Goal: Task Accomplishment & Management: Complete application form

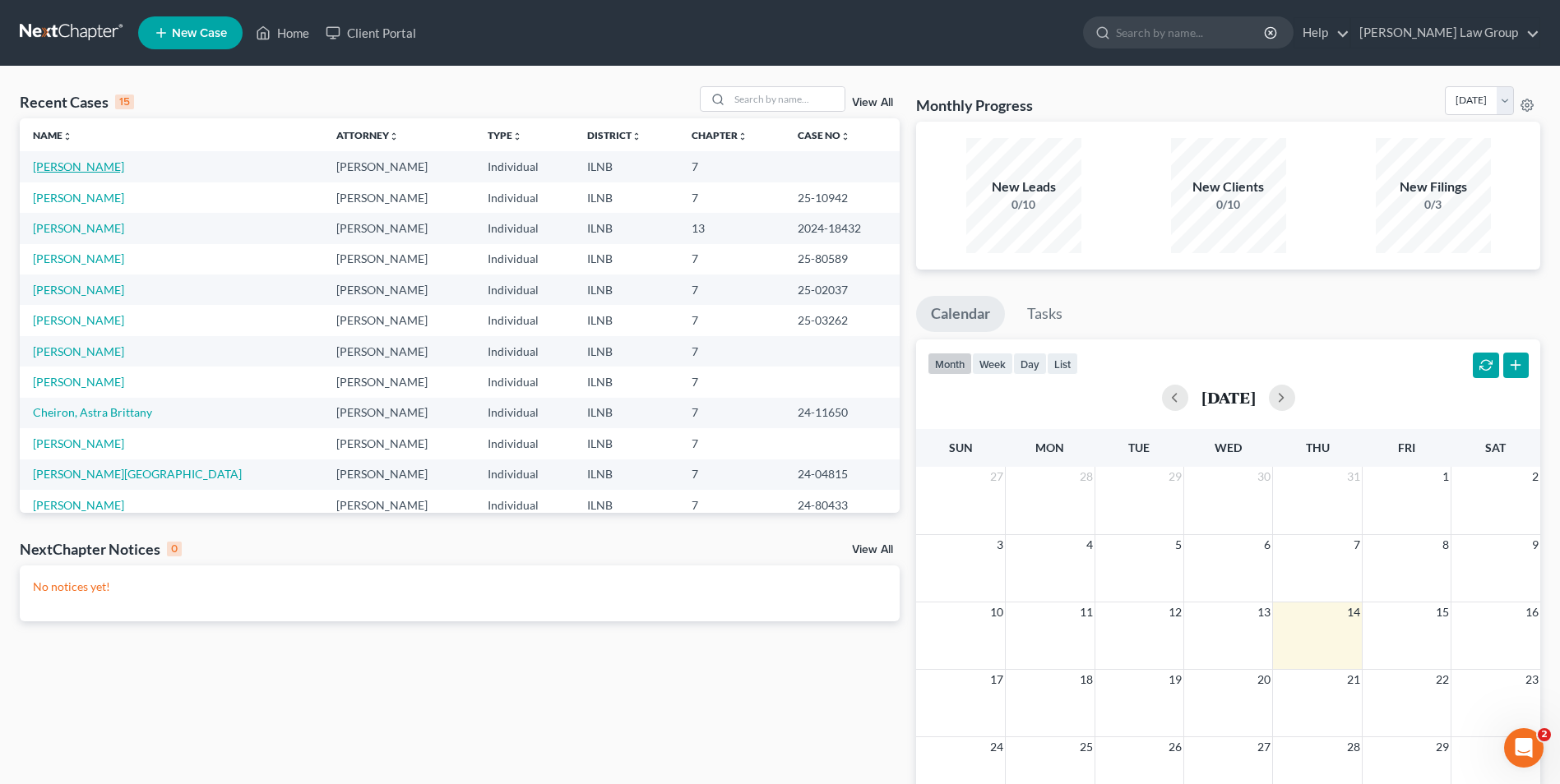
click at [72, 171] on link "[PERSON_NAME]" at bounding box center [79, 166] width 91 height 14
select select "6"
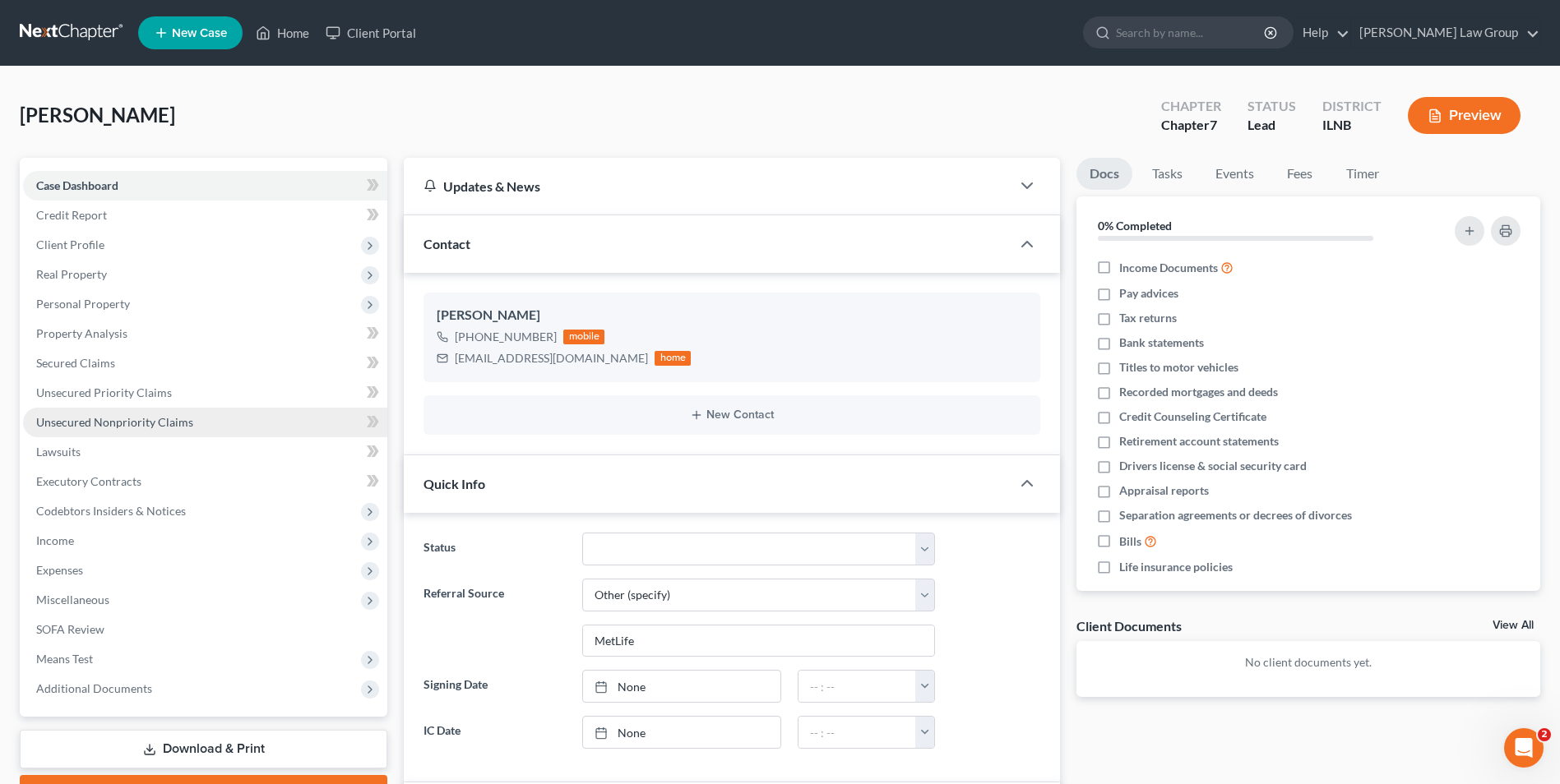
click at [149, 429] on link "Unsecured Nonpriority Claims" at bounding box center [205, 422] width 365 height 29
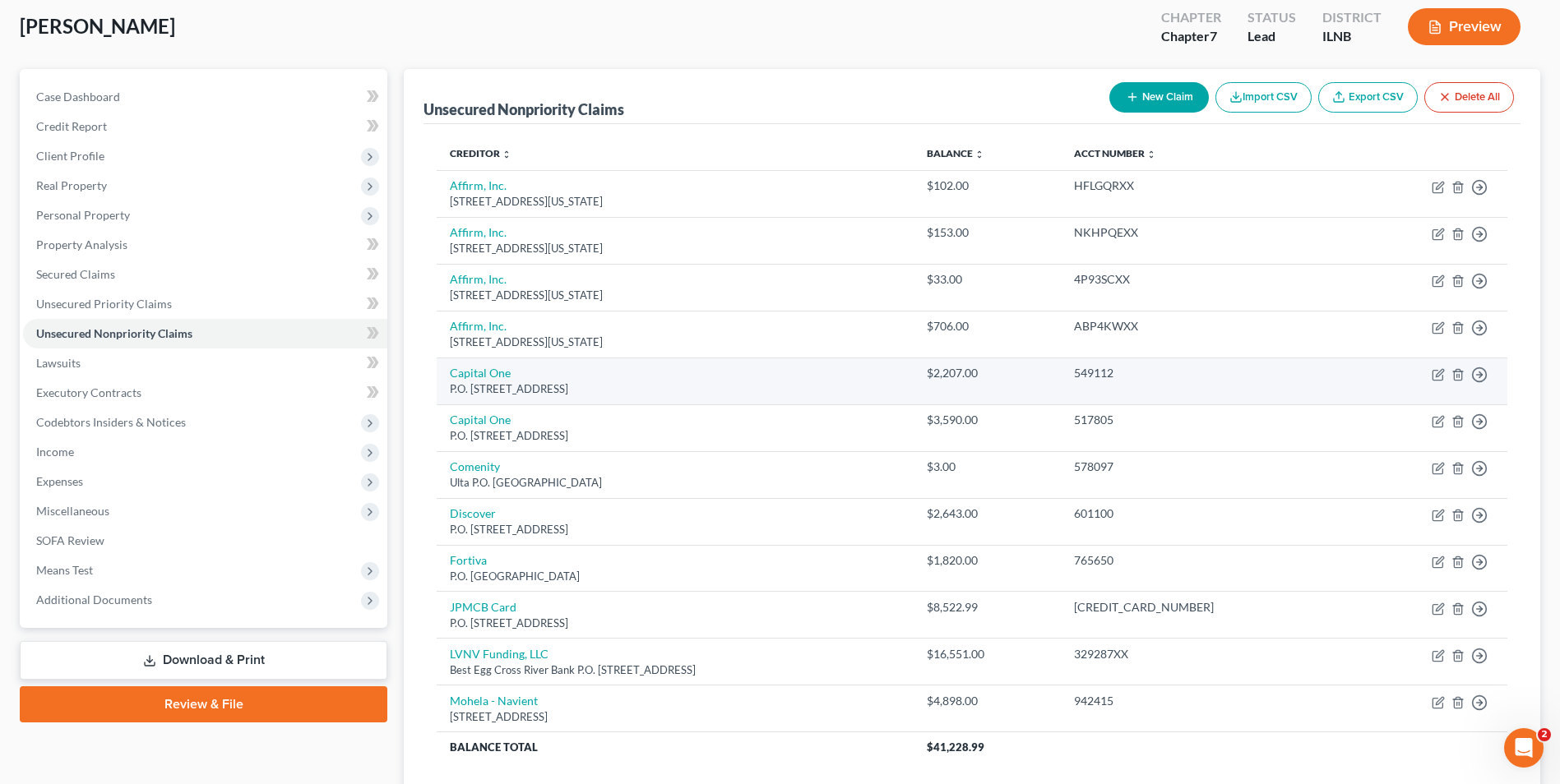
scroll to position [90, 0]
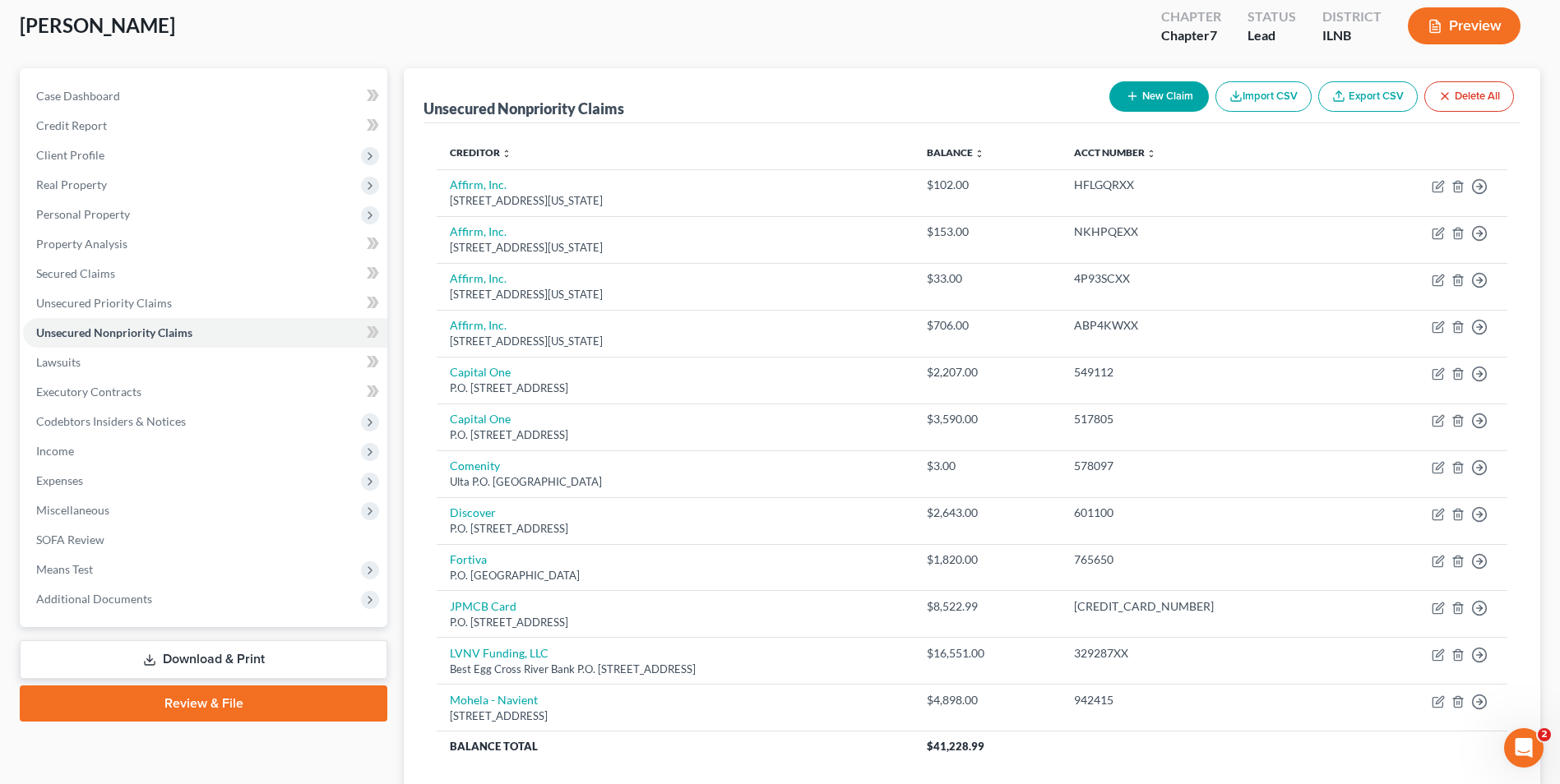
click at [1147, 97] on button "New Claim" at bounding box center [1158, 97] width 99 height 30
select select "0"
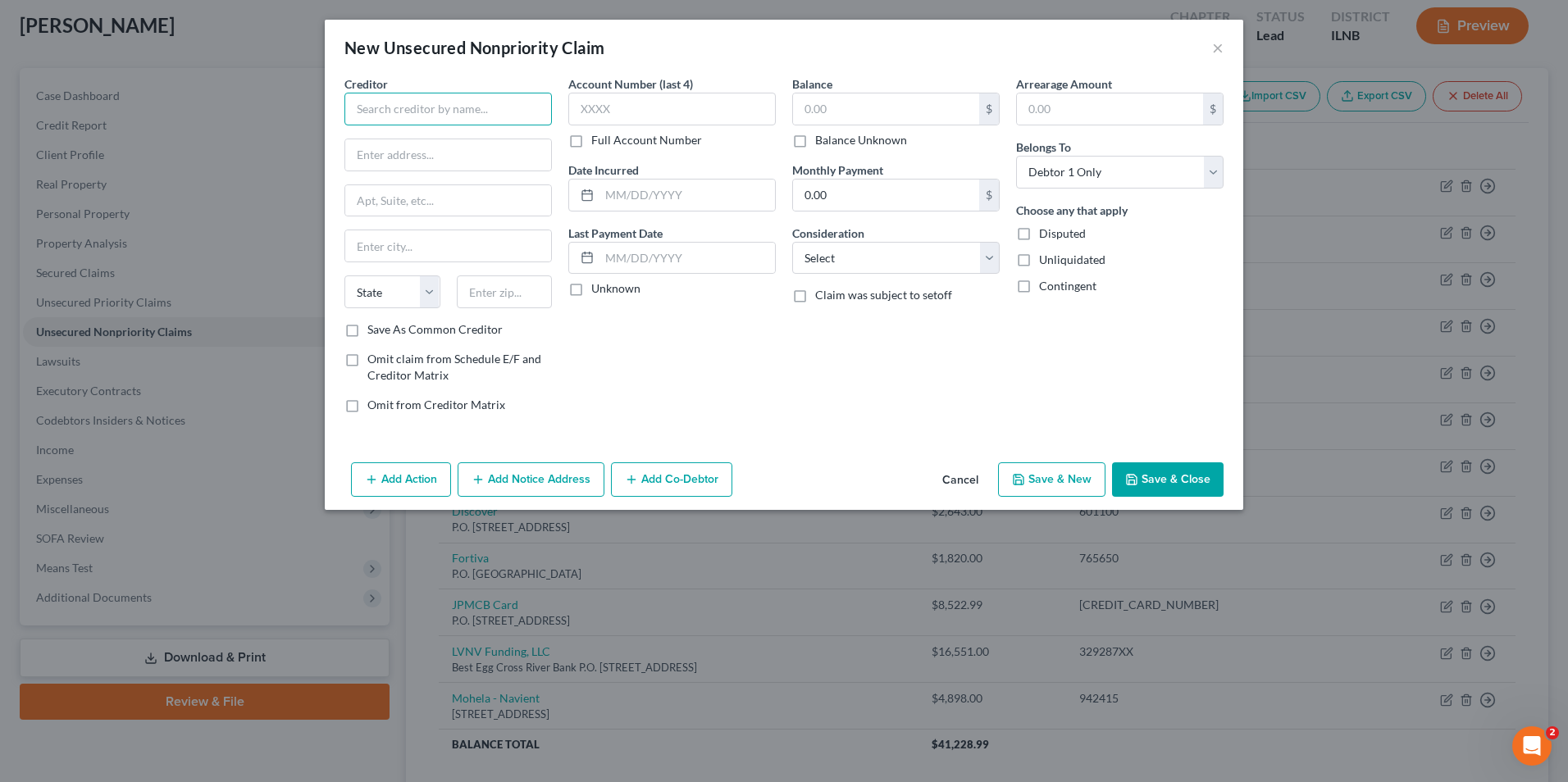
click at [383, 102] on input "text" at bounding box center [449, 109] width 208 height 33
type input "[PERSON_NAME] Co."
click at [417, 156] on input "text" at bounding box center [448, 155] width 206 height 31
type input "P.O. Box 198988"
type input "[GEOGRAPHIC_DATA]"
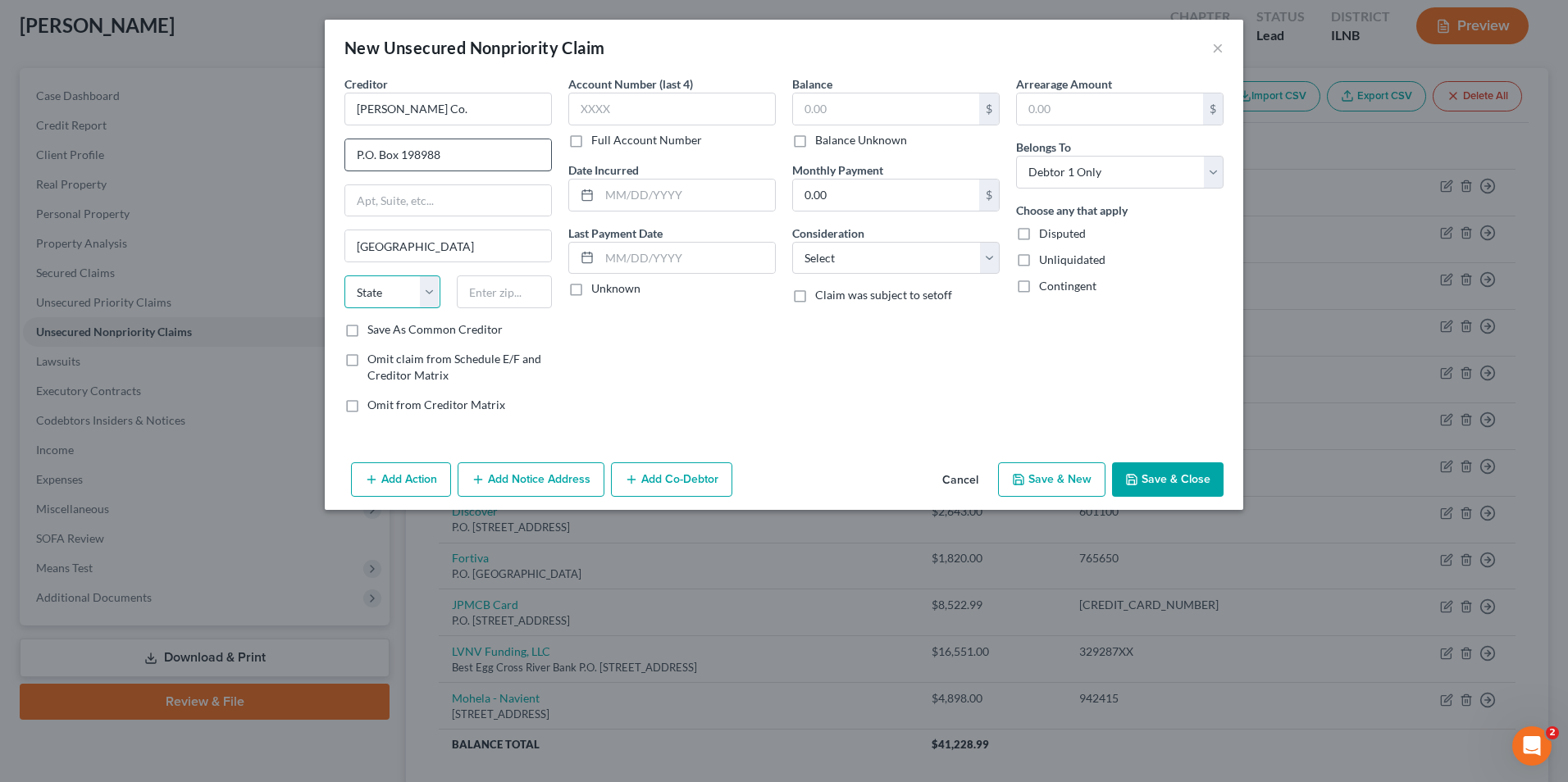
select select "44"
type input "37219"
click at [606, 109] on input "text" at bounding box center [673, 109] width 208 height 33
type input "7617"
click at [824, 108] on input "text" at bounding box center [886, 109] width 186 height 31
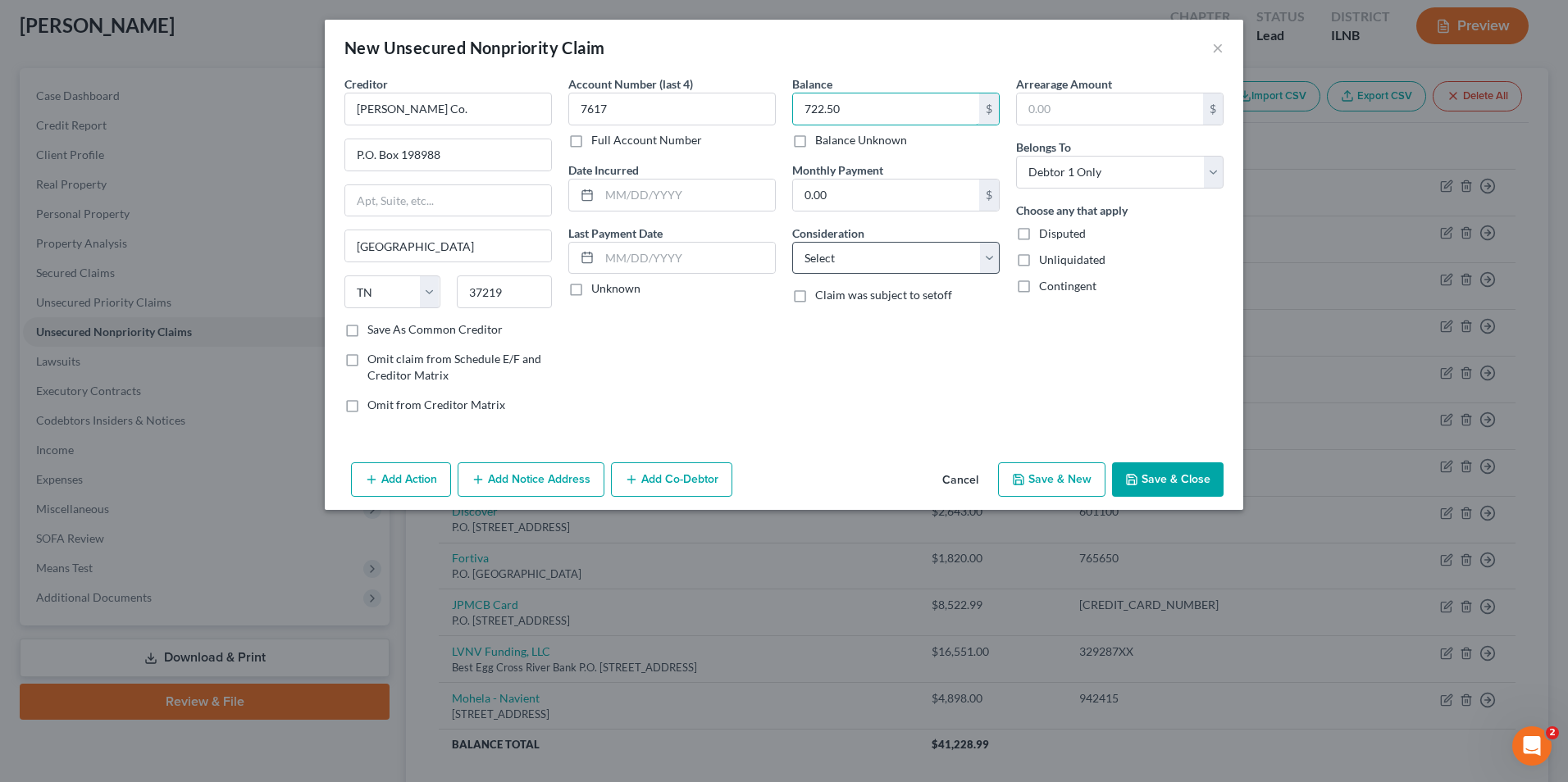
type input "722.50"
click at [926, 254] on select "Select Cable / Satellite Services Collection Agency Credit Card Debt Debt Couns…" at bounding box center [896, 258] width 208 height 33
select select "1"
click at [793, 242] on select "Select Cable / Satellite Services Collection Agency Credit Card Debt Debt Couns…" at bounding box center [896, 258] width 208 height 33
click at [1161, 476] on button "Save & Close" at bounding box center [1167, 480] width 111 height 34
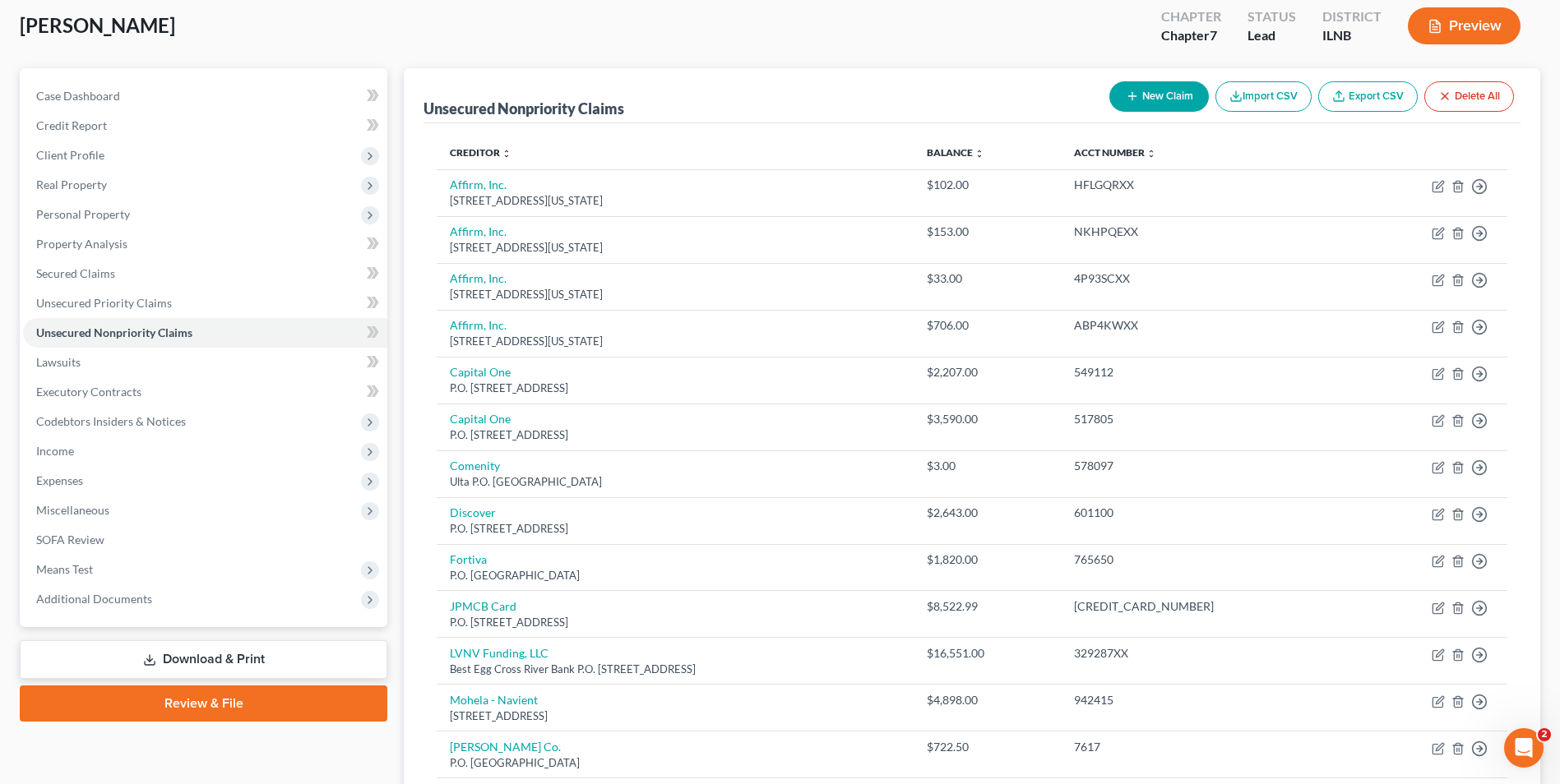
click at [1158, 94] on button "New Claim" at bounding box center [1158, 97] width 99 height 30
select select "0"
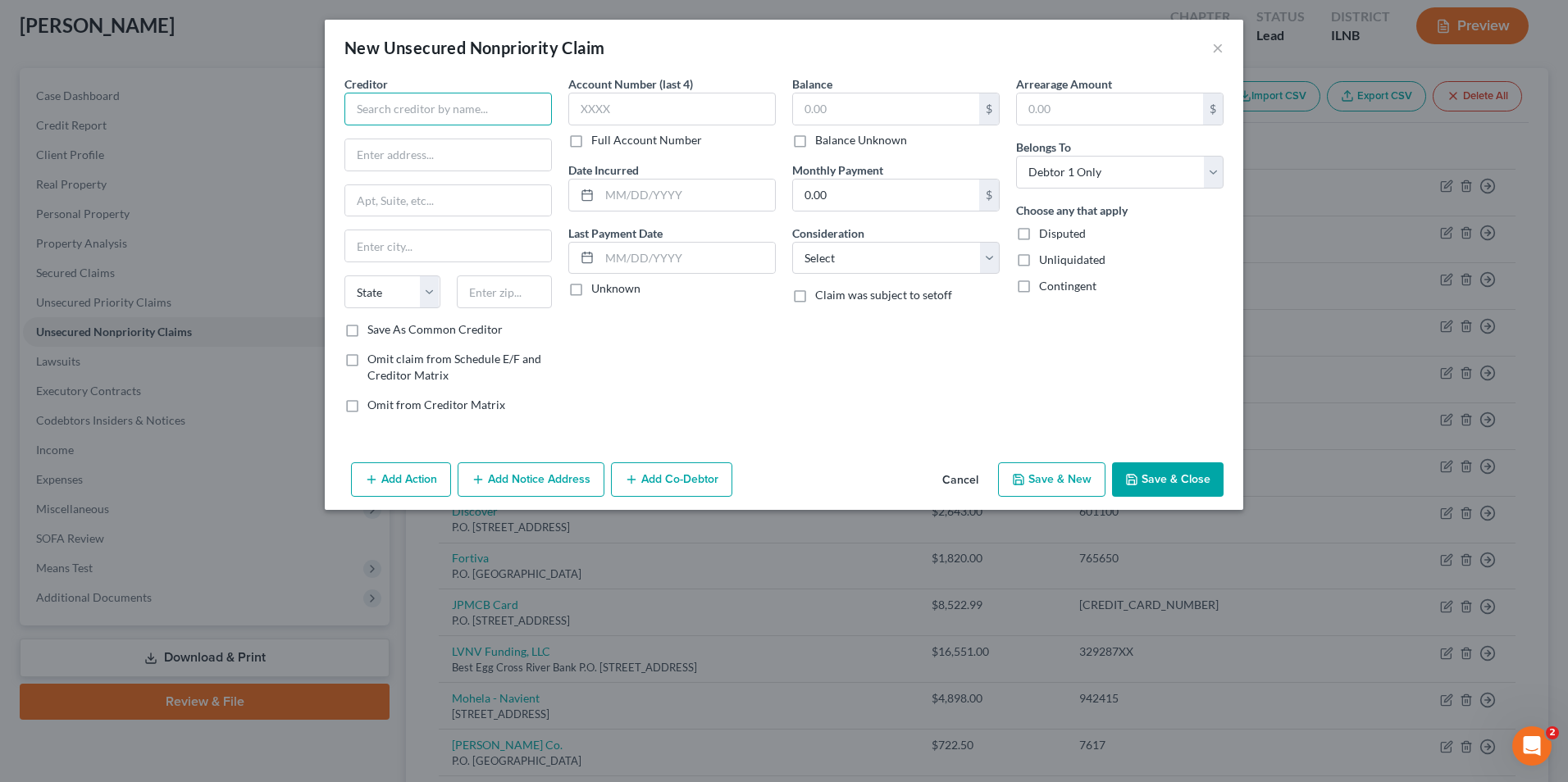
click at [408, 110] on input "text" at bounding box center [449, 109] width 208 height 33
type input "Medical Business Bureau"
click at [398, 157] on input "text" at bounding box center [448, 155] width 206 height 31
type input "1460 Renaissance Dr."
type input "Suite 400"
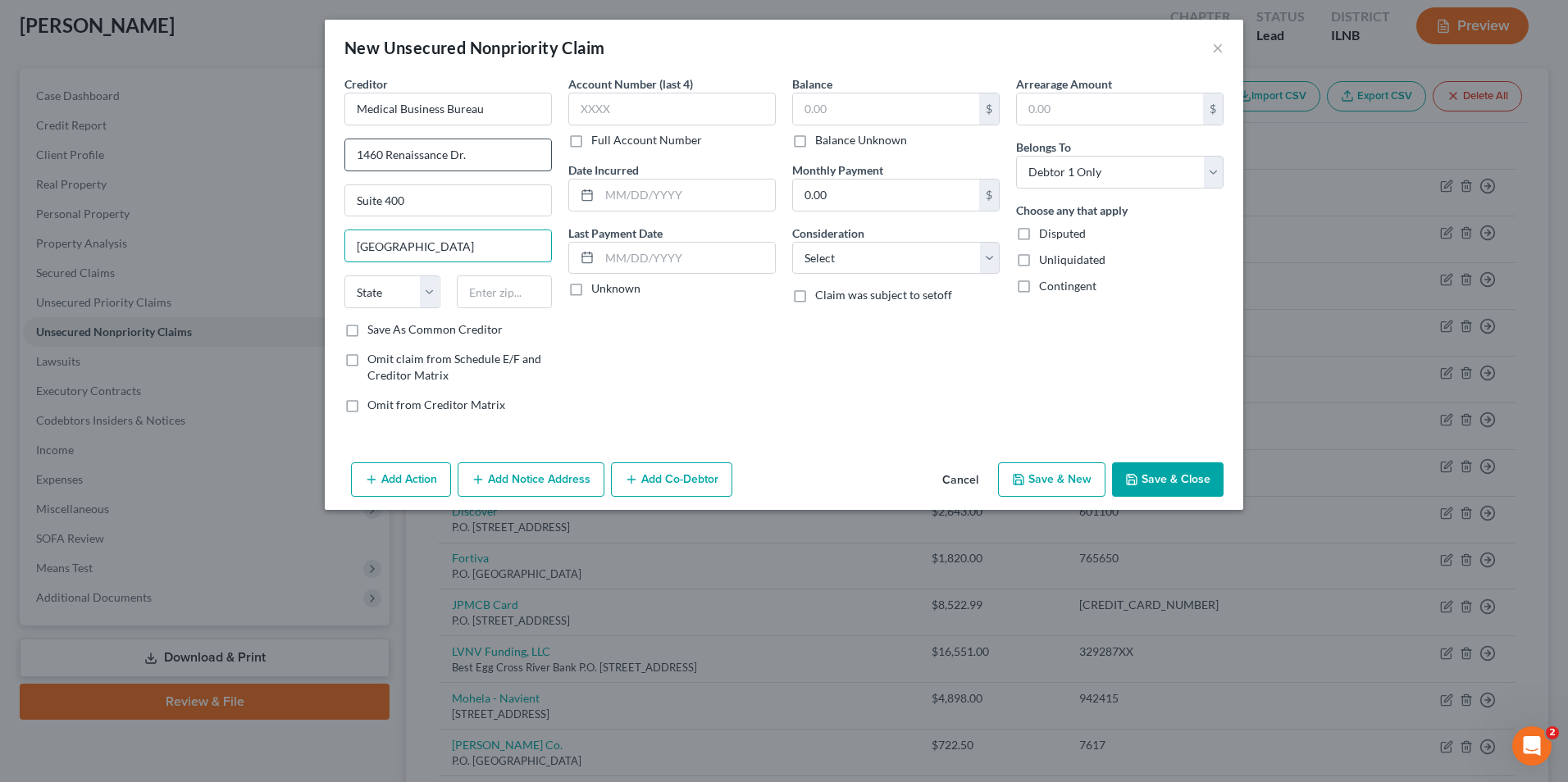
type input "[GEOGRAPHIC_DATA]"
select select "14"
type input "60068"
click at [637, 105] on input "text" at bounding box center [673, 109] width 208 height 33
click at [594, 105] on input "text" at bounding box center [673, 109] width 208 height 33
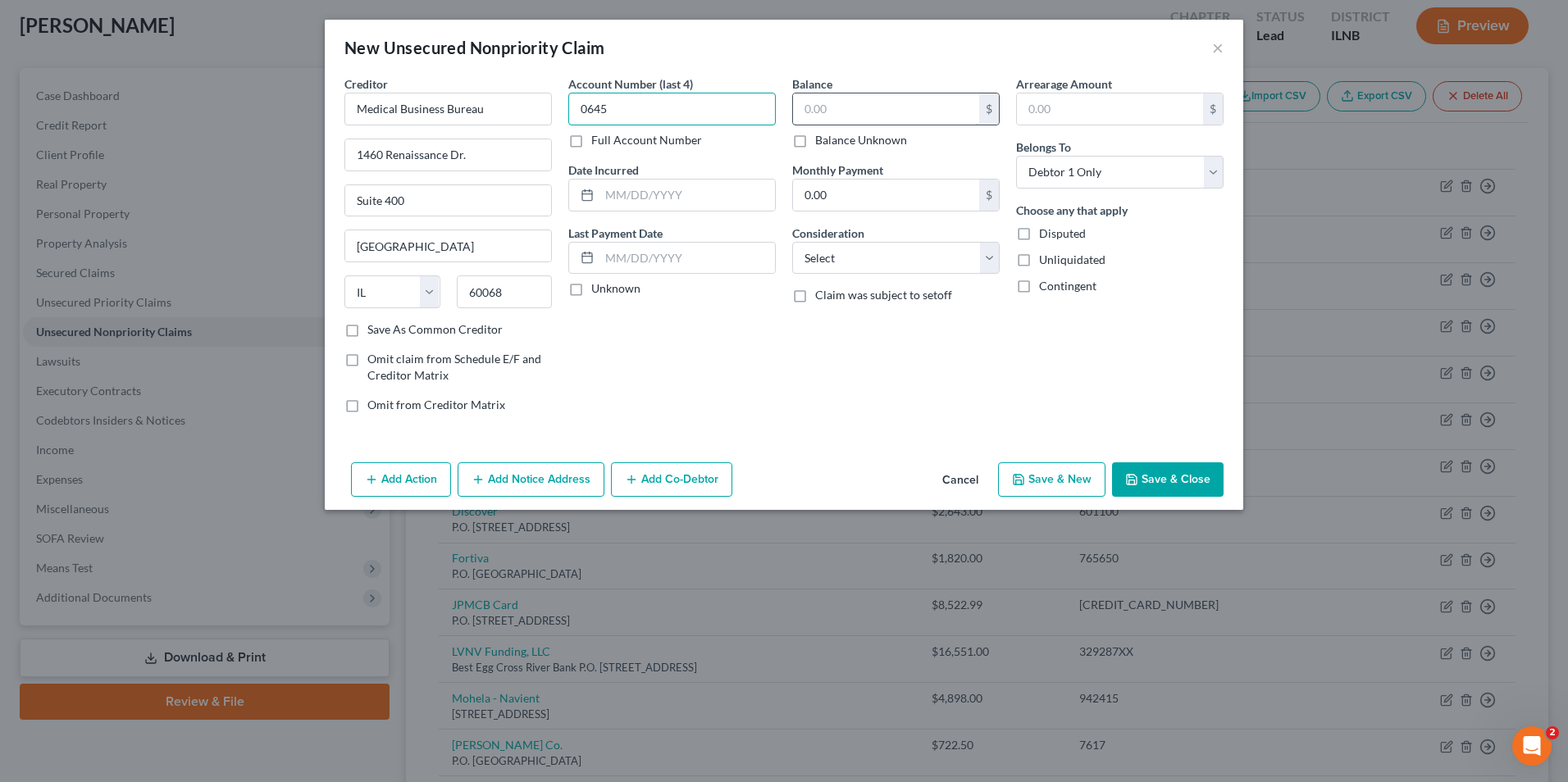
type input "0645"
click at [829, 107] on input "text" at bounding box center [886, 109] width 186 height 31
type input "145.40"
click at [874, 258] on select "Select Cable / Satellite Services Collection Agency Credit Card Debt Debt Couns…" at bounding box center [896, 258] width 208 height 33
select select "1"
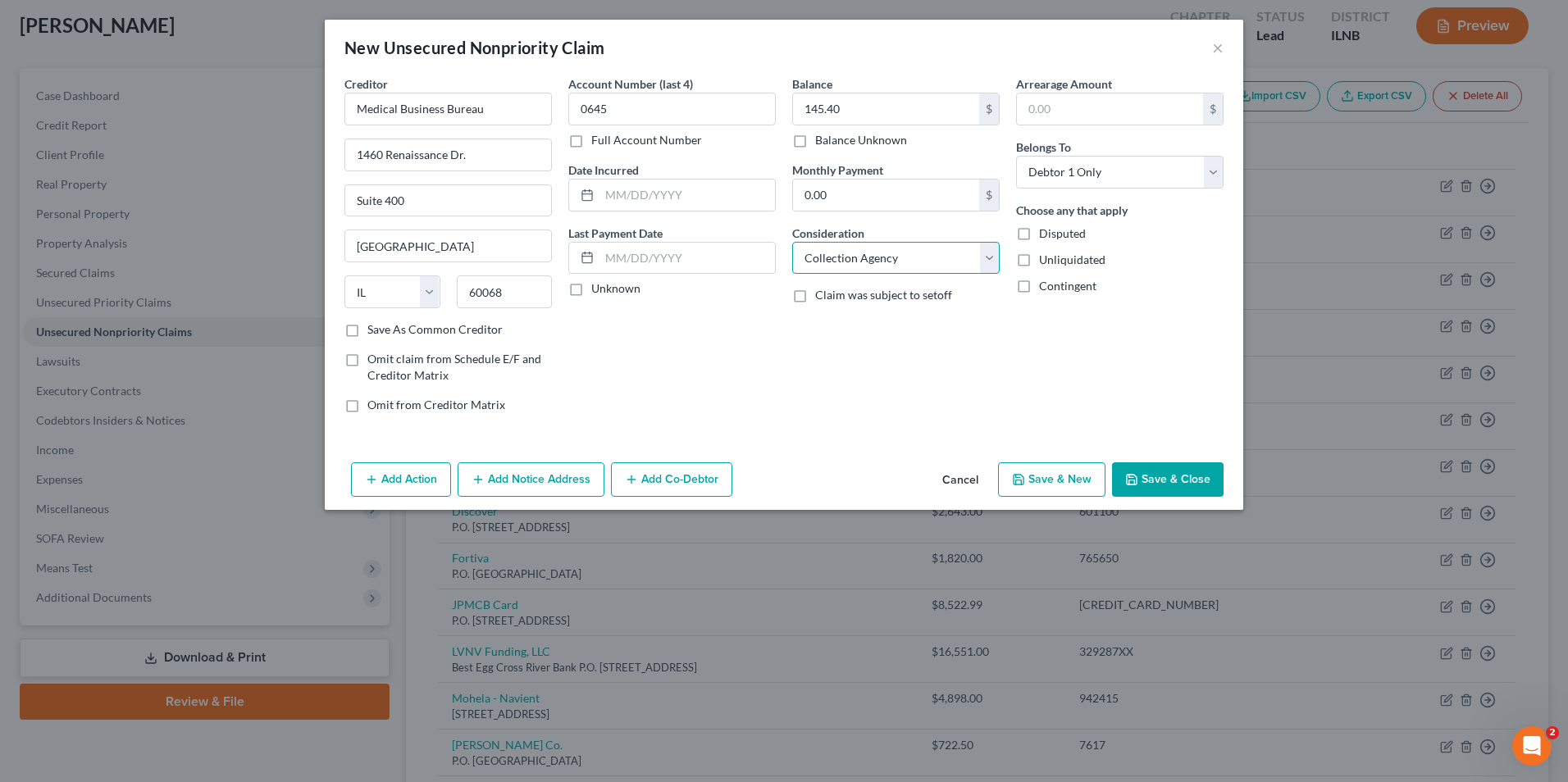
click at [793, 242] on select "Select Cable / Satellite Services Collection Agency Credit Card Debt Debt Couns…" at bounding box center [896, 258] width 208 height 33
click at [1048, 482] on button "Save & New" at bounding box center [1052, 480] width 108 height 34
select select "0"
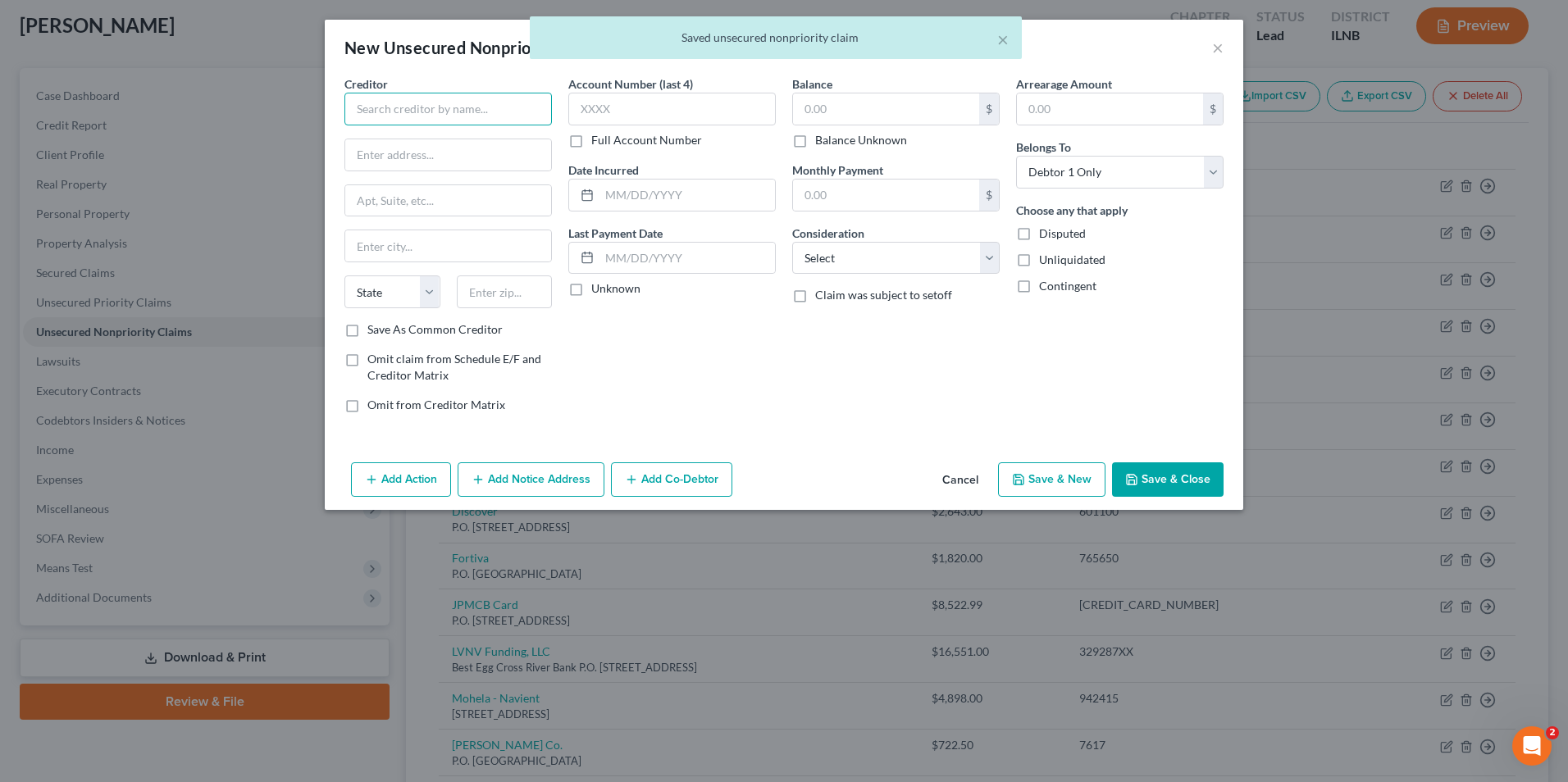
click at [387, 116] on input "text" at bounding box center [449, 109] width 208 height 33
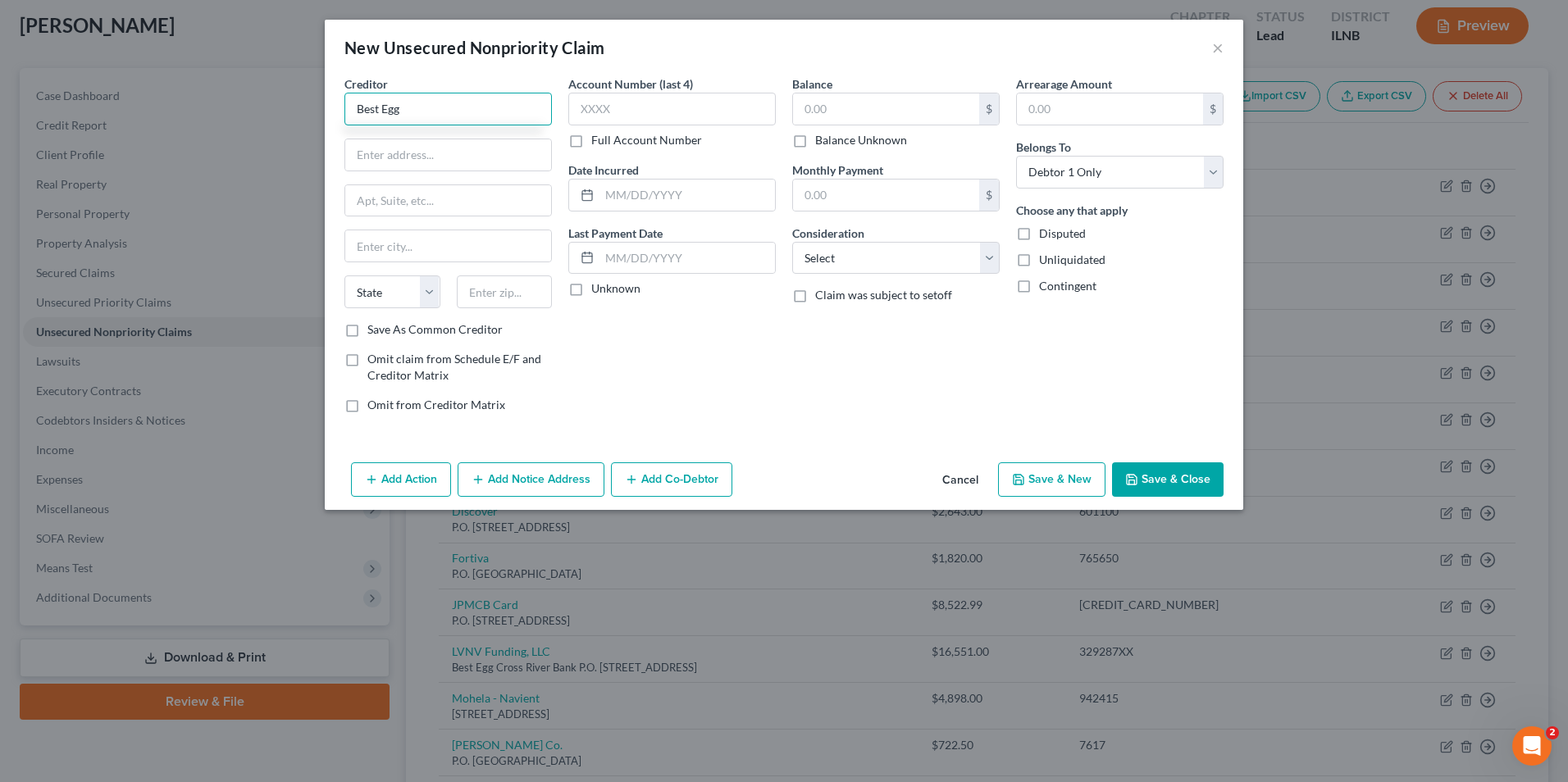
type input "Best Egg"
click at [414, 144] on input "text" at bounding box center [448, 155] width 206 height 31
type input "P.O. Box 42912"
type input "[GEOGRAPHIC_DATA]"
select select "39"
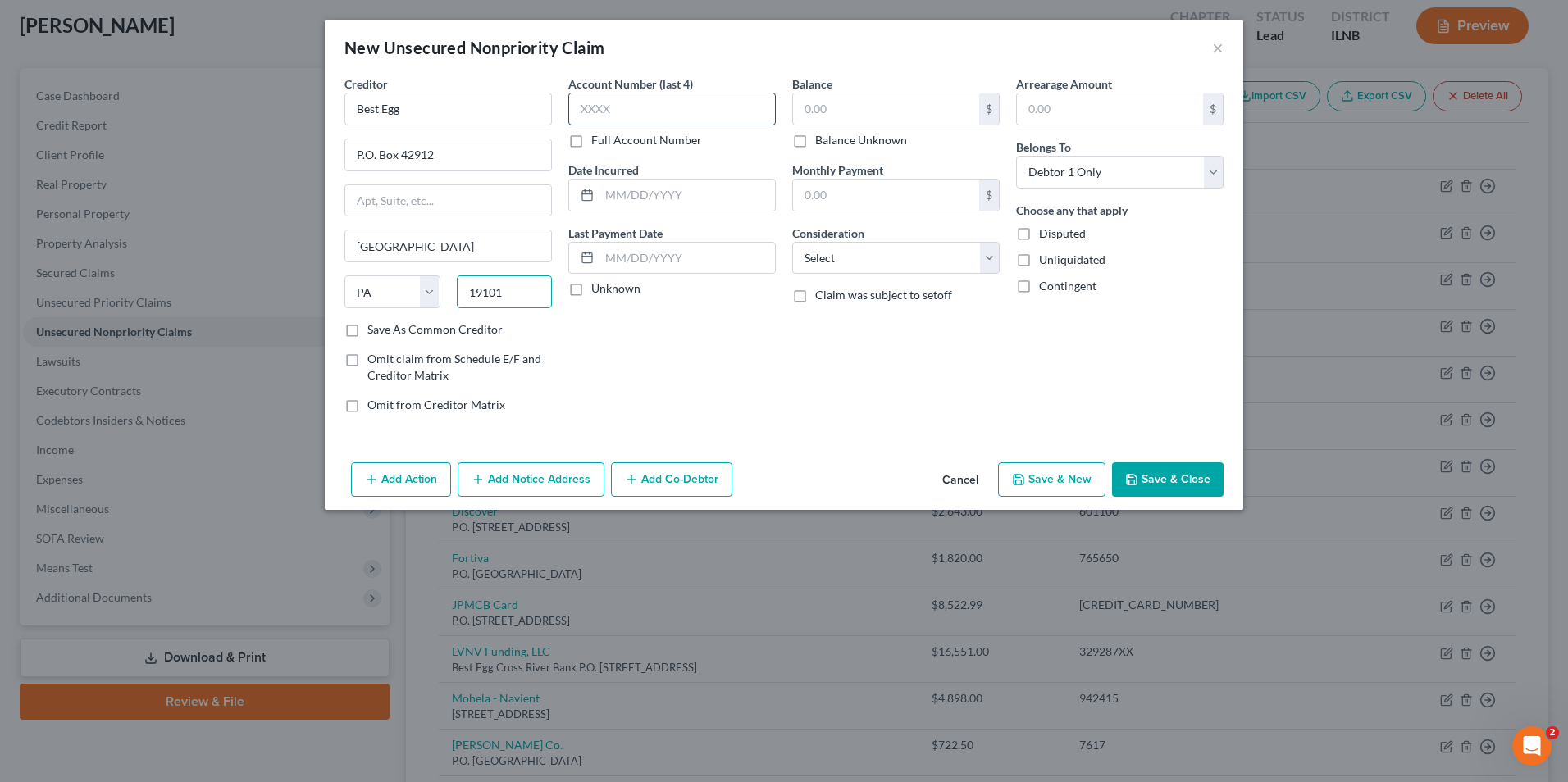
type input "19101"
click at [650, 98] on input "text" at bounding box center [673, 109] width 208 height 33
click at [630, 107] on input "text" at bounding box center [673, 109] width 208 height 33
type input "8749"
click at [833, 103] on input "text" at bounding box center [886, 109] width 186 height 31
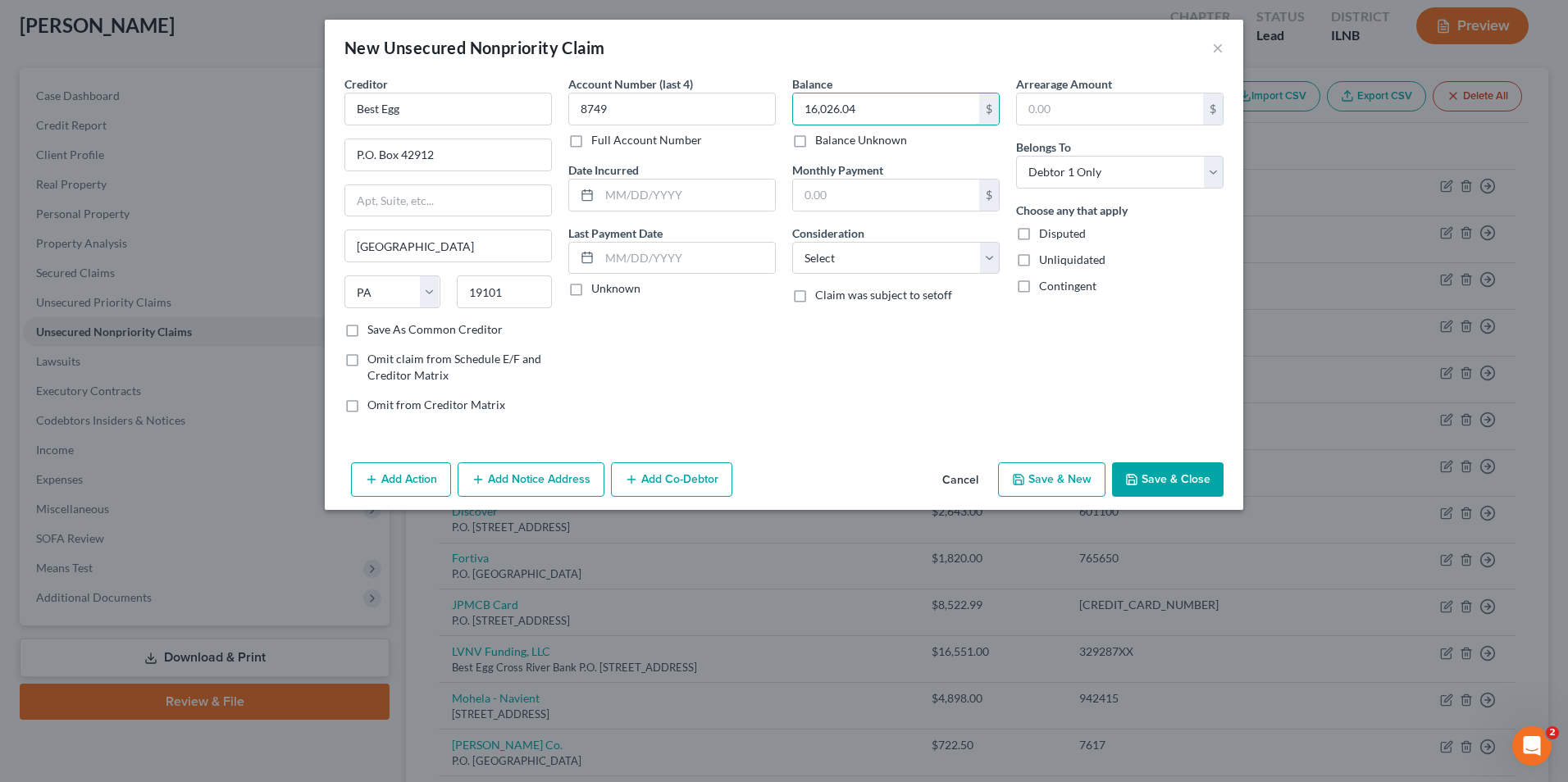
type input "16,026.04"
click at [880, 265] on select "Select Cable / Satellite Services Collection Agency Credit Card Debt Debt Couns…" at bounding box center [896, 258] width 208 height 33
select select "10"
click at [793, 242] on select "Select Cable / Satellite Services Collection Agency Credit Card Debt Debt Couns…" at bounding box center [896, 258] width 208 height 33
click at [1158, 473] on button "Save & Close" at bounding box center [1167, 480] width 111 height 34
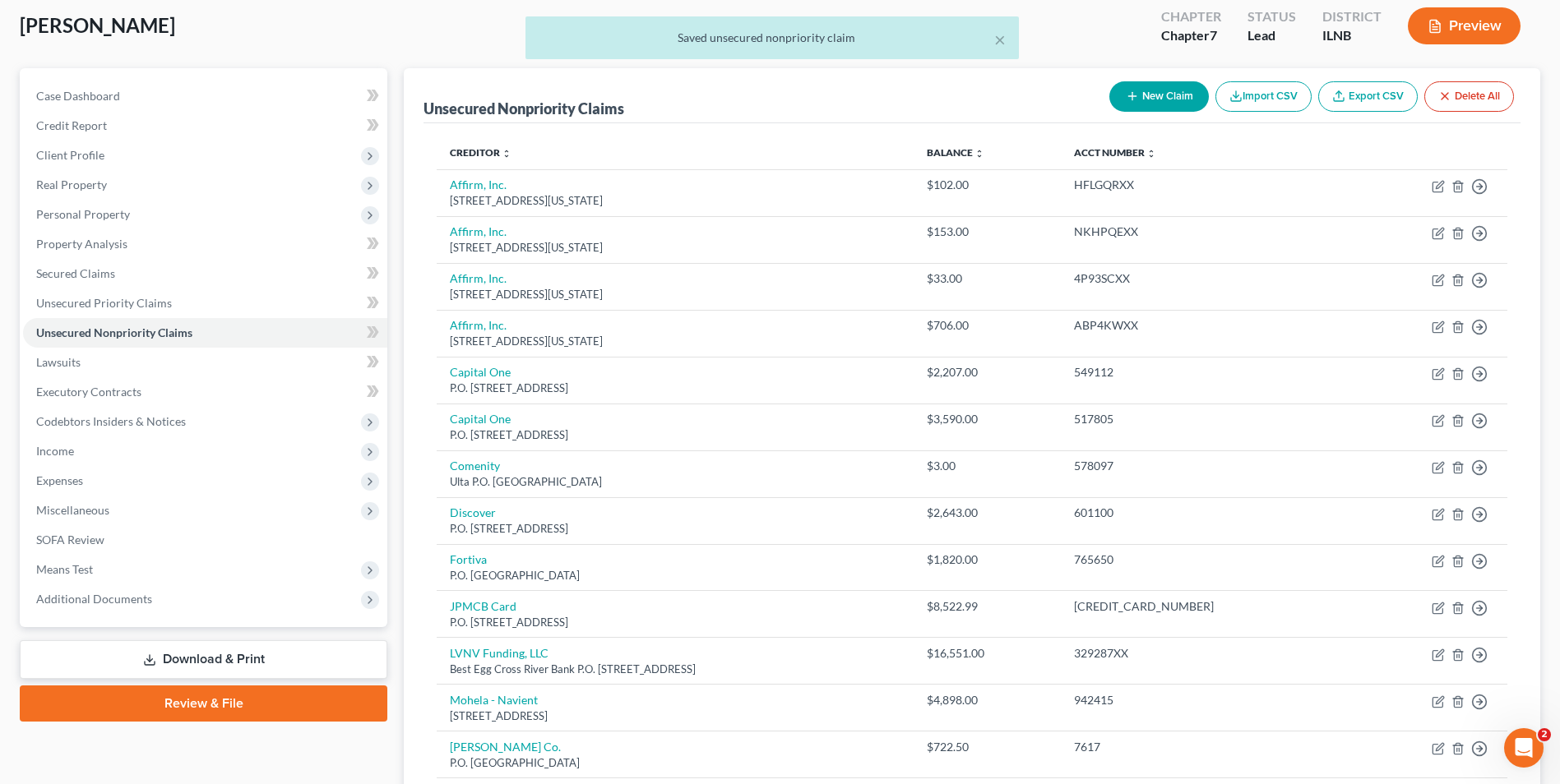
scroll to position [355, 0]
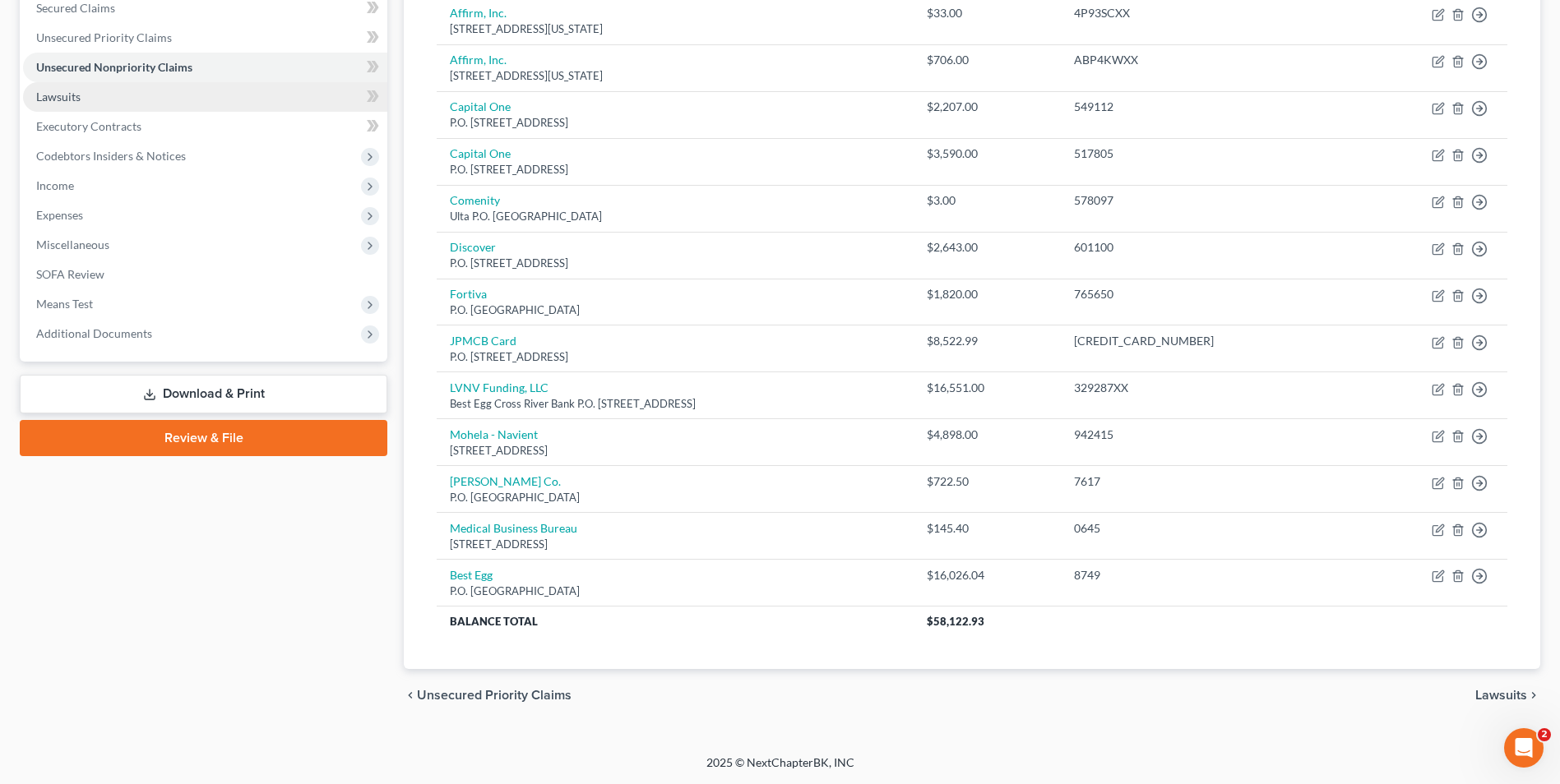
click at [70, 96] on span "Lawsuits" at bounding box center [58, 97] width 45 height 14
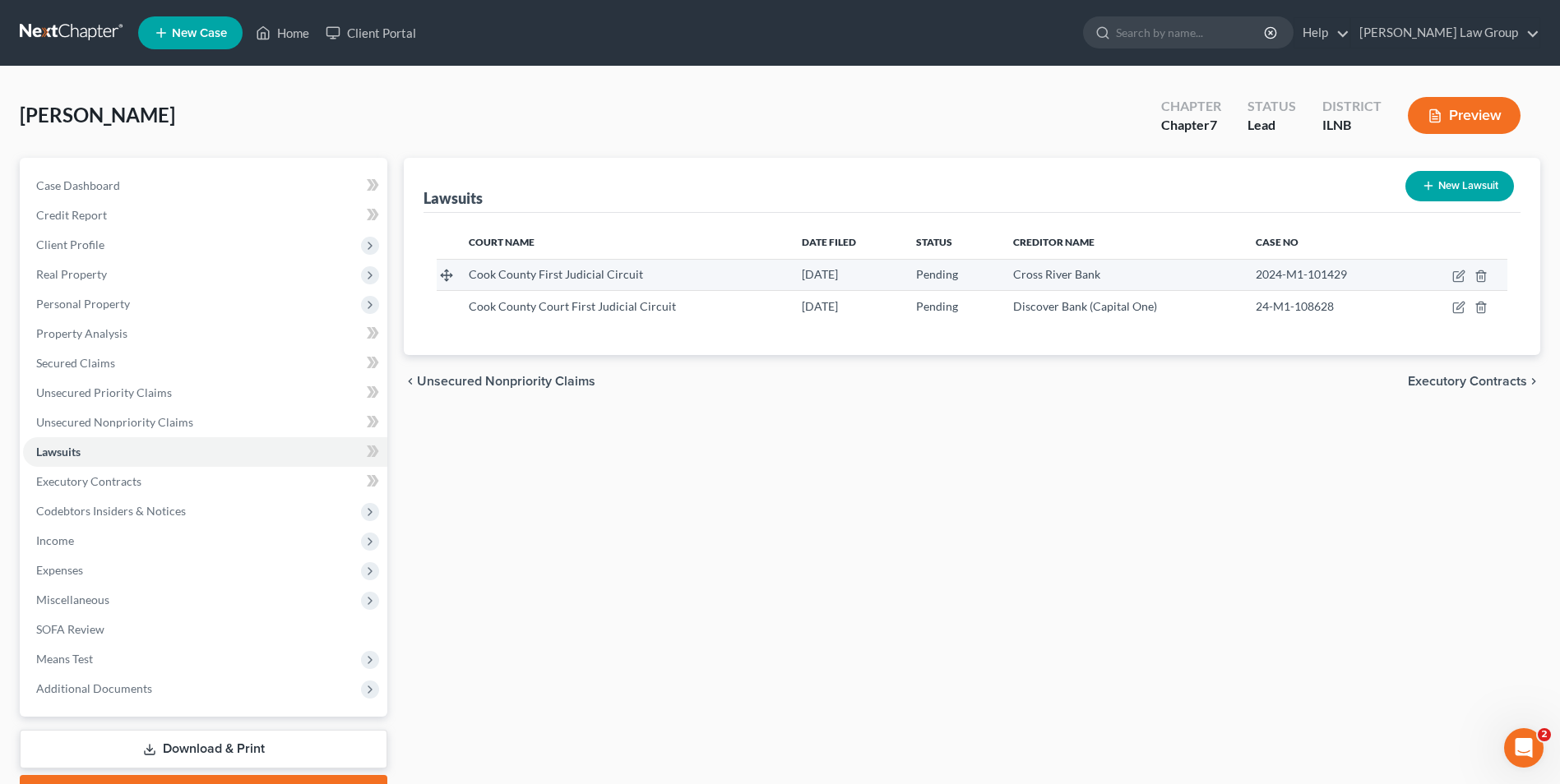
click at [705, 268] on div "Cook County First Judicial Circuit" at bounding box center [621, 274] width 306 height 16
click at [1459, 271] on icon "button" at bounding box center [1459, 276] width 13 height 13
select select "14"
select select "0"
select select "1"
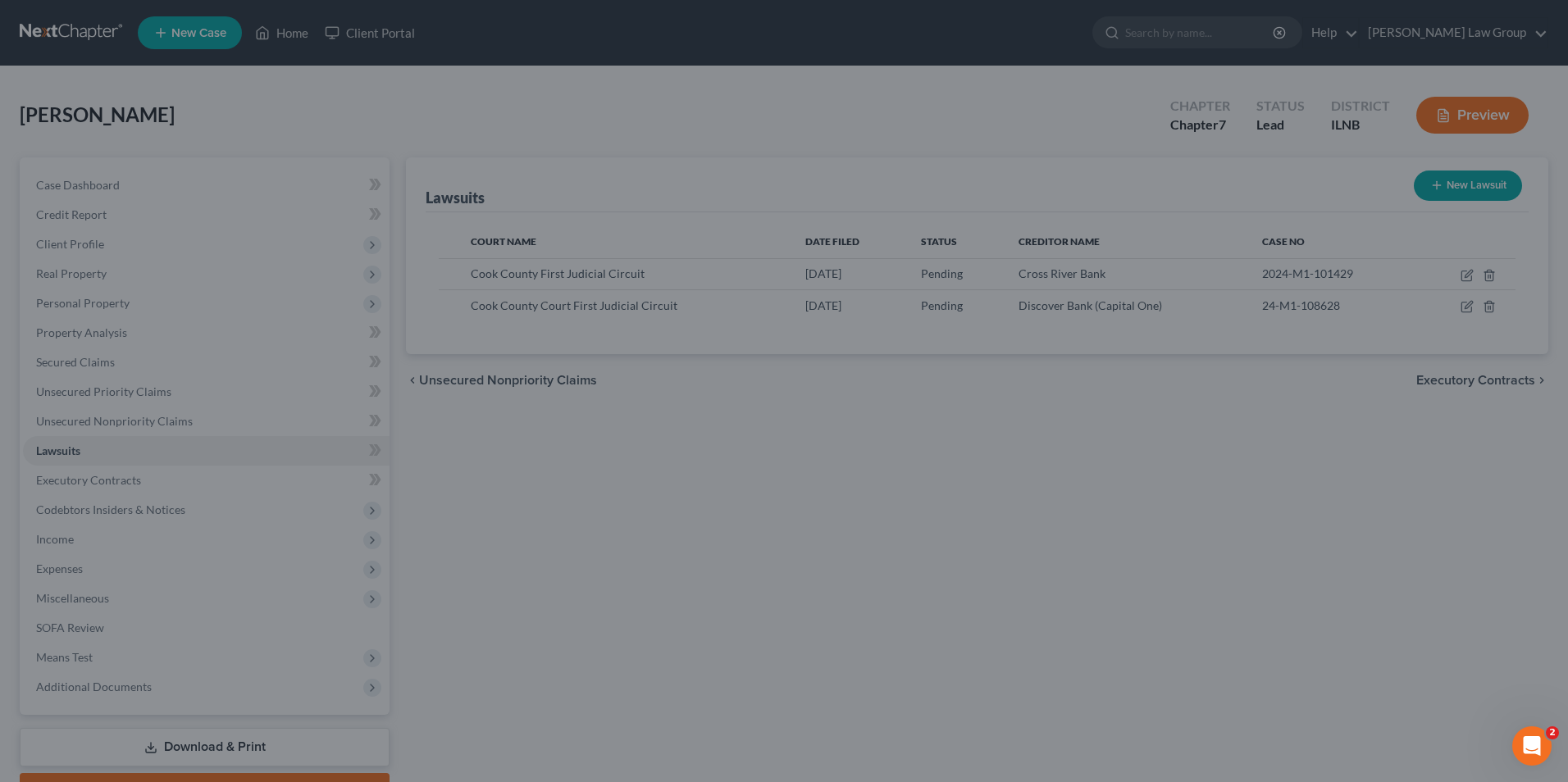
click at [1311, 468] on div "New Lawsuit × Court name * Cook County First Judicial Circuit [GEOGRAPHIC_DATA]…" at bounding box center [784, 391] width 1568 height 782
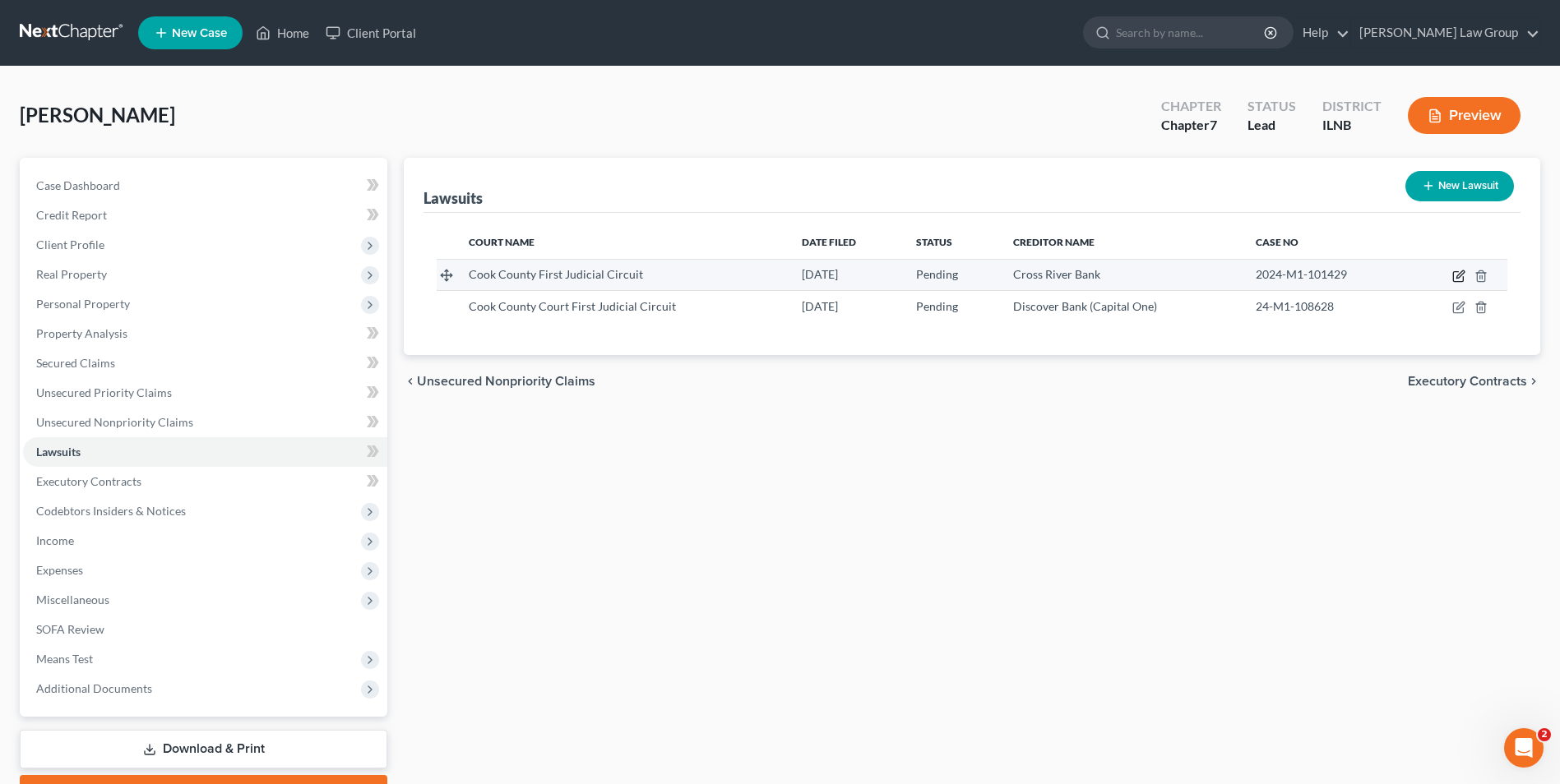
click at [1456, 276] on icon "button" at bounding box center [1459, 276] width 13 height 13
select select "14"
select select "0"
select select "1"
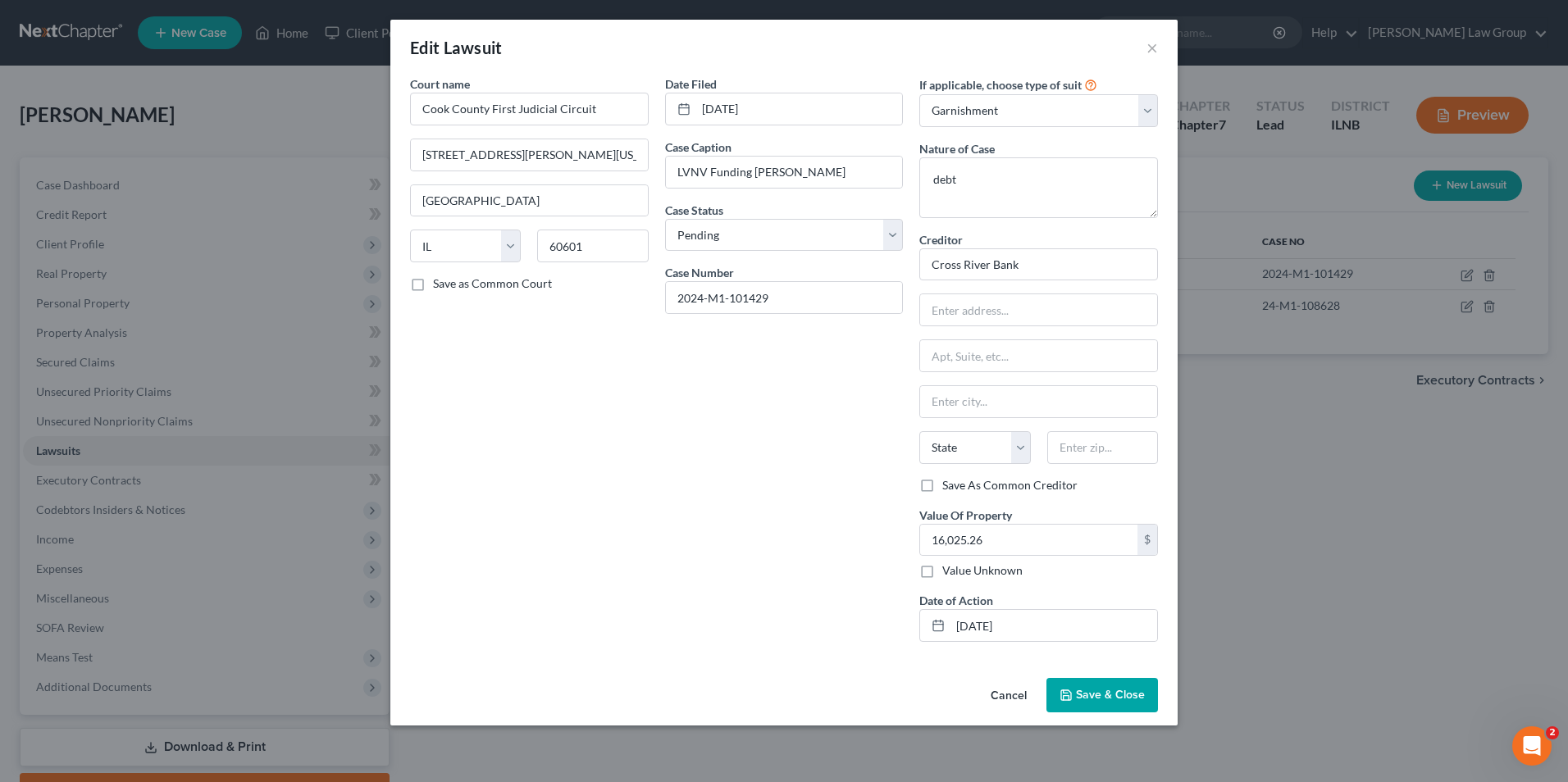
click at [1090, 693] on span "Save & Close" at bounding box center [1110, 694] width 69 height 14
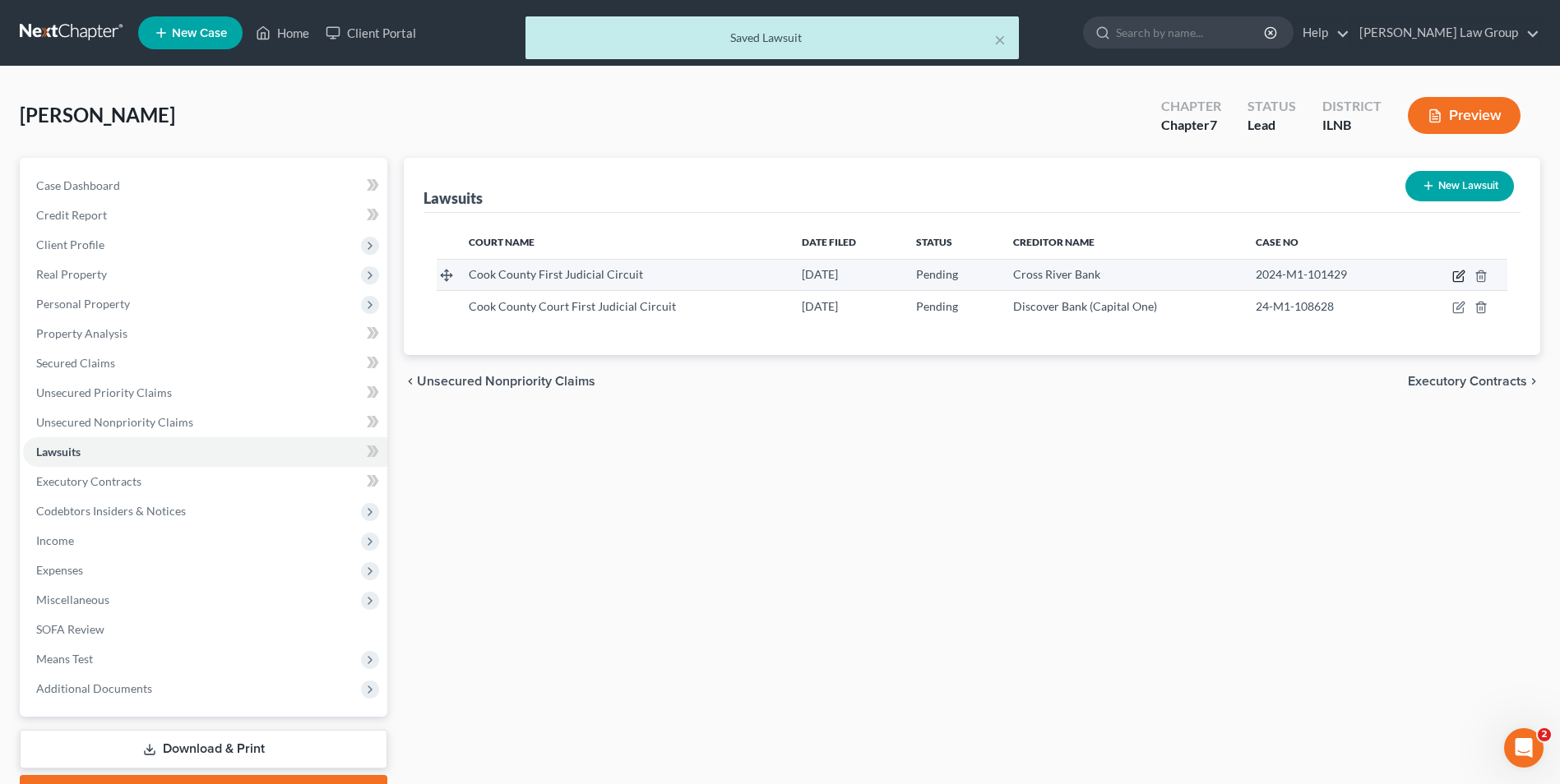
click at [1456, 273] on icon "button" at bounding box center [1459, 276] width 13 height 13
select select "14"
select select "0"
select select "1"
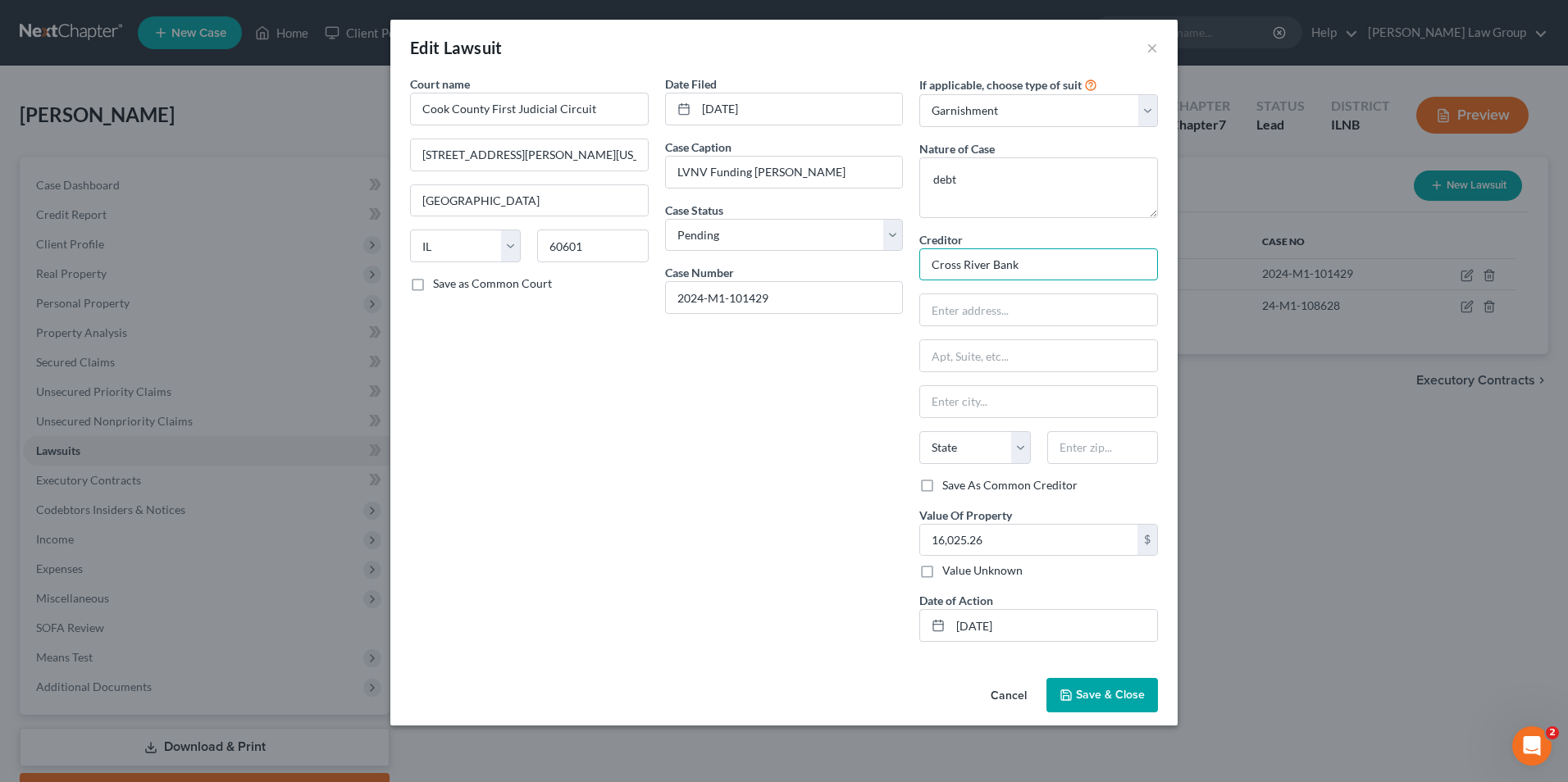
click at [1073, 273] on input "Cross River Bank" at bounding box center [1038, 264] width 239 height 33
type input "Cross River Bank (Best Egg)"
click at [1099, 698] on span "Save & Close" at bounding box center [1110, 694] width 69 height 14
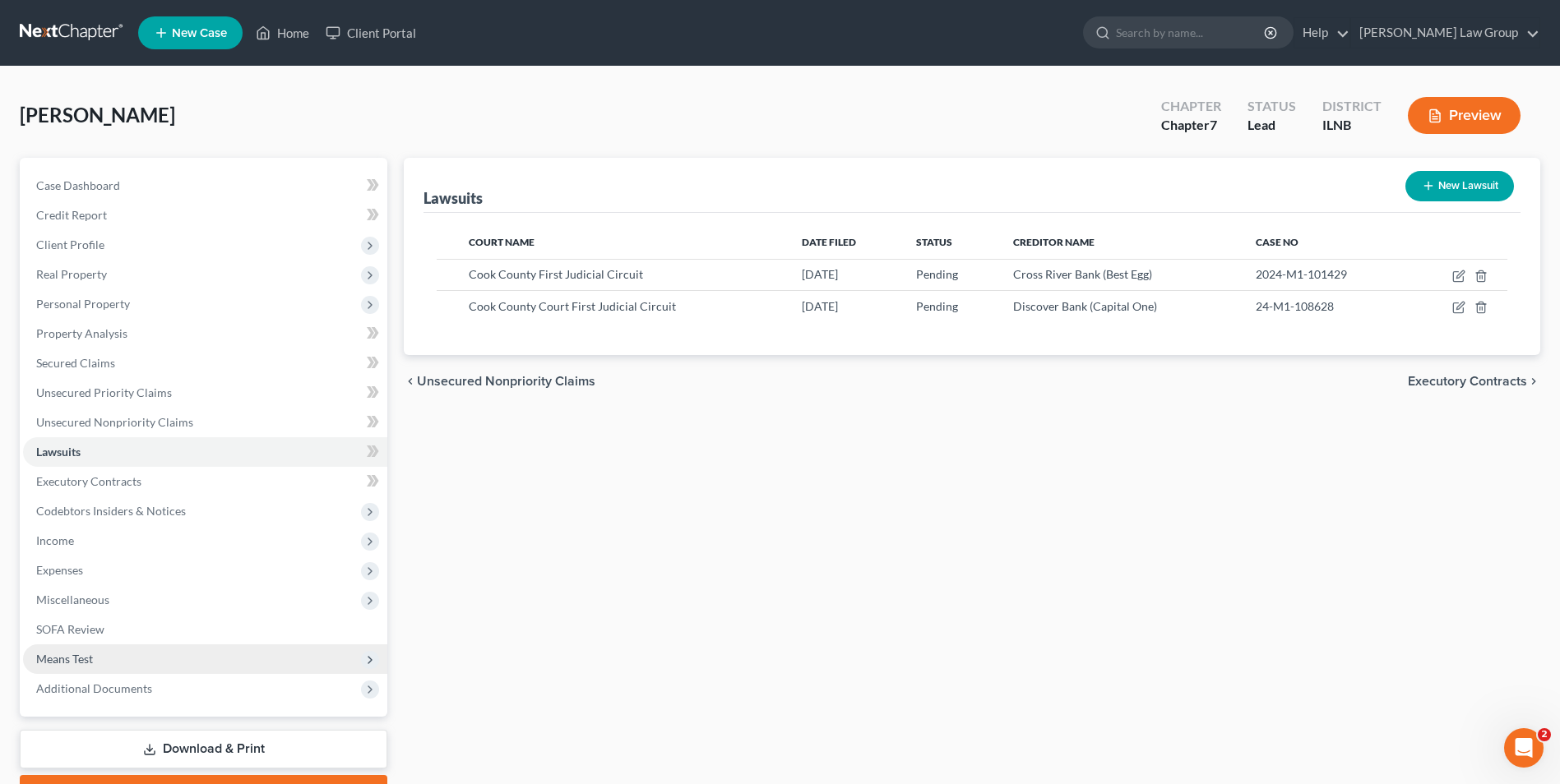
click at [82, 650] on span "Means Test" at bounding box center [205, 659] width 365 height 29
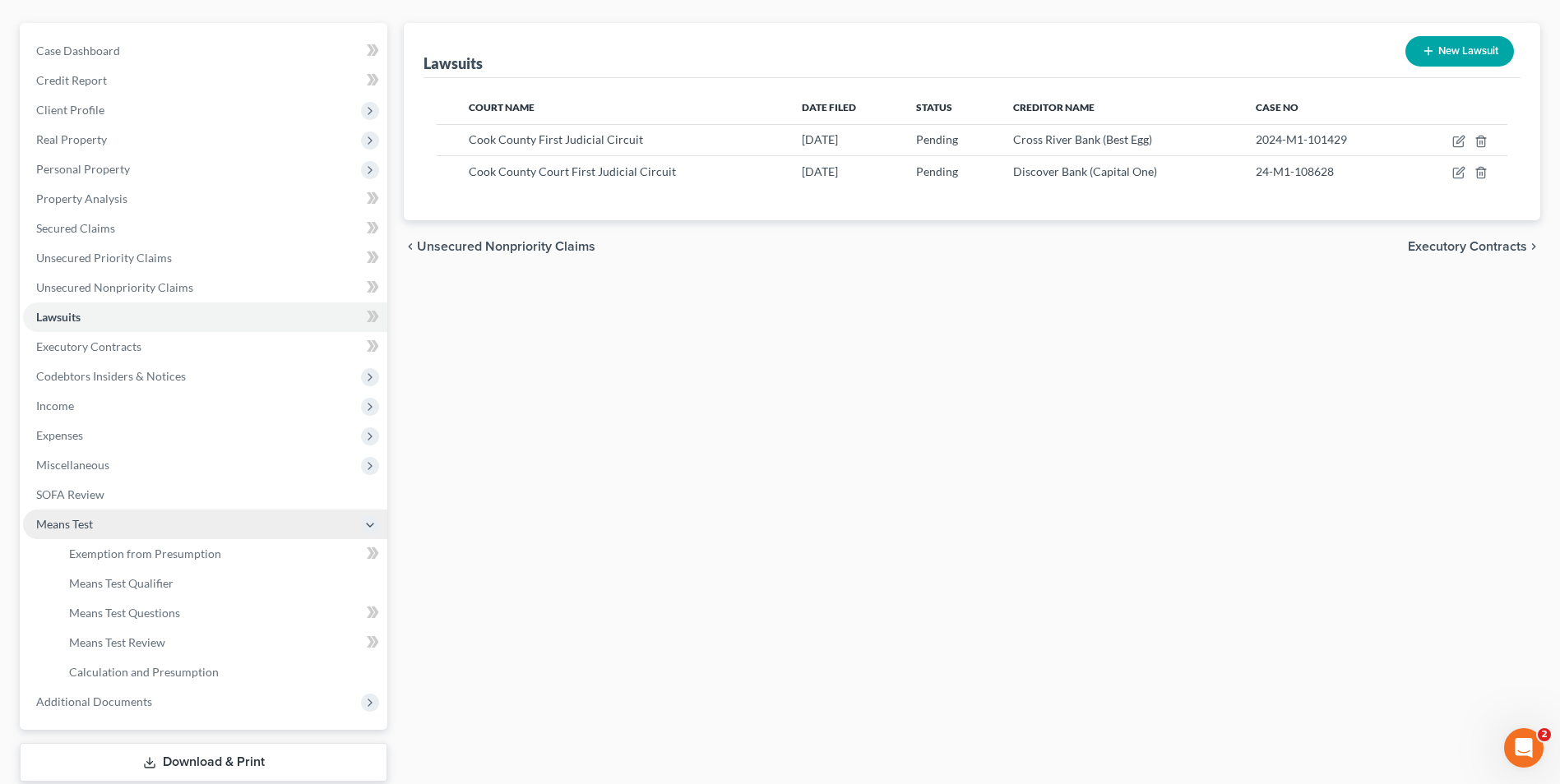
scroll to position [238, 0]
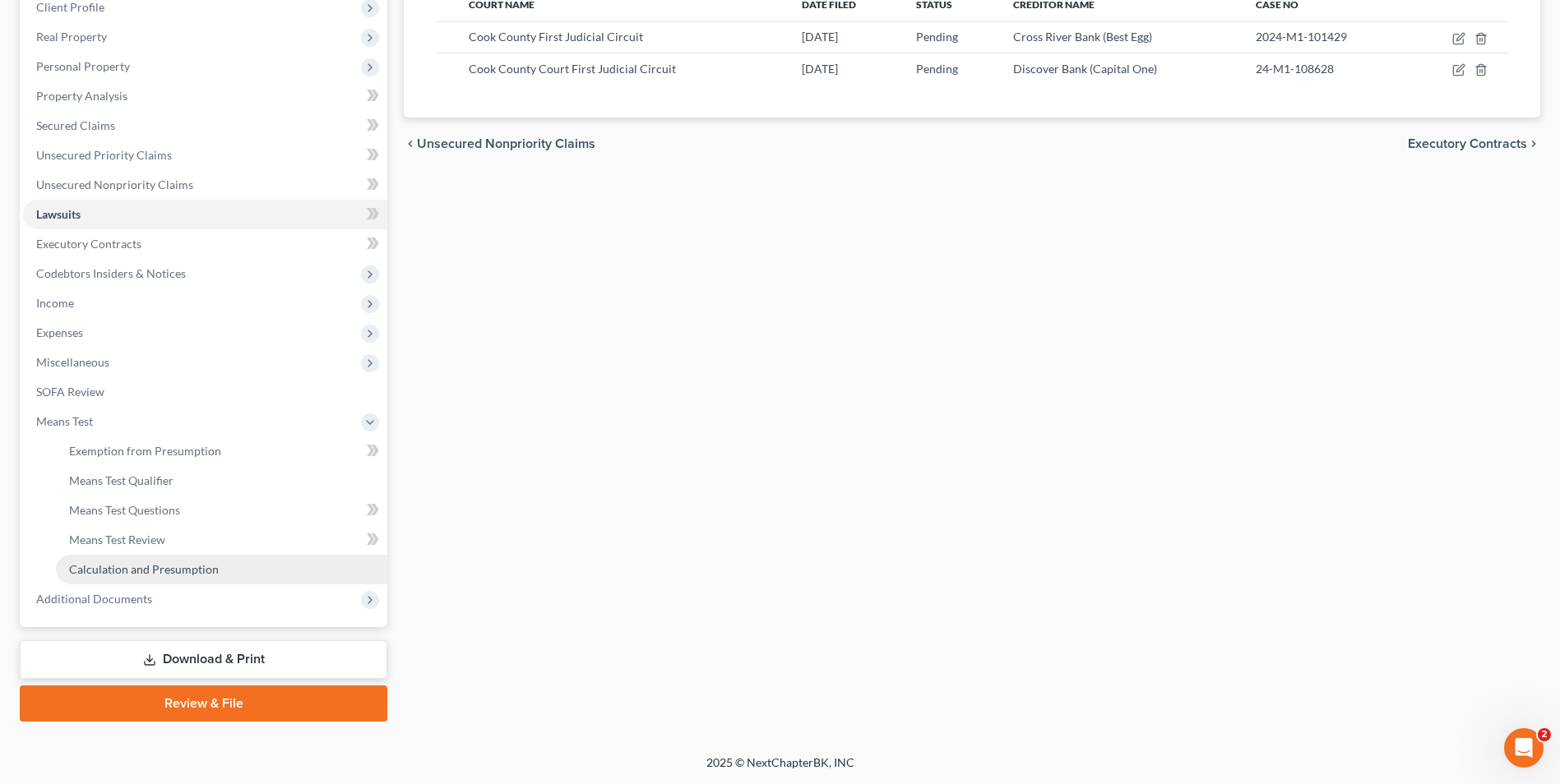
click at [184, 567] on span "Calculation and Presumption" at bounding box center [144, 569] width 150 height 14
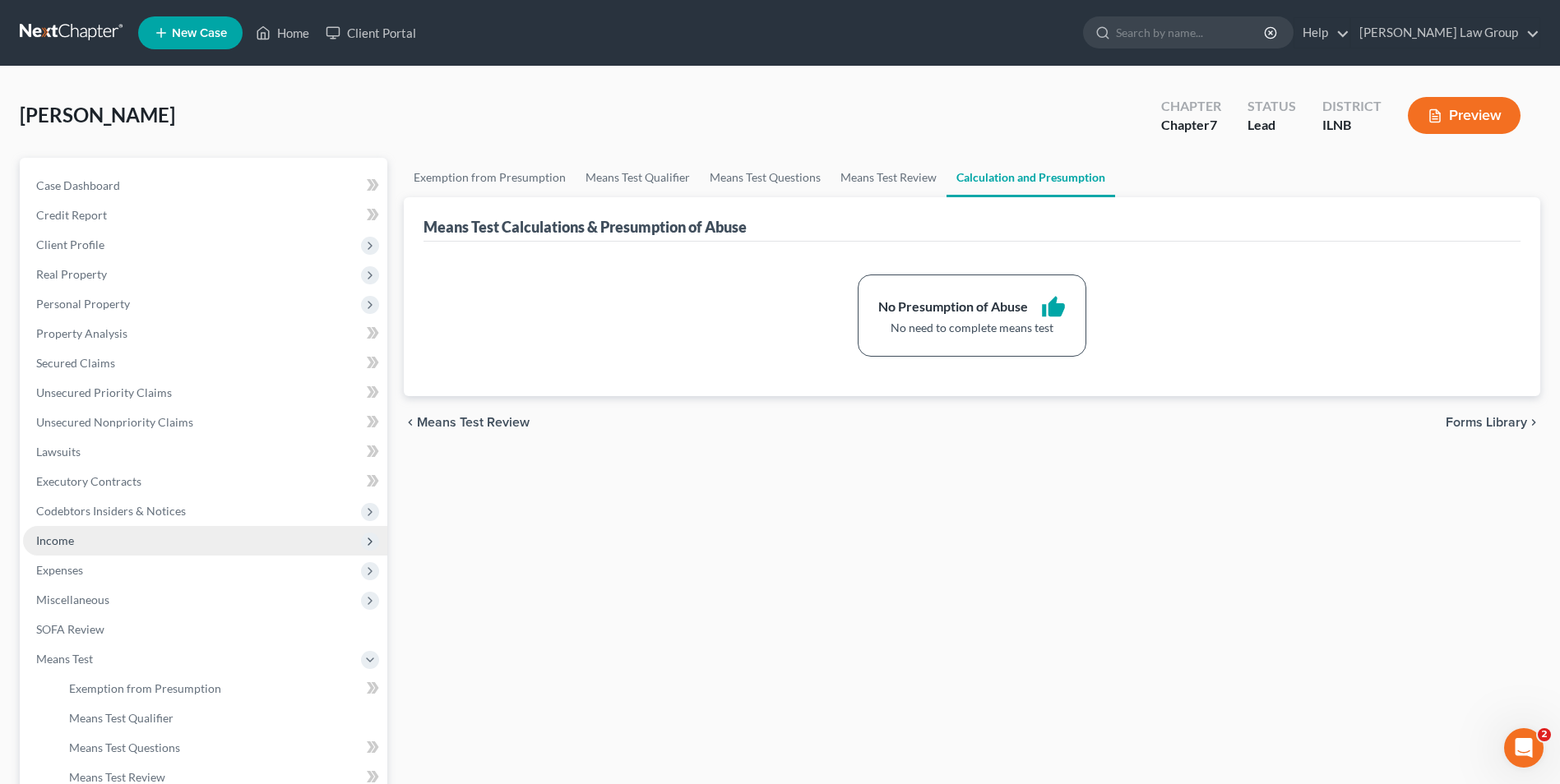
scroll to position [238, 0]
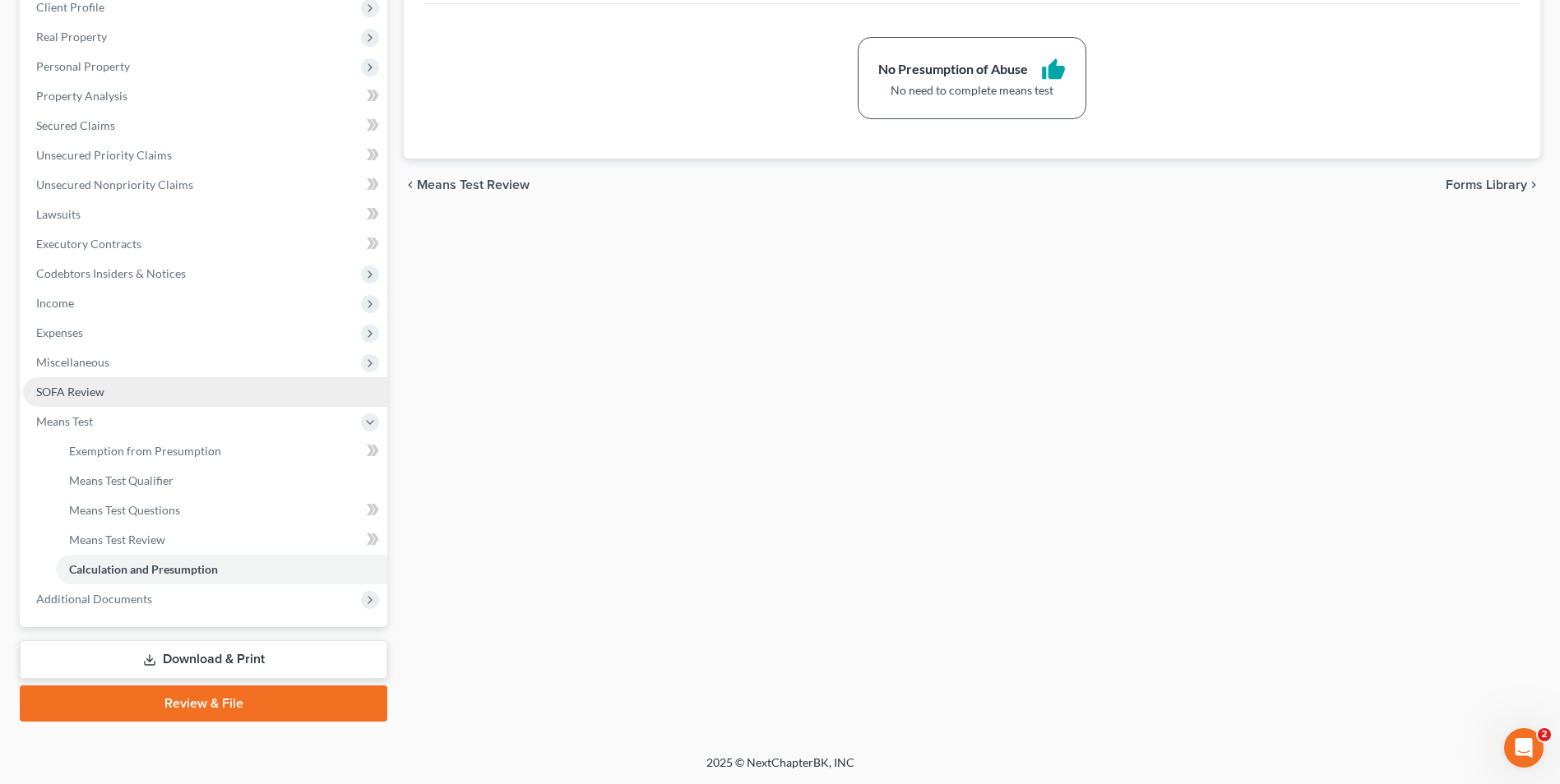
click at [79, 386] on span "SOFA Review" at bounding box center [70, 391] width 68 height 14
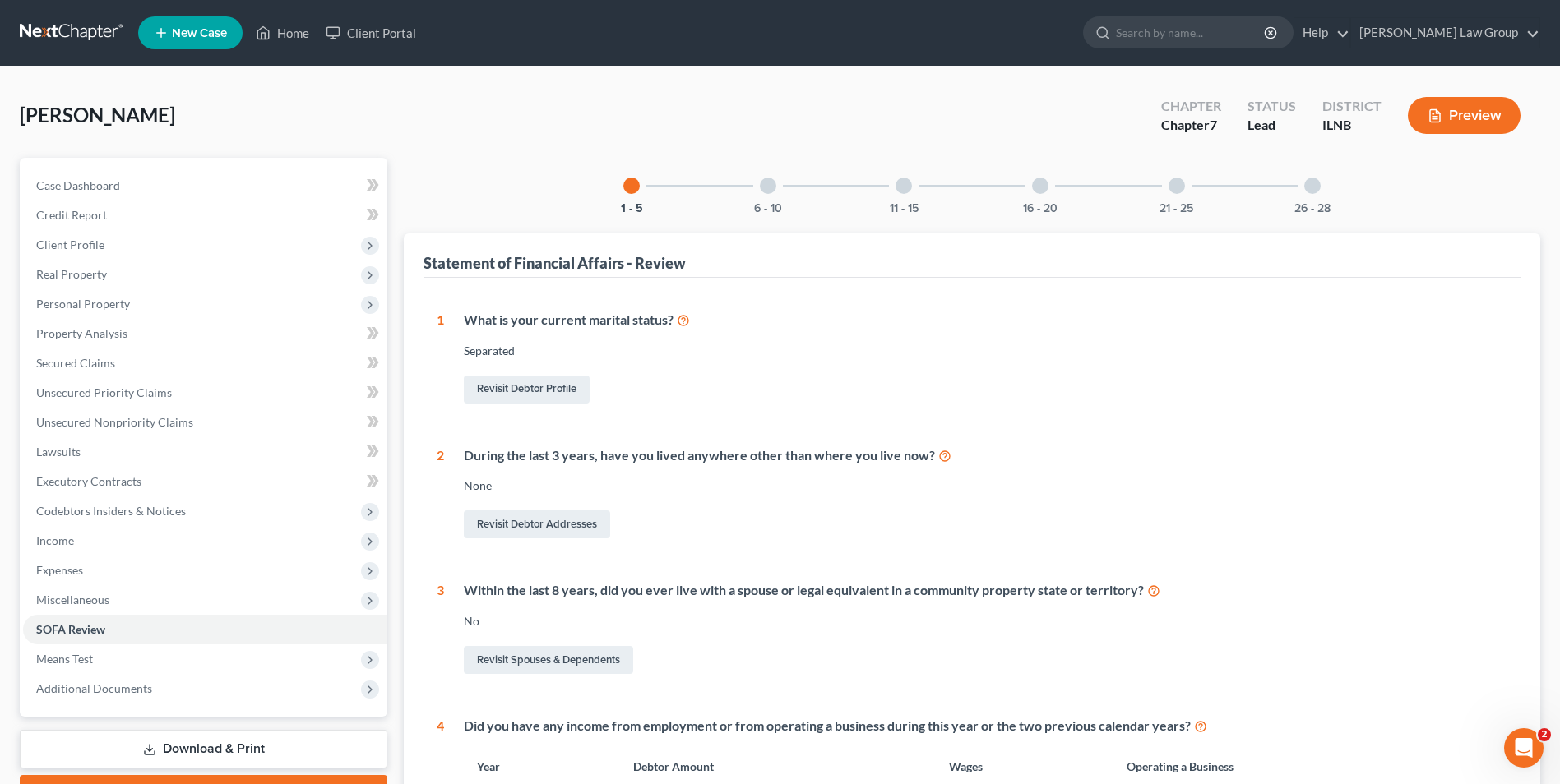
click at [768, 185] on div at bounding box center [767, 186] width 16 height 16
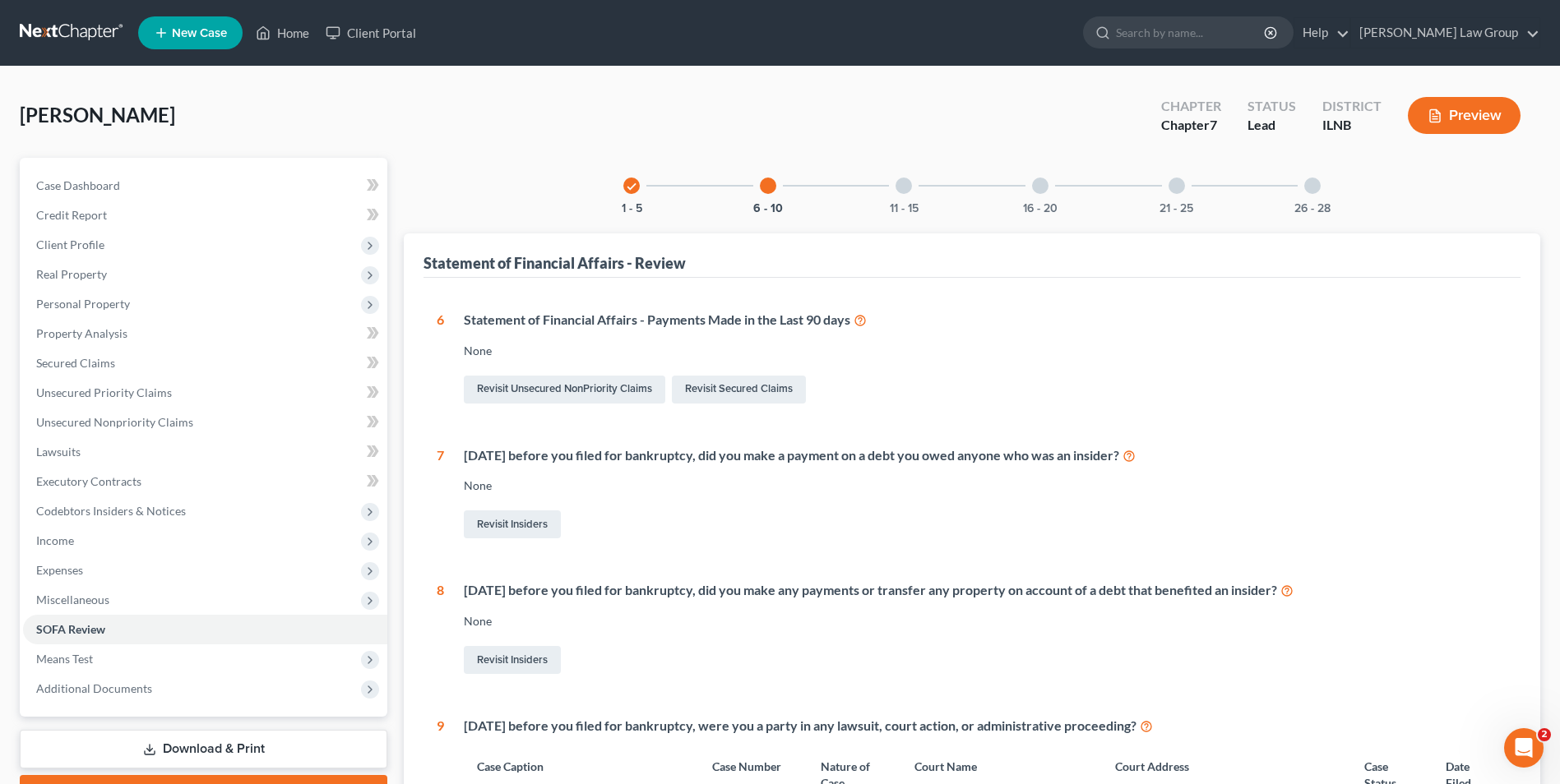
click at [903, 182] on div at bounding box center [903, 186] width 16 height 16
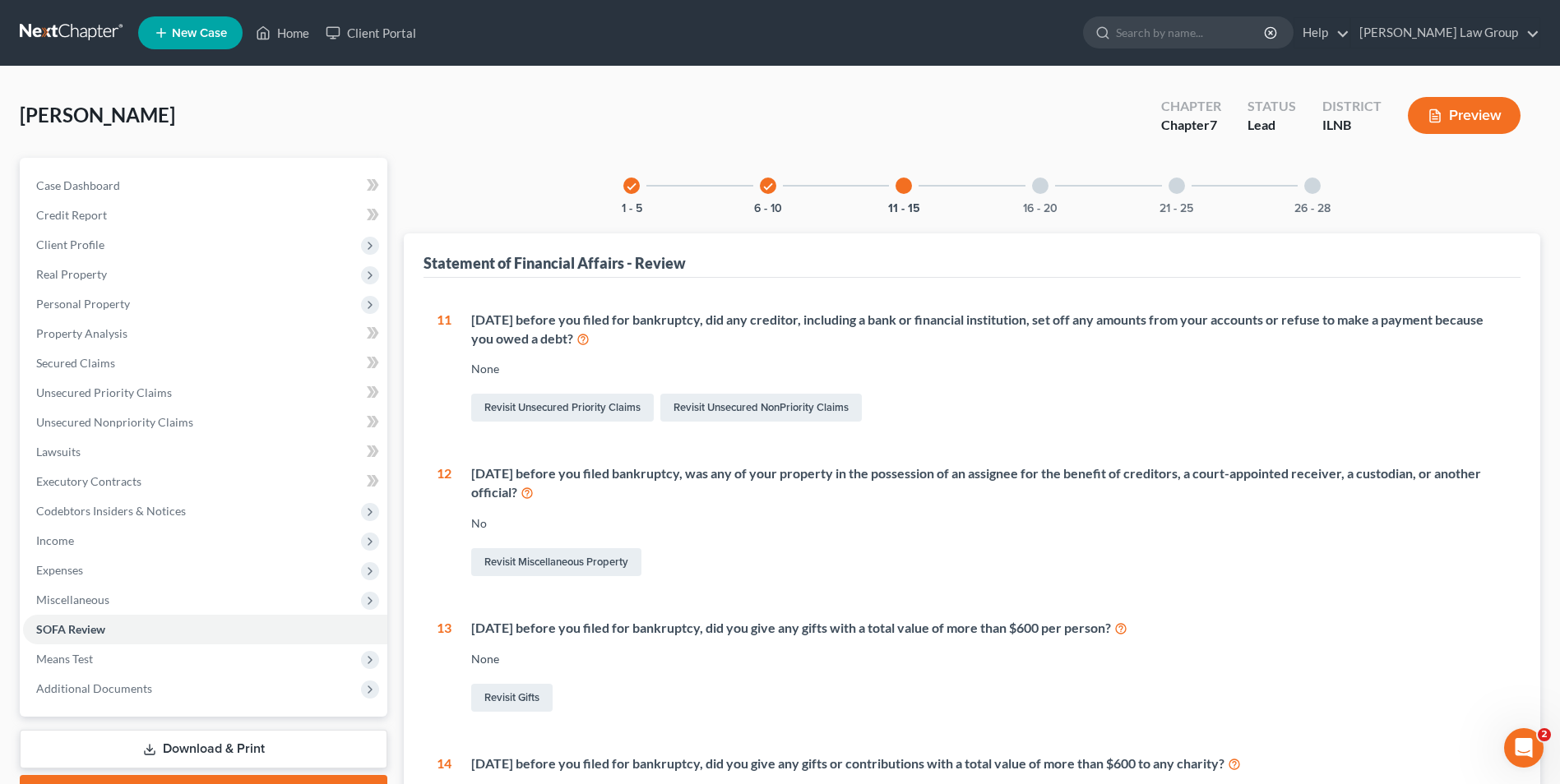
click at [1041, 186] on div at bounding box center [1040, 186] width 16 height 16
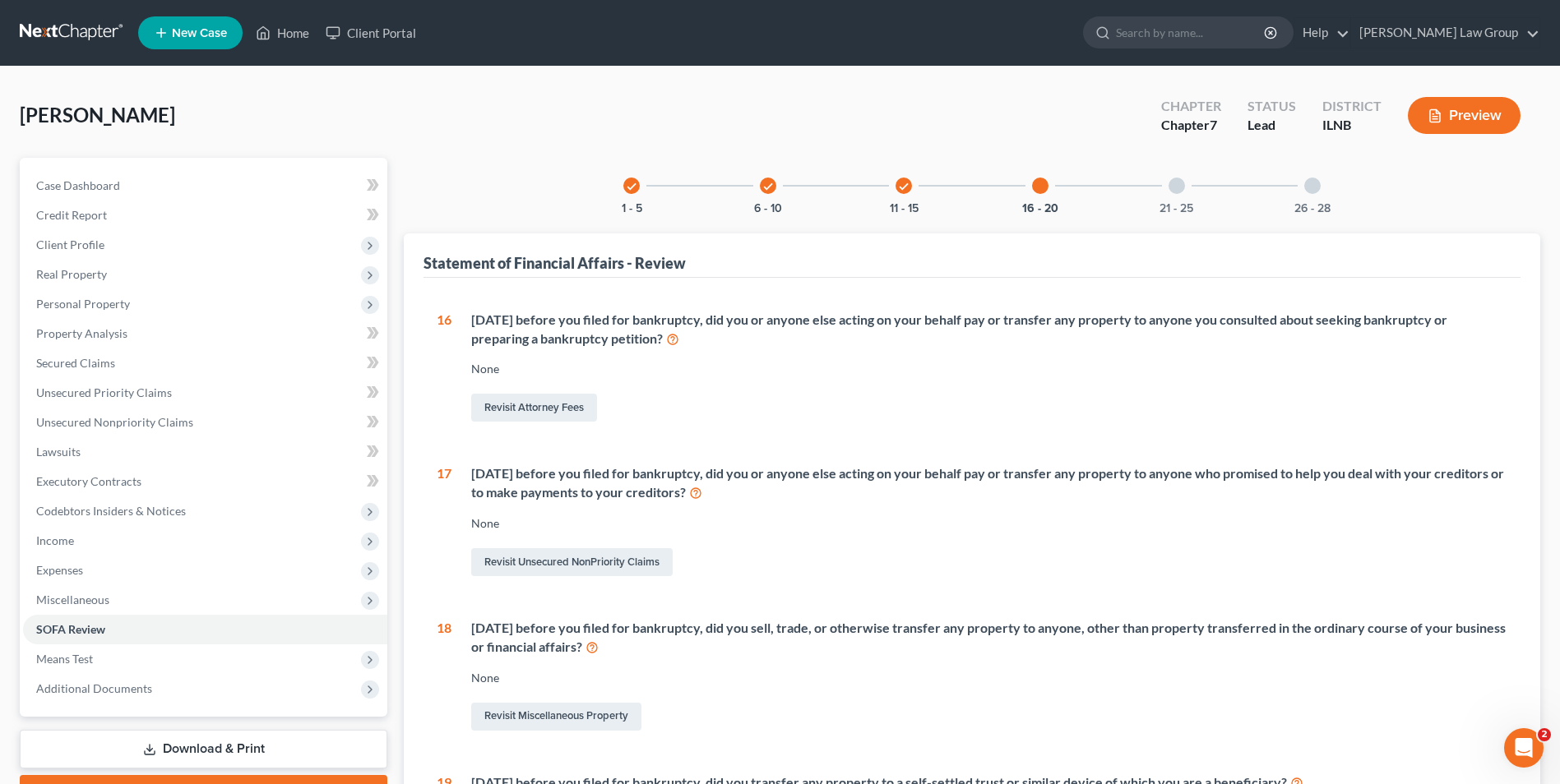
click at [1174, 186] on div at bounding box center [1176, 186] width 16 height 16
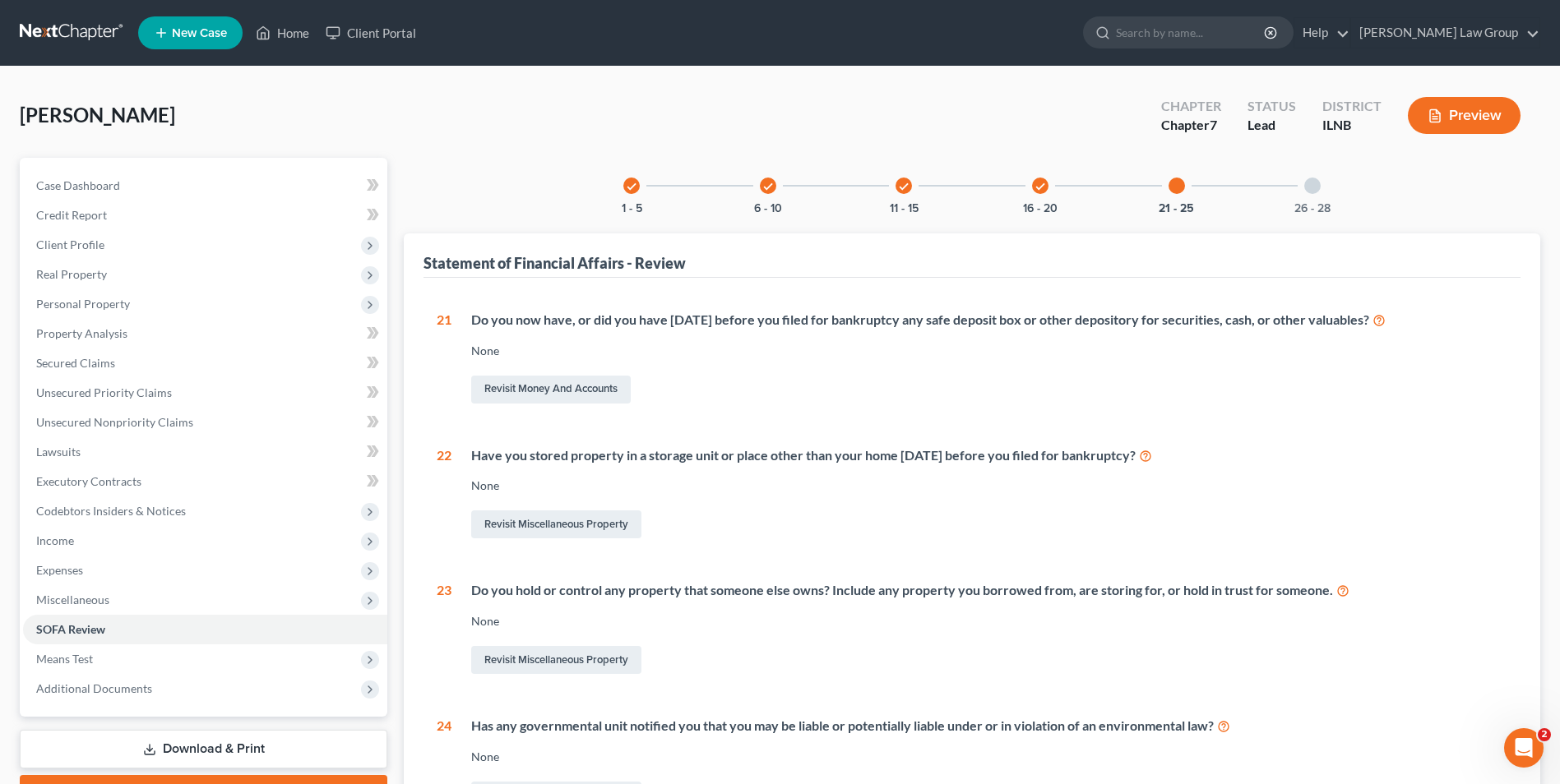
click at [1310, 187] on div at bounding box center [1312, 186] width 16 height 16
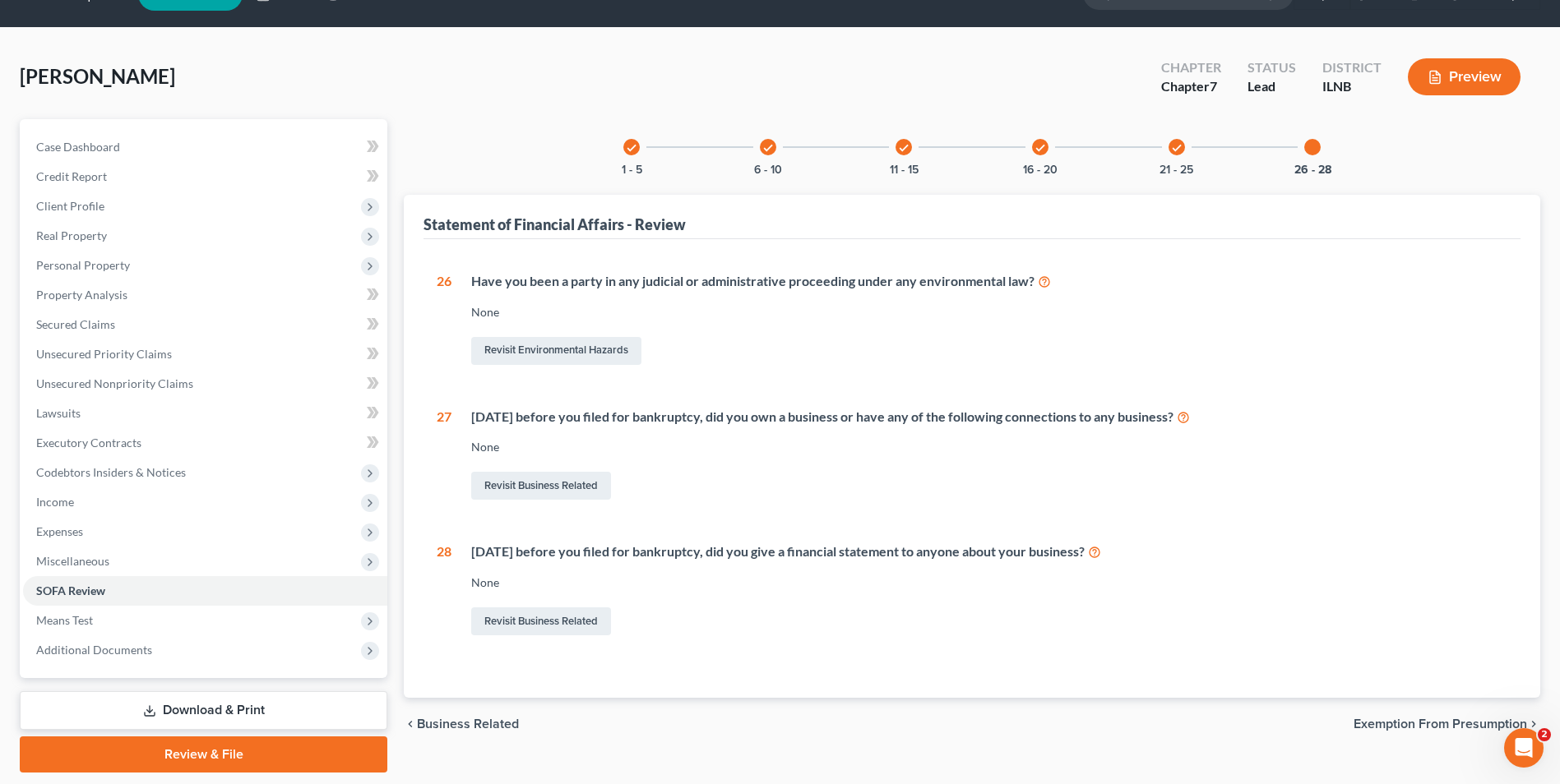
scroll to position [90, 0]
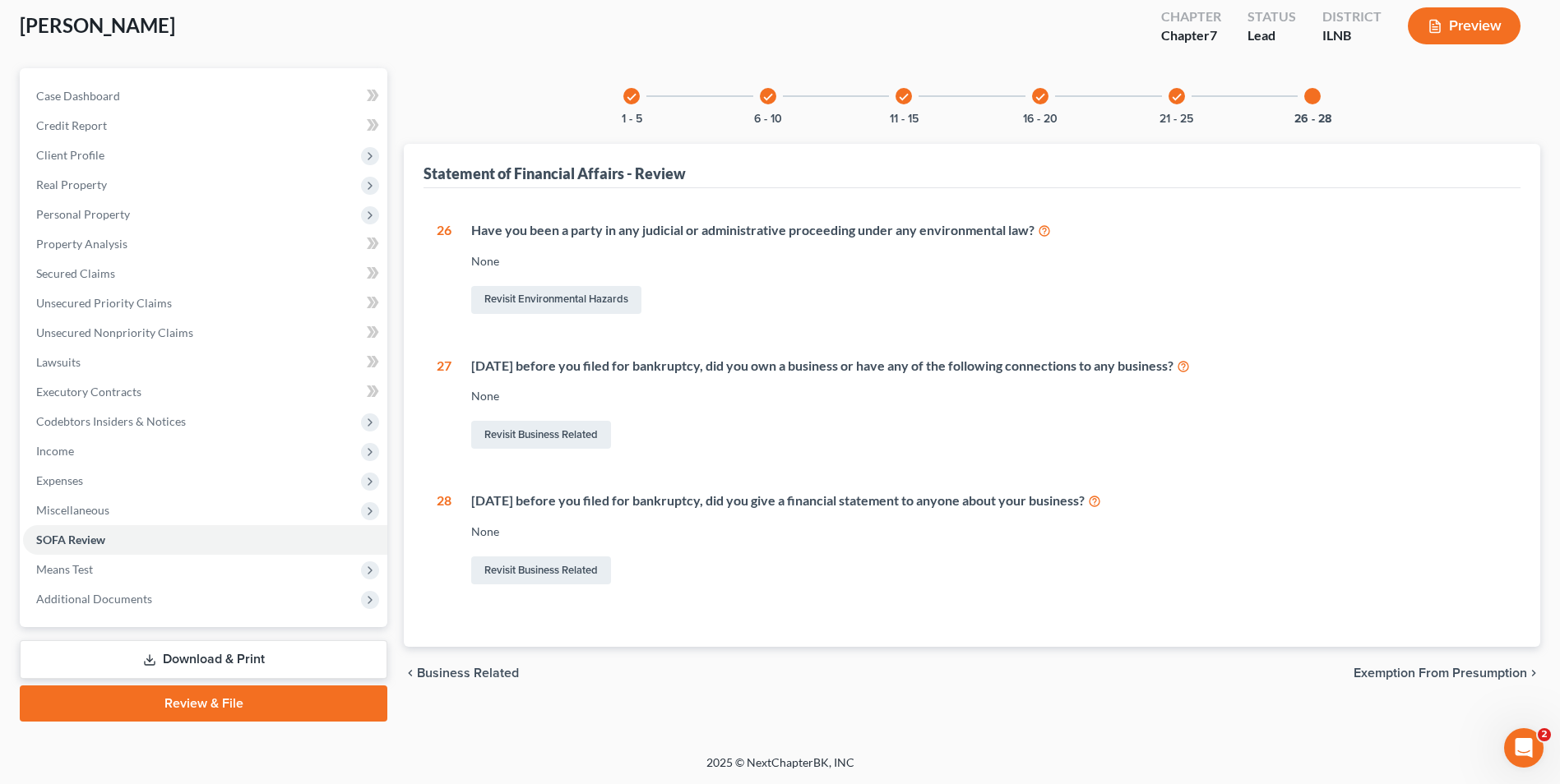
click at [1402, 671] on span "Exemption from Presumption" at bounding box center [1440, 673] width 173 height 13
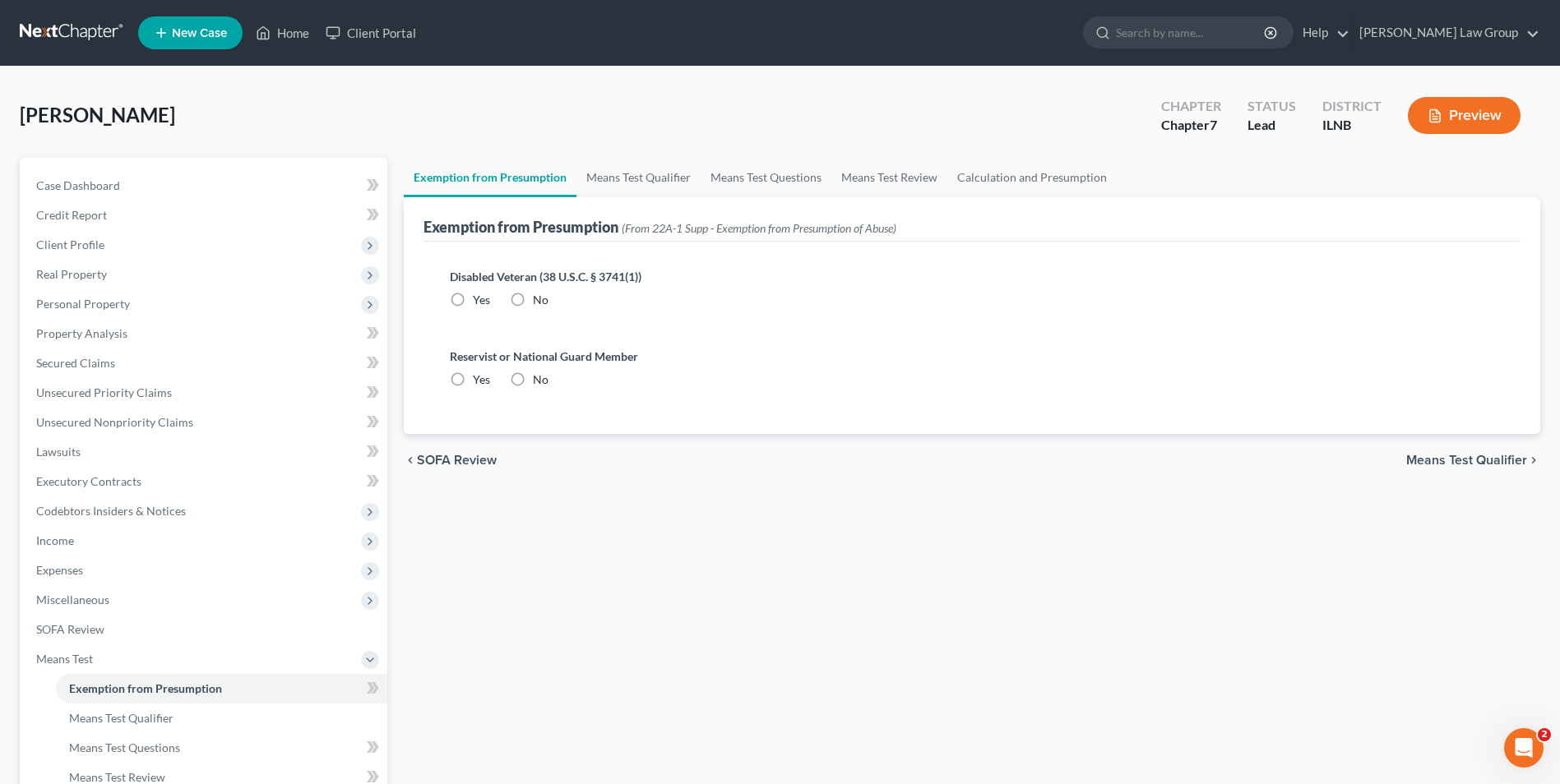
radio input "true"
click at [1480, 458] on span "Means Test Qualifier" at bounding box center [1467, 460] width 121 height 13
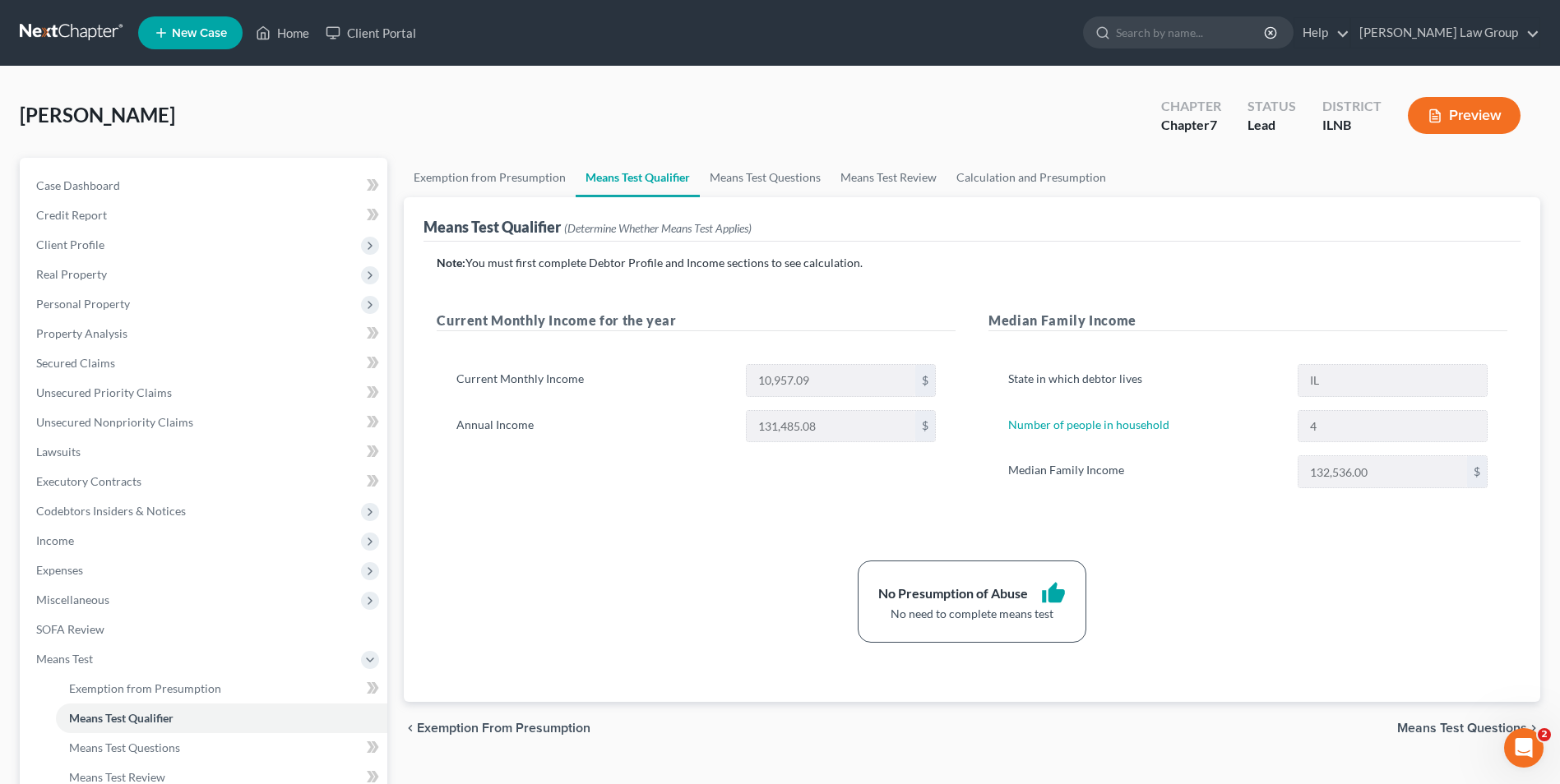
click at [1421, 722] on span "Means Test Questions" at bounding box center [1461, 728] width 130 height 13
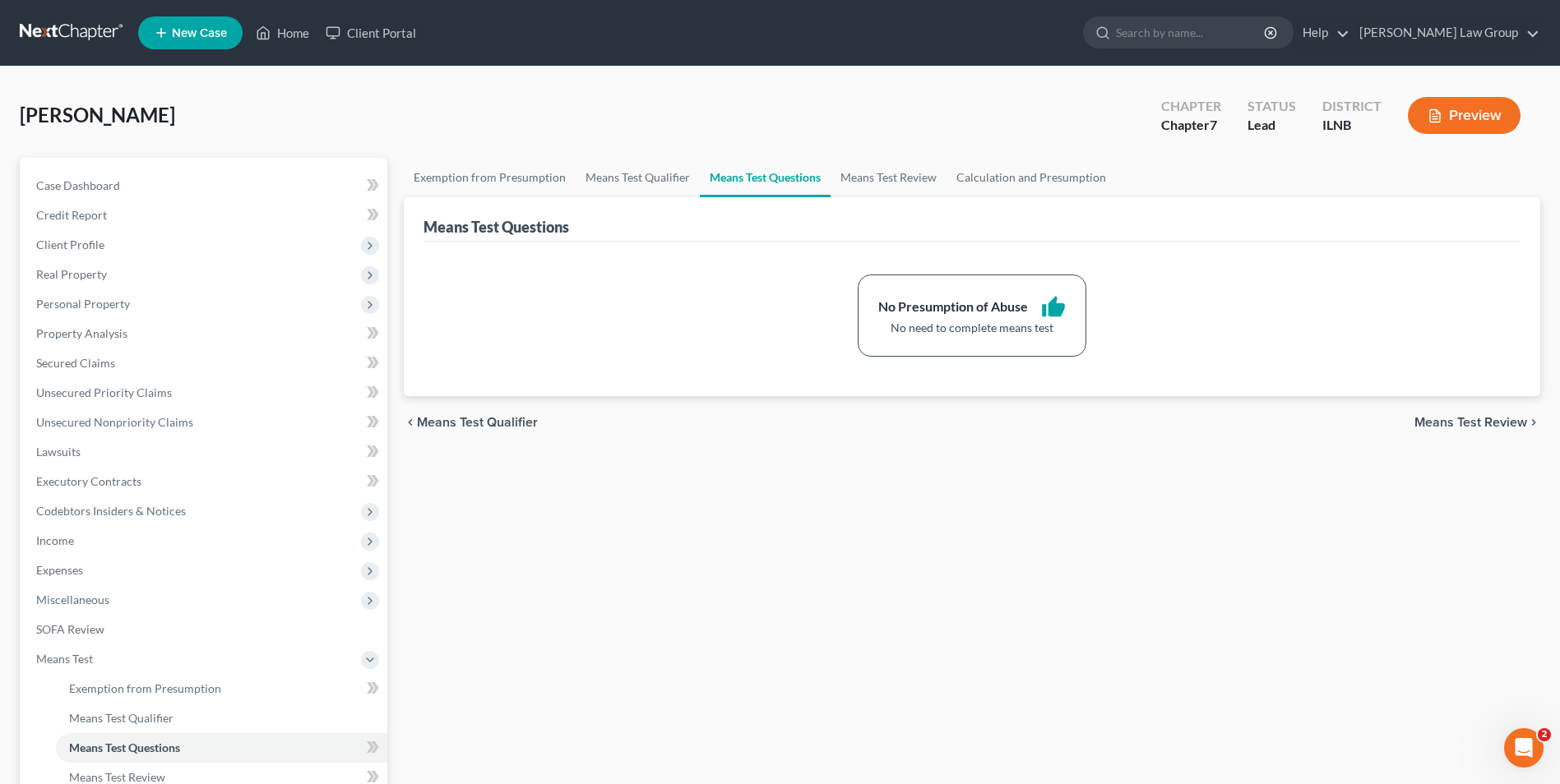
click at [1475, 420] on span "Means Test Review" at bounding box center [1470, 422] width 113 height 13
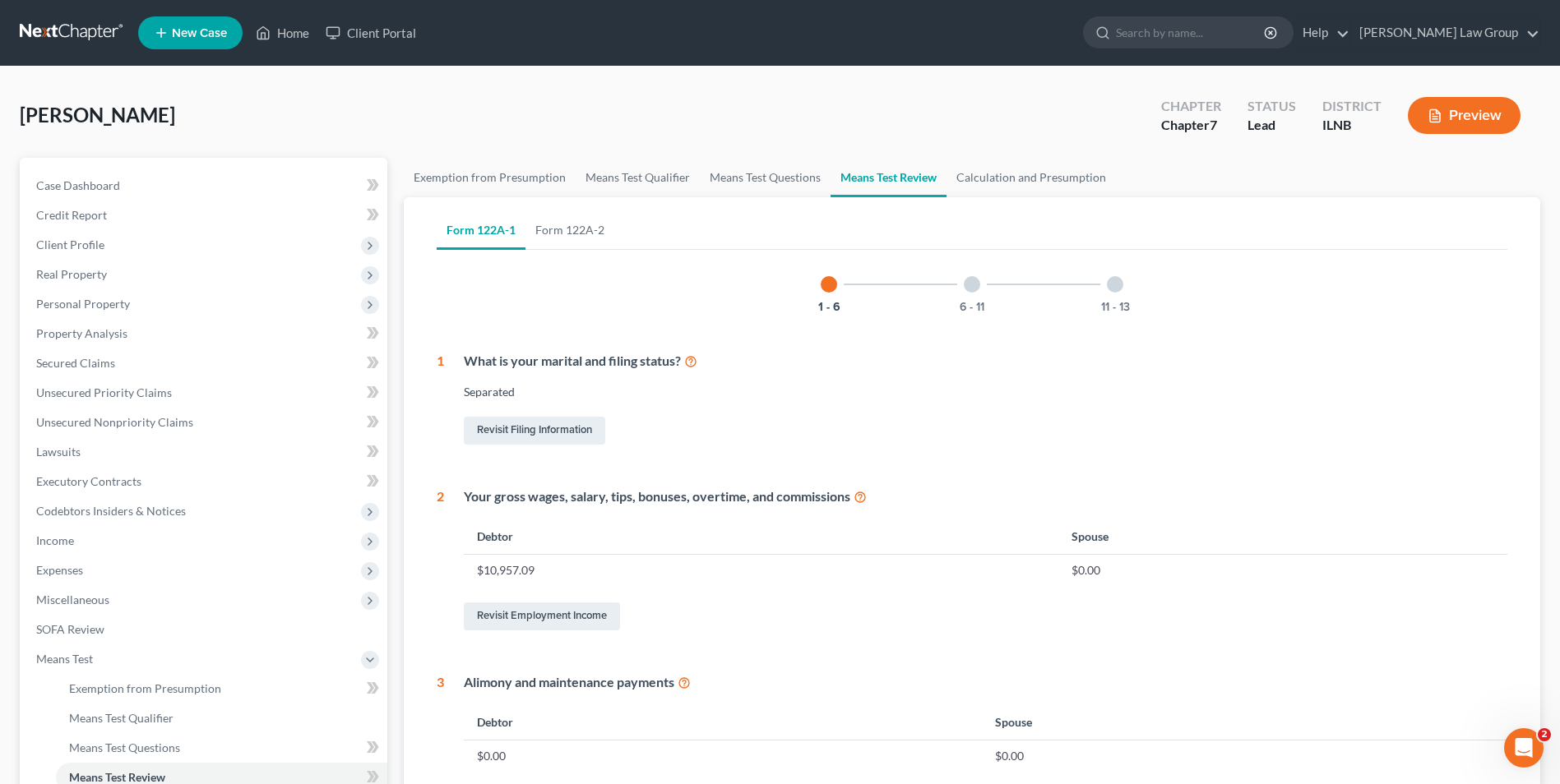
click at [966, 280] on div at bounding box center [971, 284] width 16 height 16
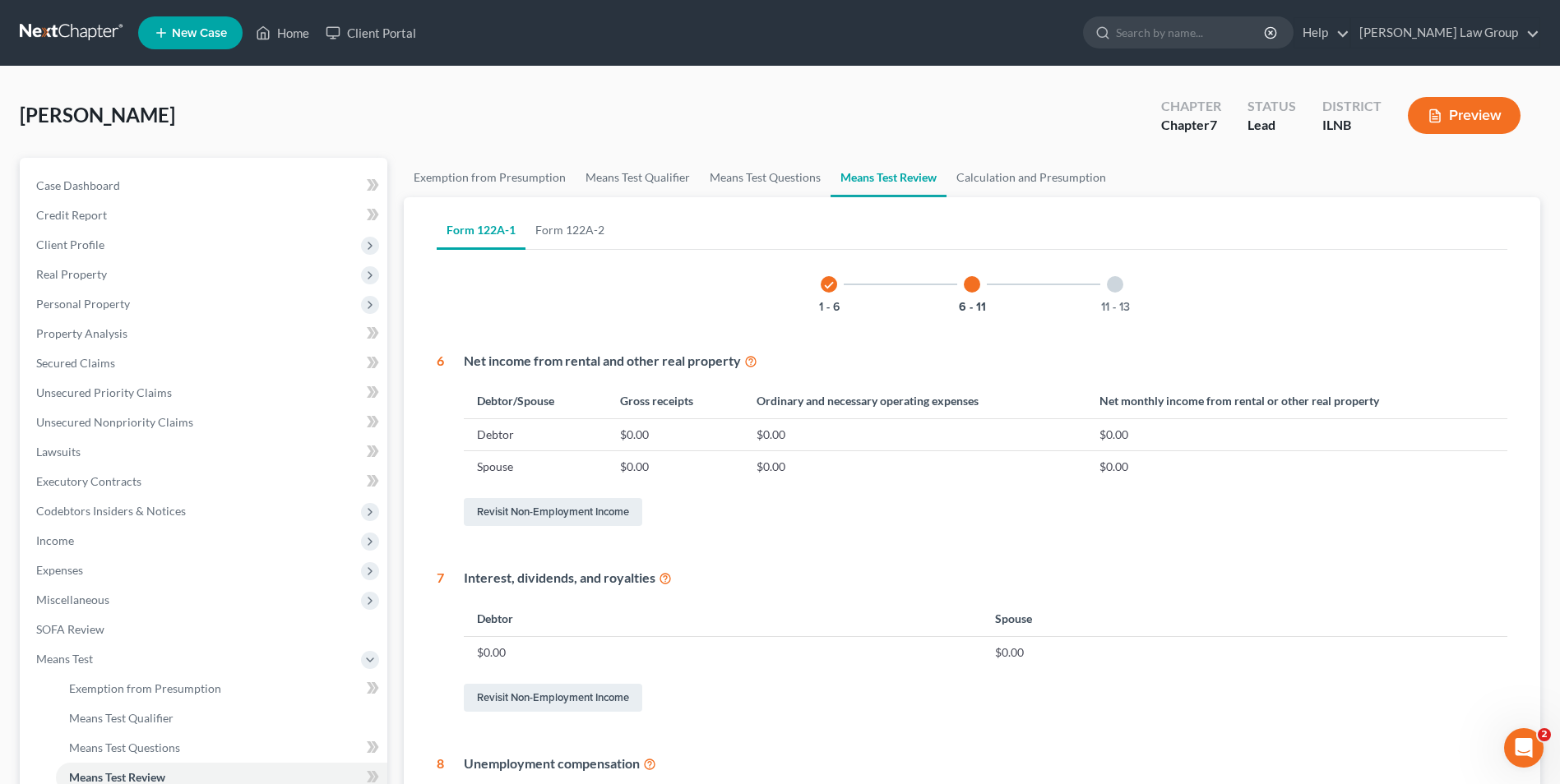
click at [1120, 278] on div at bounding box center [1115, 284] width 16 height 16
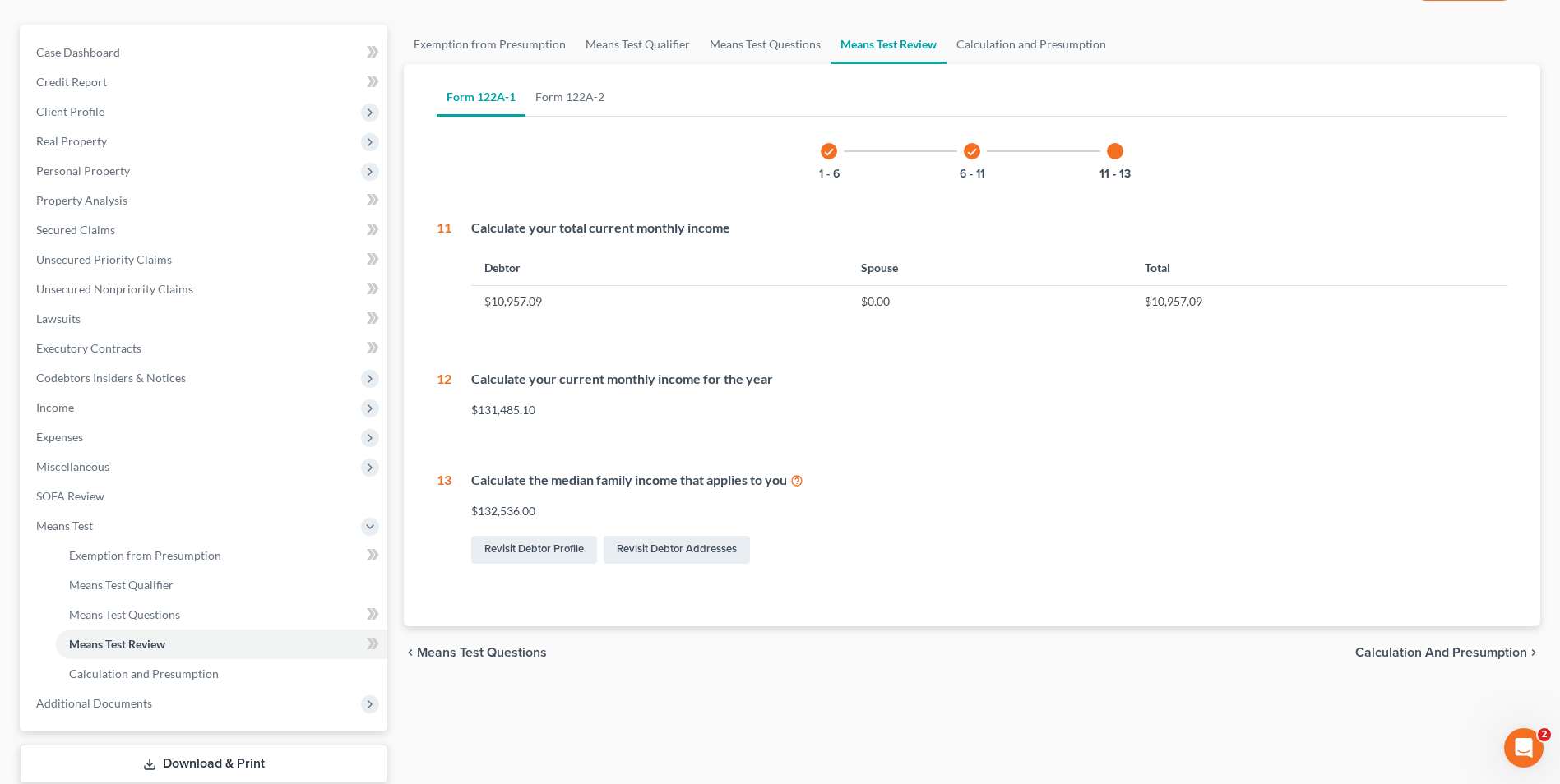
scroll to position [238, 0]
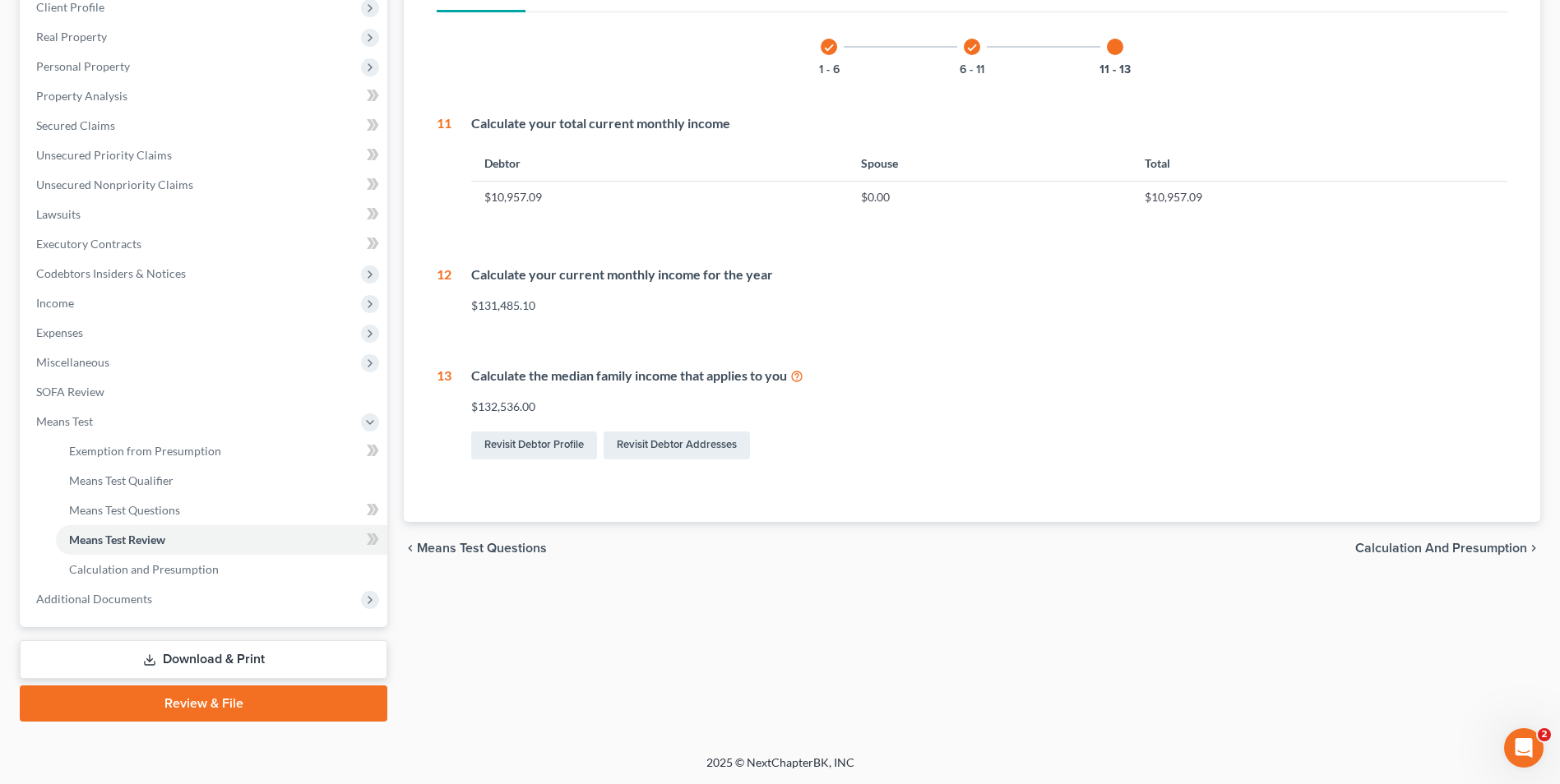
click at [1449, 544] on span "Calculation and Presumption" at bounding box center [1441, 548] width 171 height 13
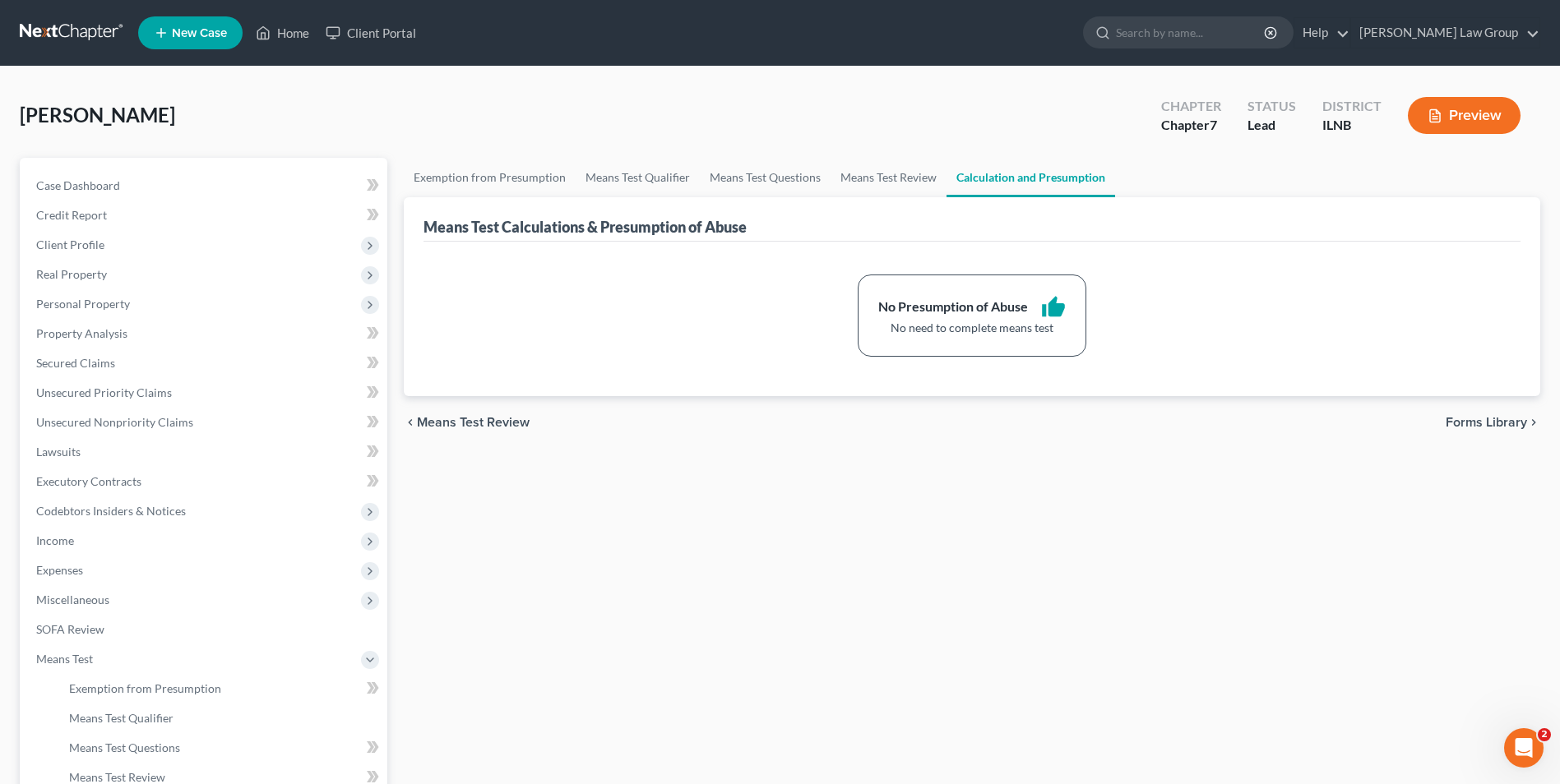
scroll to position [238, 0]
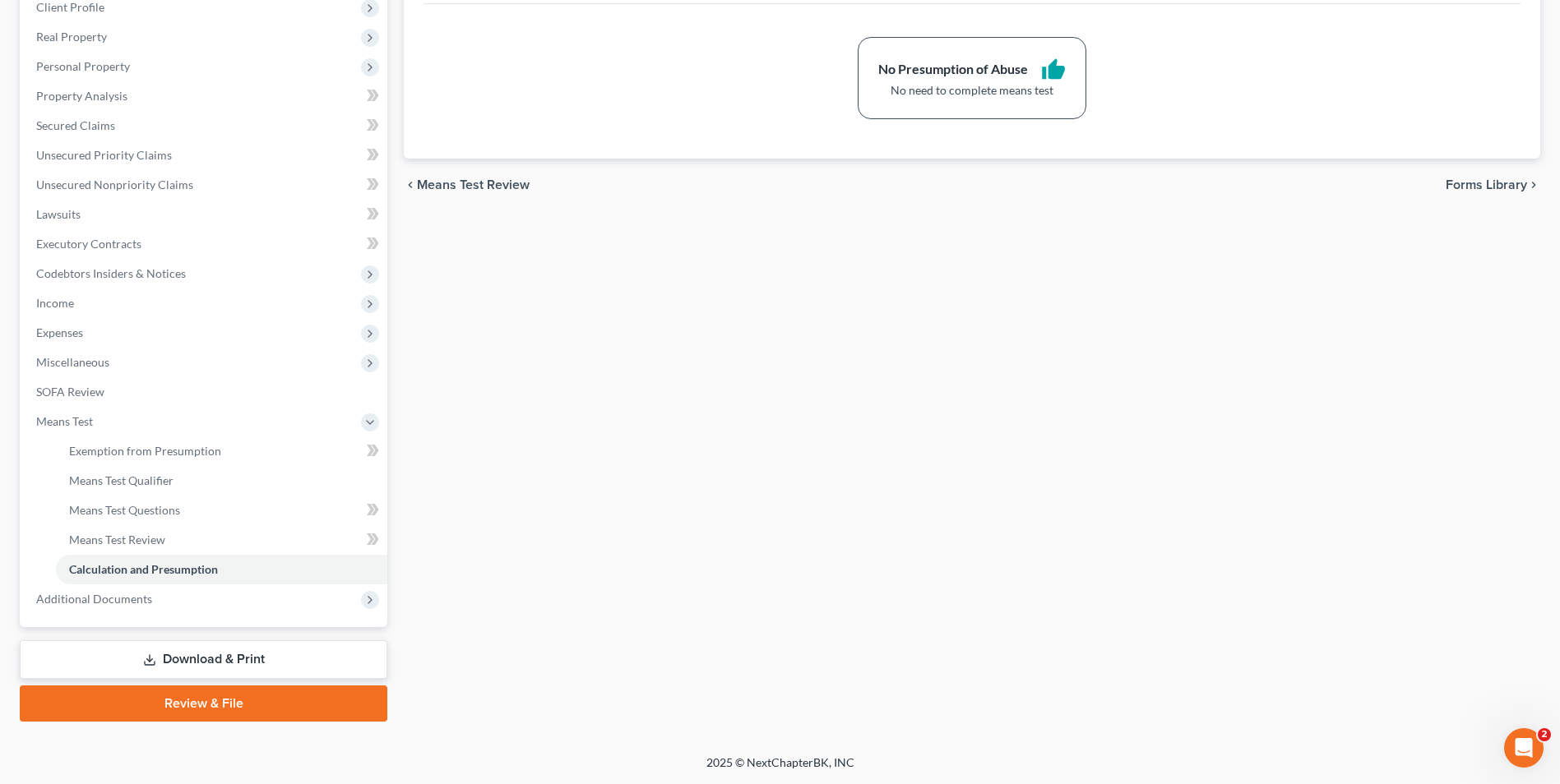
click at [194, 650] on link "Download & Print" at bounding box center [204, 659] width 368 height 39
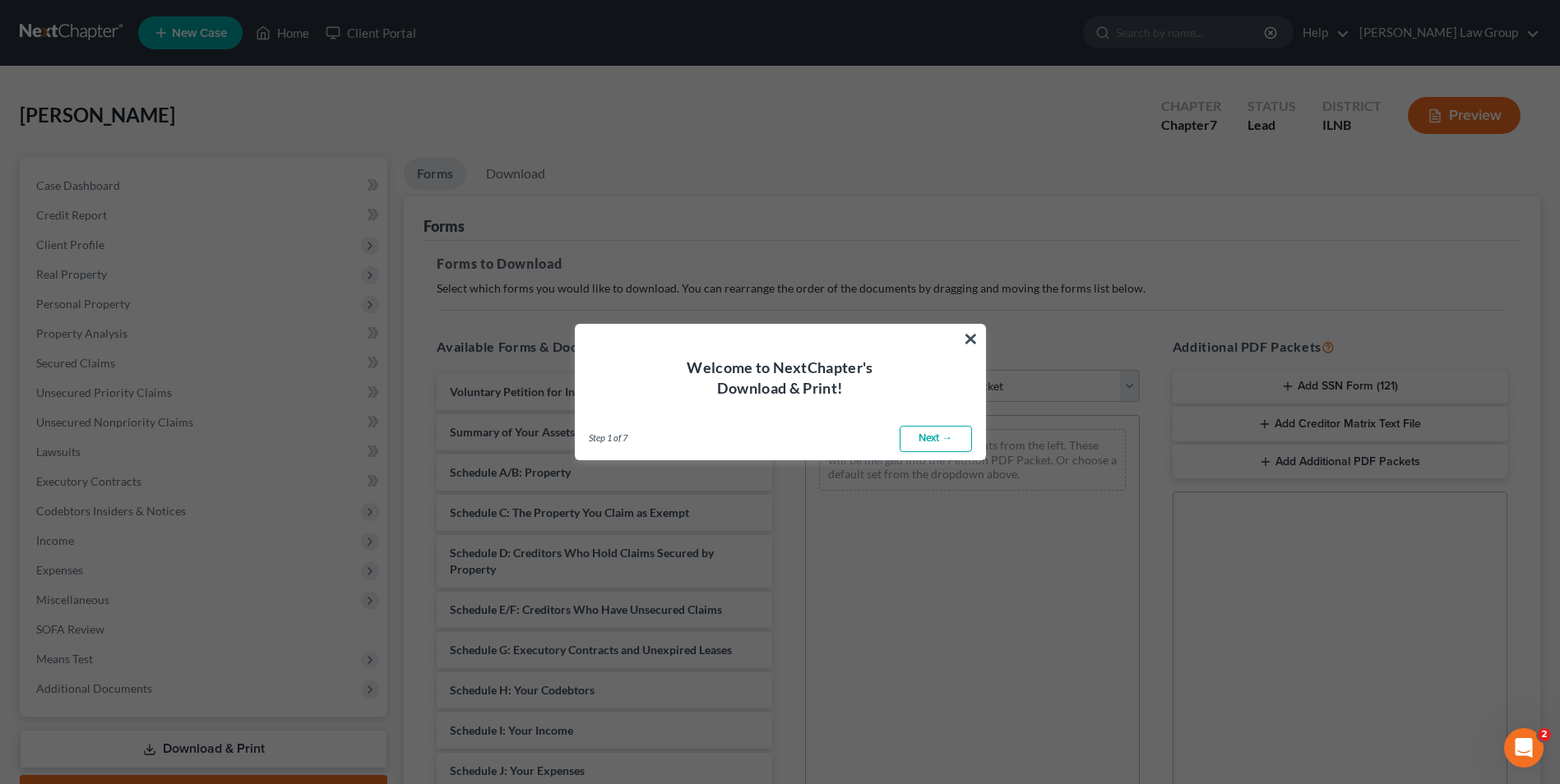
click at [923, 434] on link "Next →" at bounding box center [936, 439] width 72 height 27
select select "0"
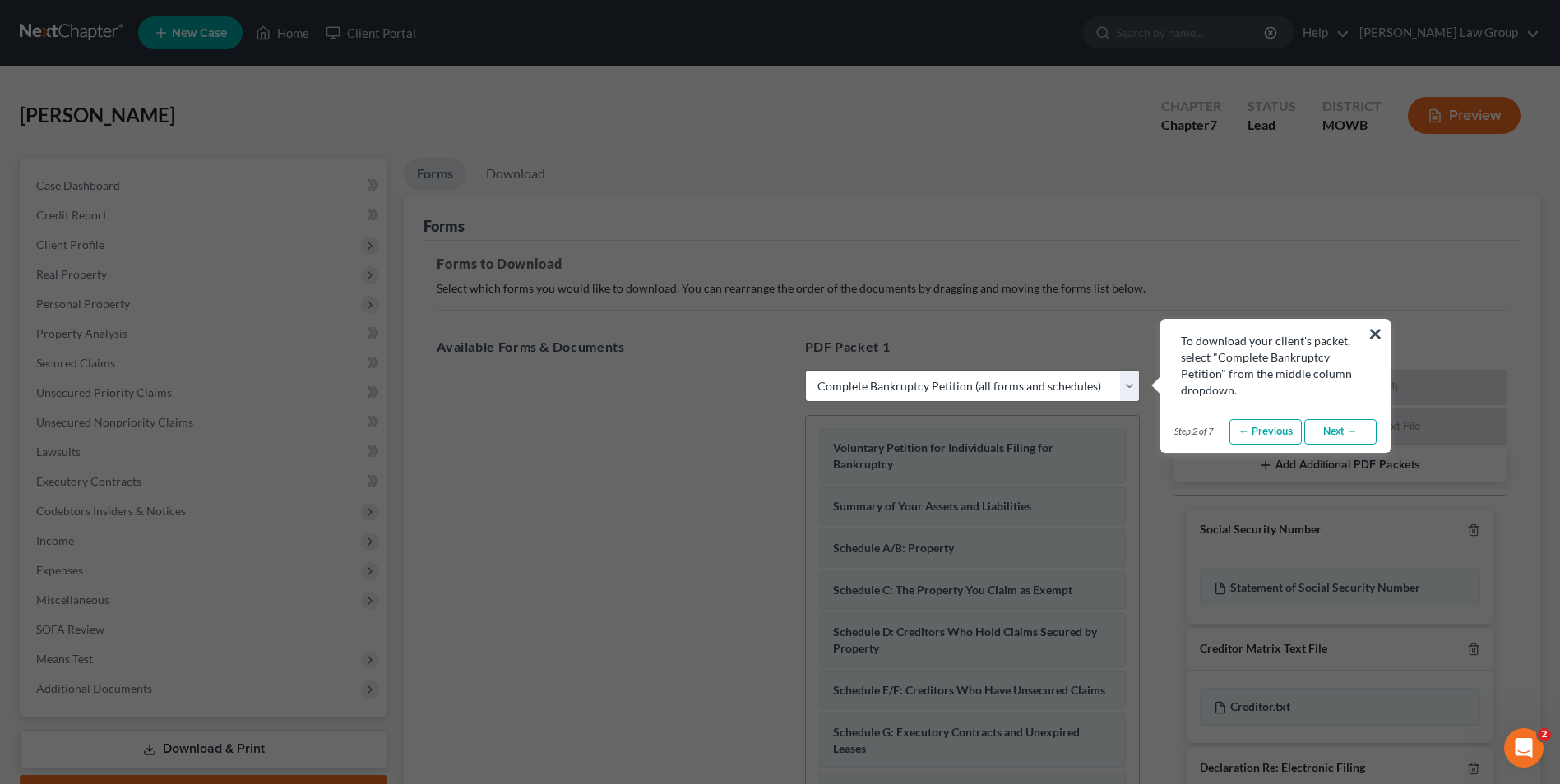
click at [1340, 422] on link "Next →" at bounding box center [1340, 433] width 72 height 27
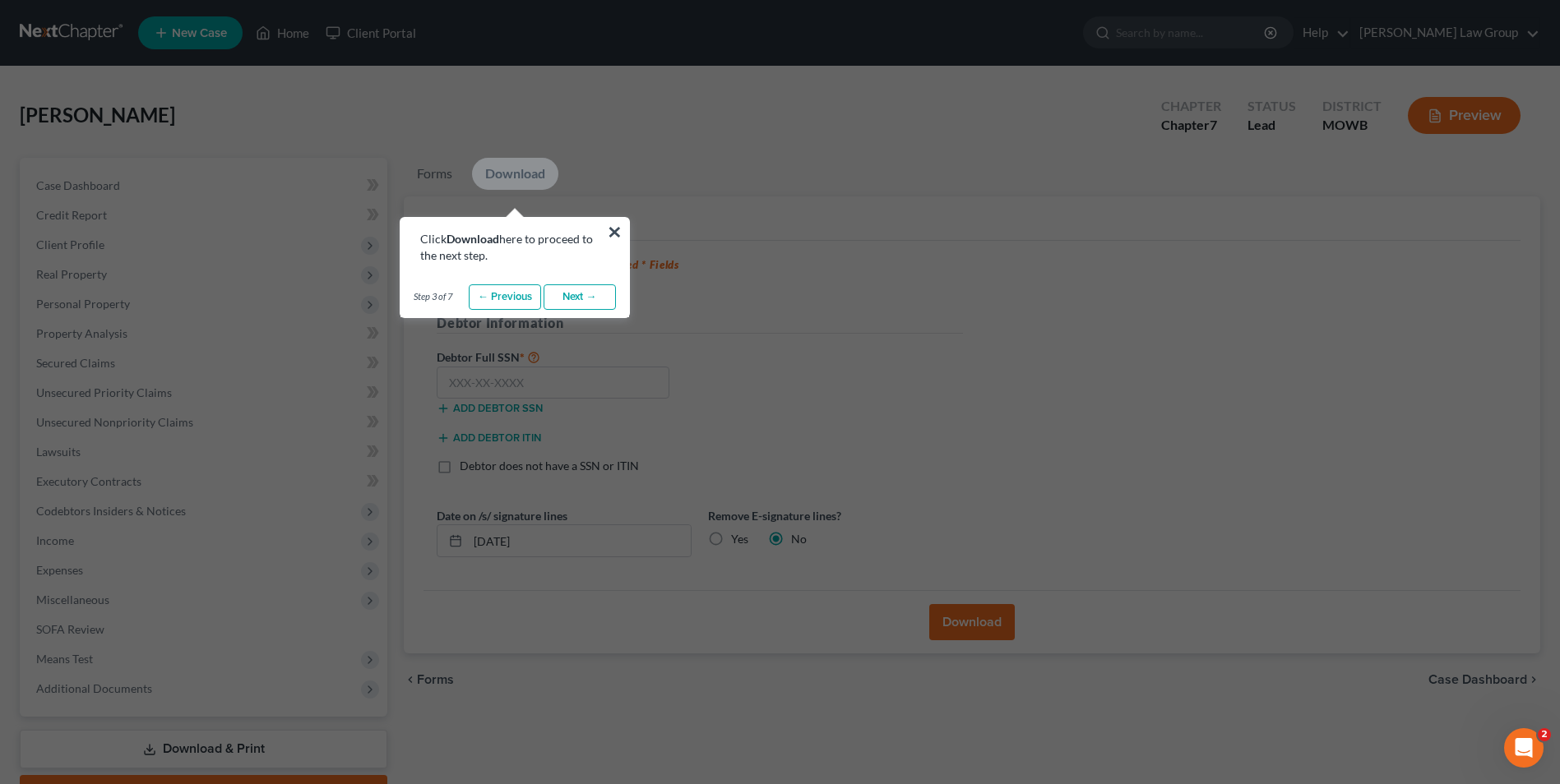
click at [569, 290] on link "Next →" at bounding box center [580, 297] width 72 height 27
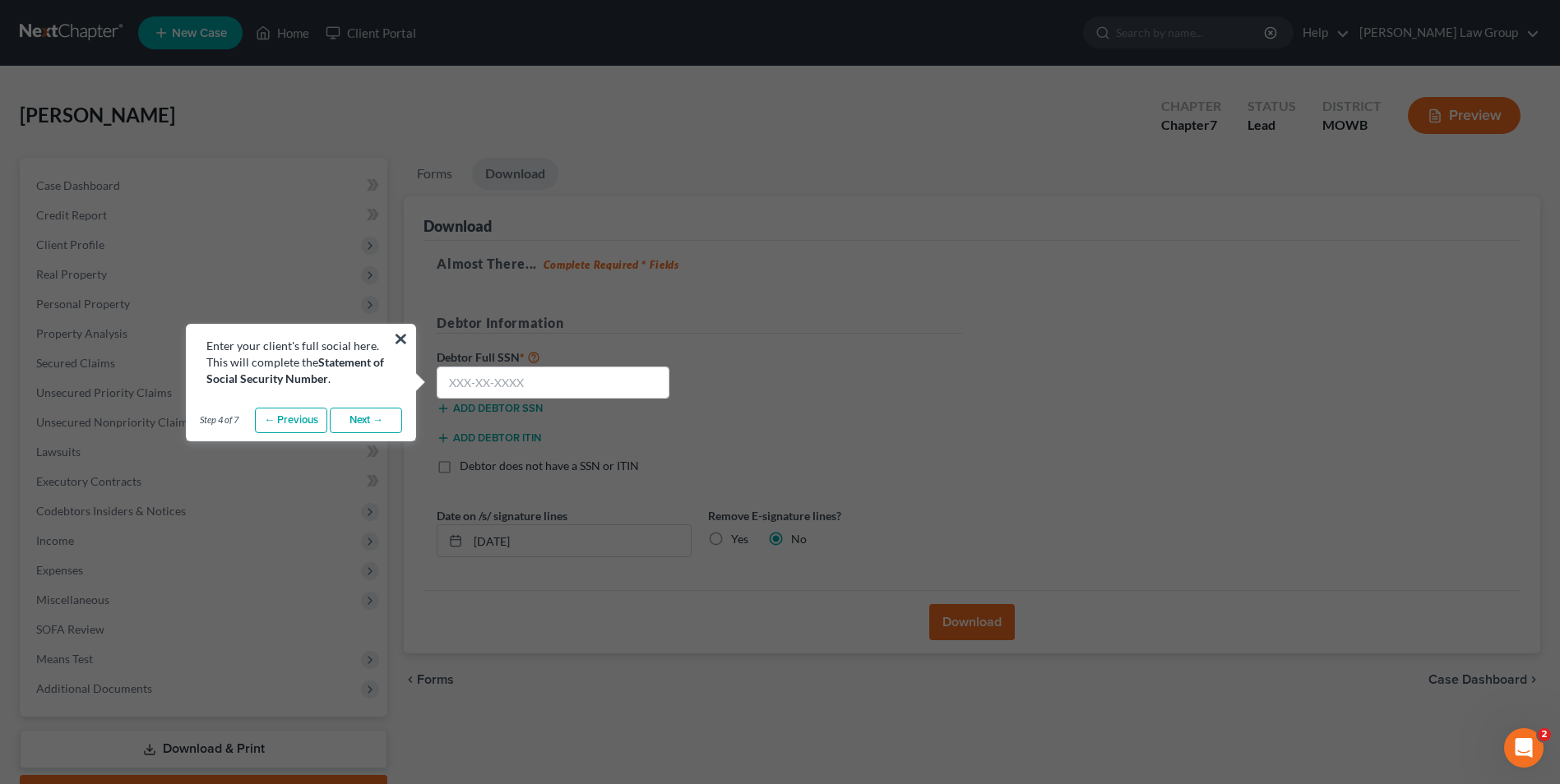
click at [358, 416] on link "Next →" at bounding box center [366, 421] width 72 height 27
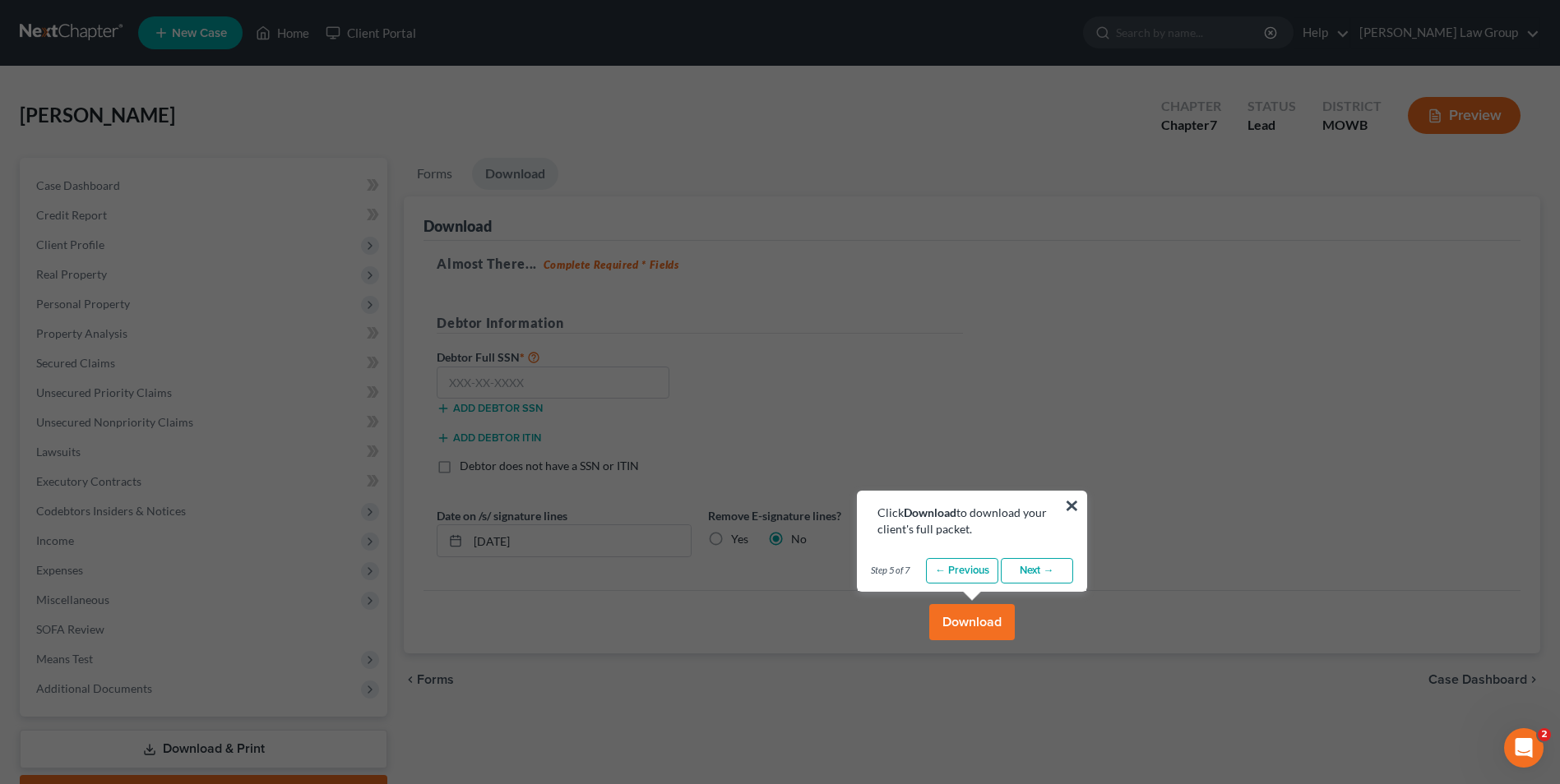
click at [1020, 568] on link "Next →" at bounding box center [1037, 571] width 72 height 27
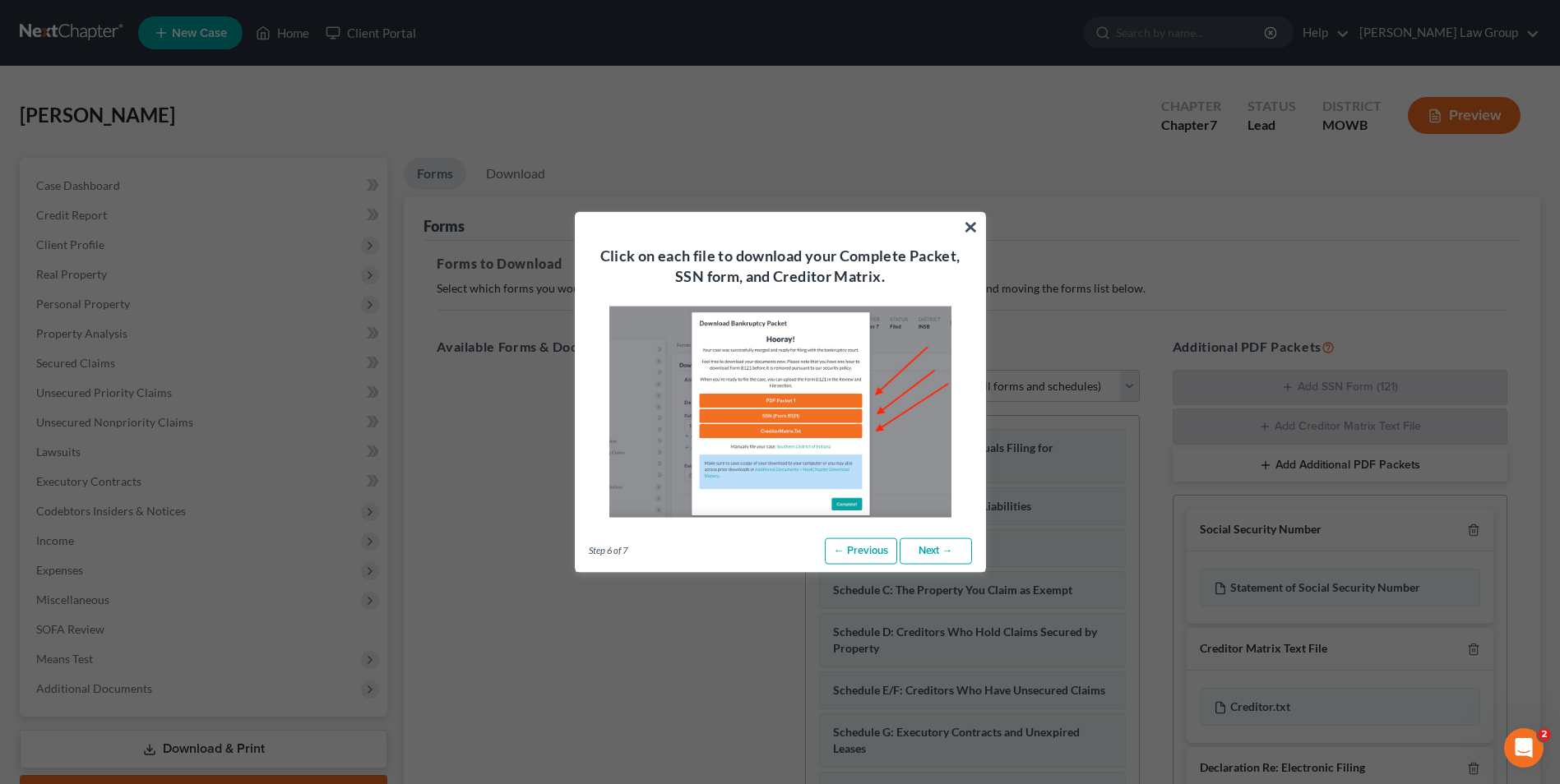
click at [928, 549] on link "Next →" at bounding box center [936, 552] width 72 height 27
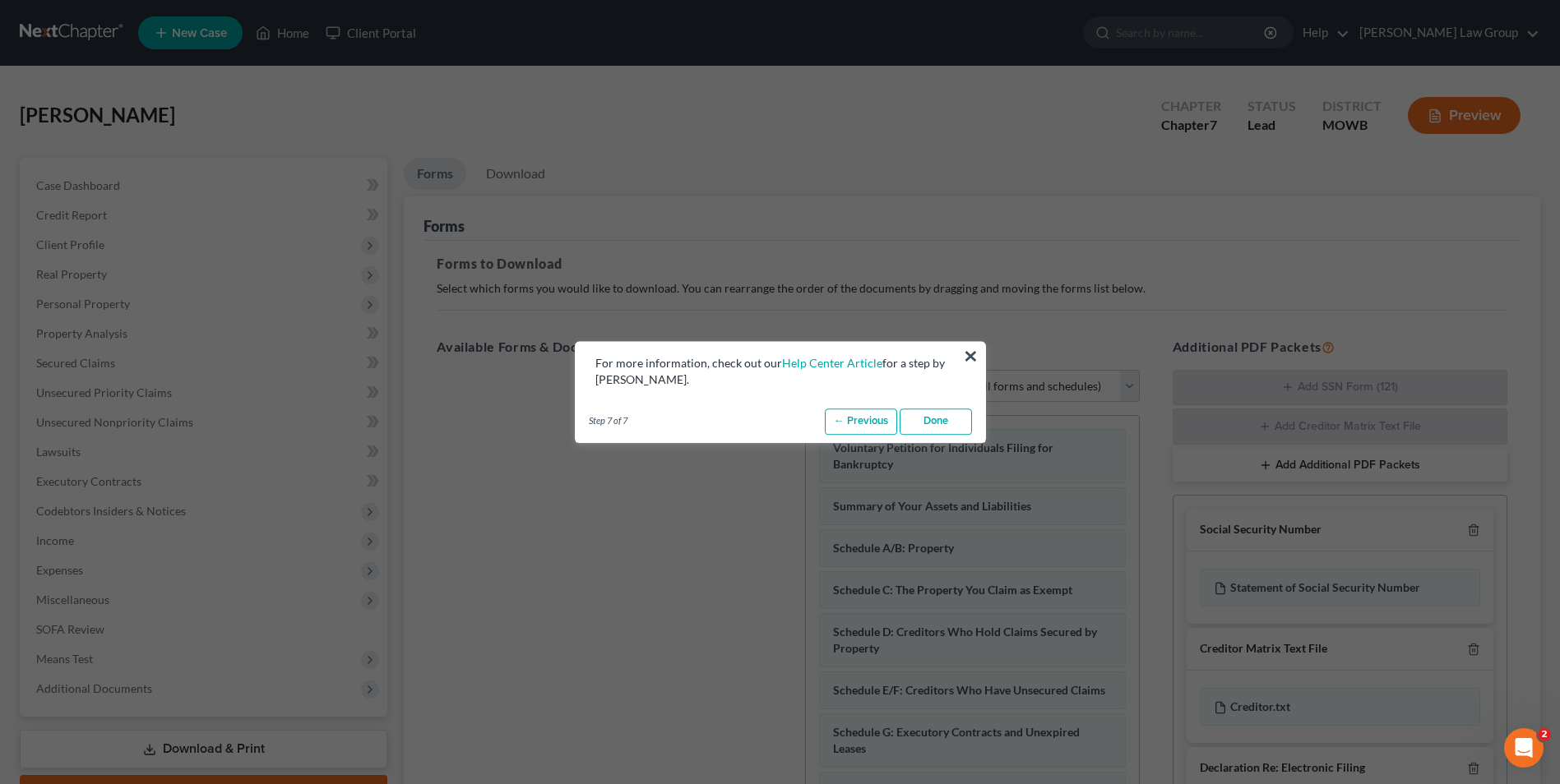
click at [931, 428] on link "Done" at bounding box center [936, 421] width 72 height 27
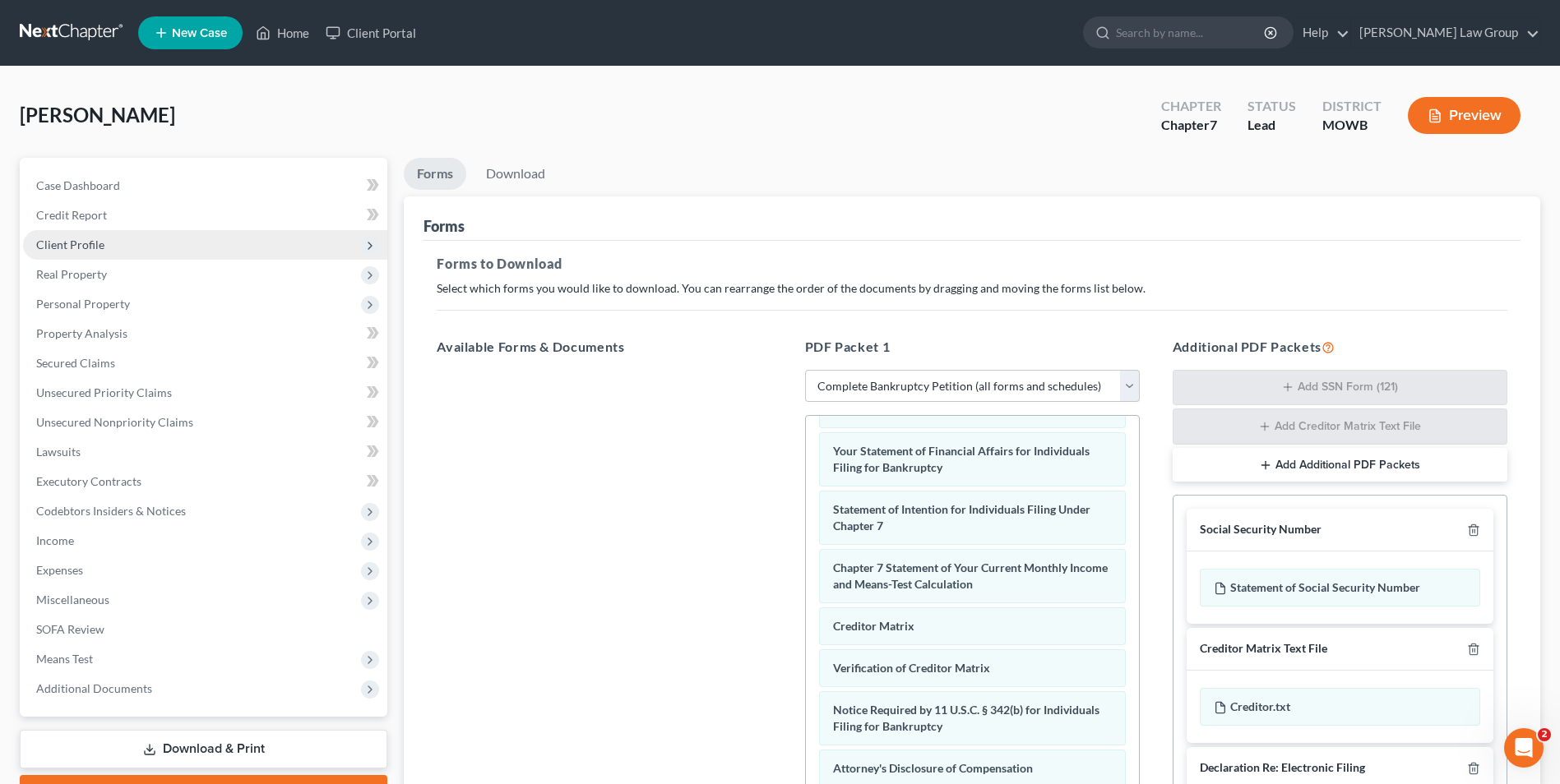
click at [66, 243] on span "Client Profile" at bounding box center [70, 244] width 68 height 14
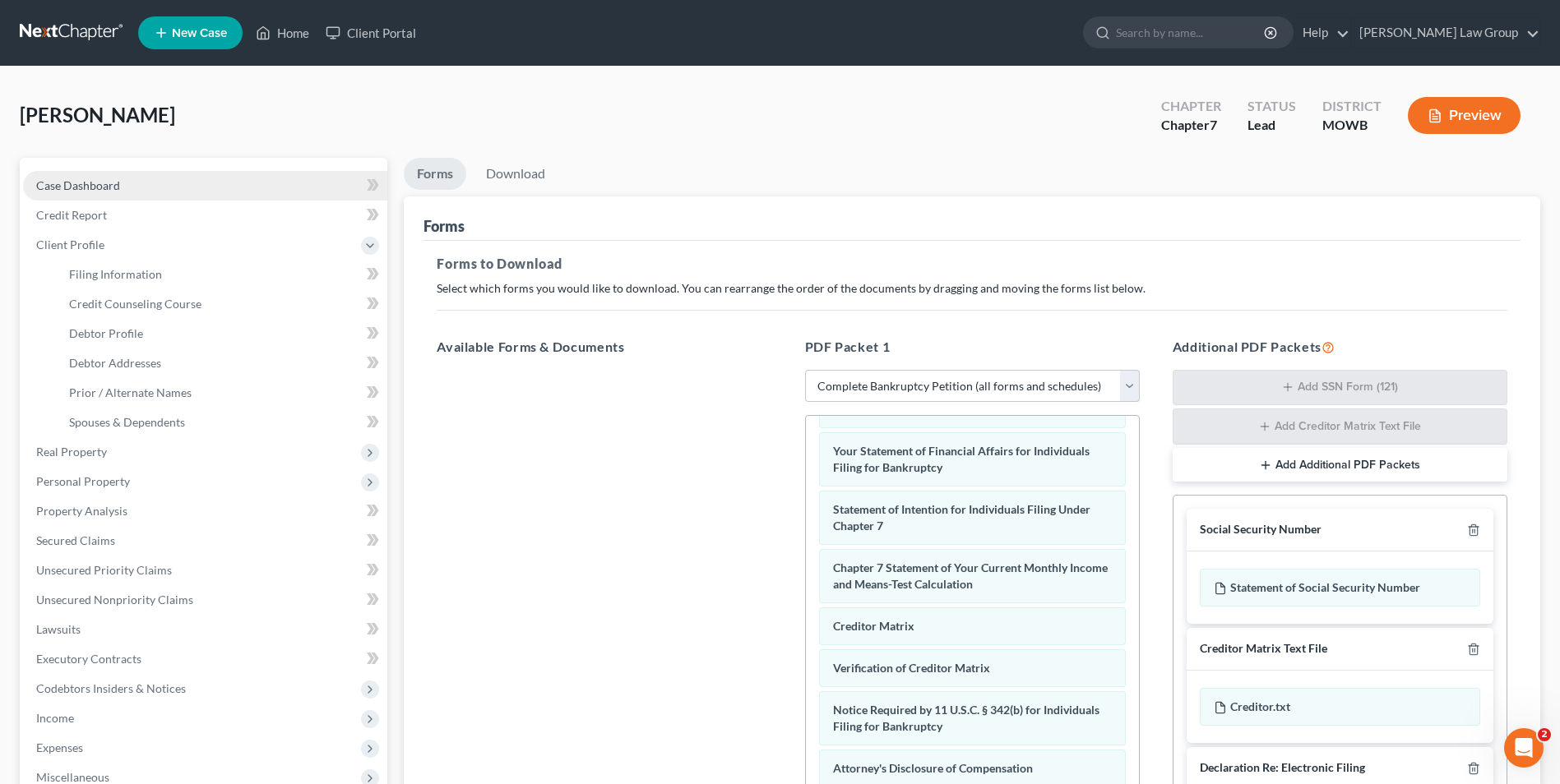
click at [104, 183] on span "Case Dashboard" at bounding box center [78, 185] width 84 height 14
select select "6"
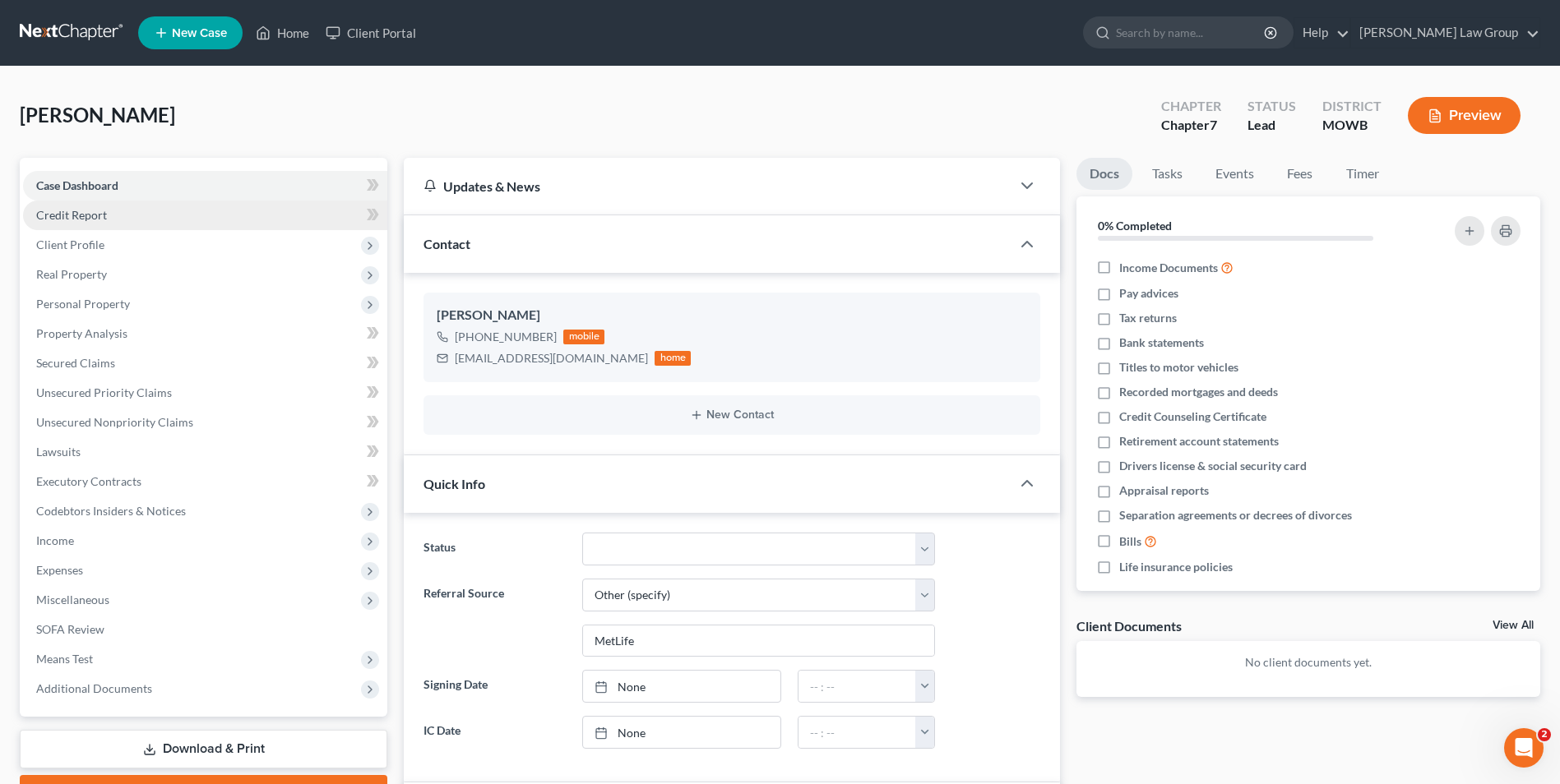
click at [91, 209] on span "Credit Report" at bounding box center [71, 215] width 71 height 14
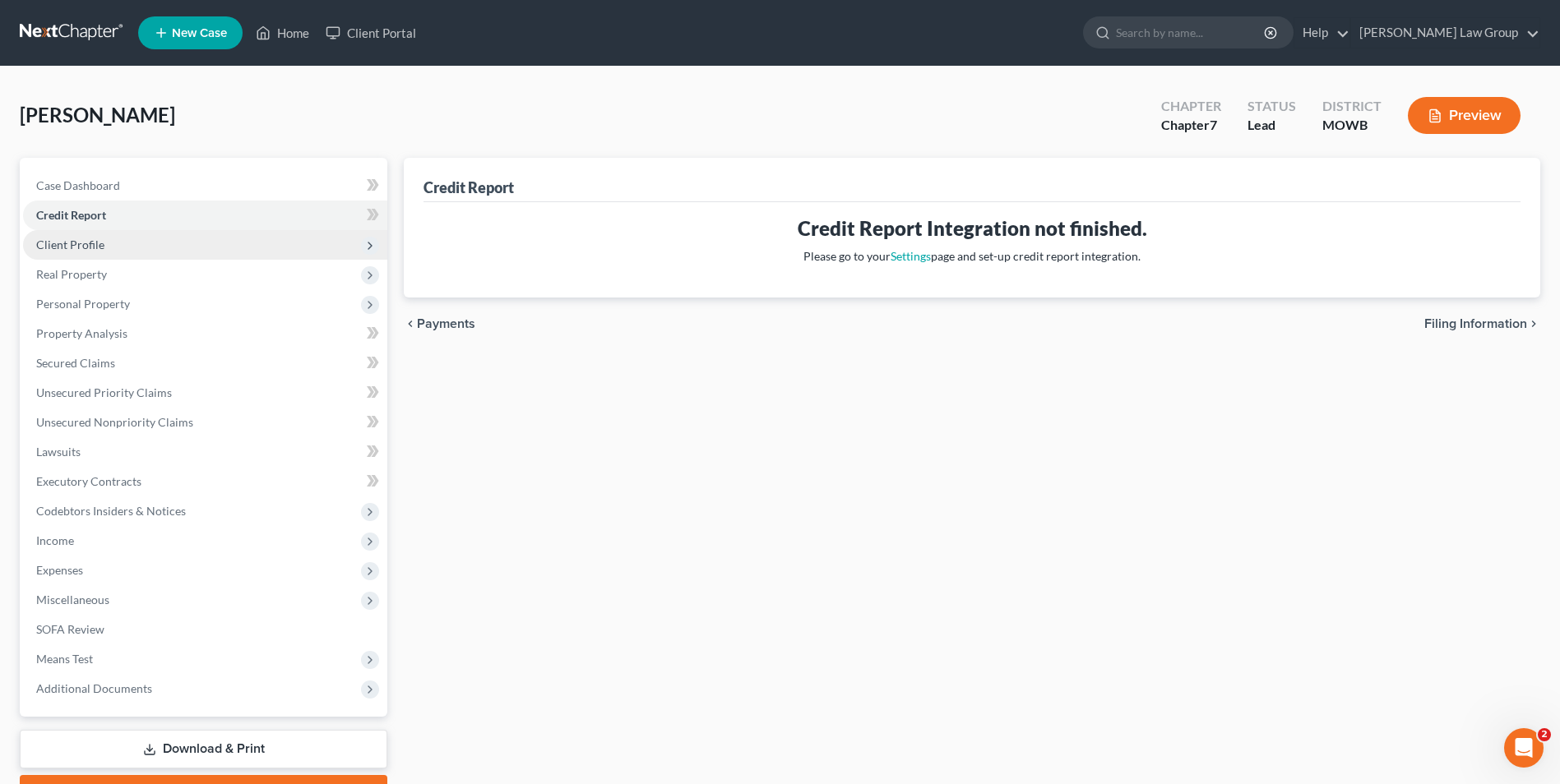
click at [78, 244] on span "Client Profile" at bounding box center [70, 244] width 68 height 14
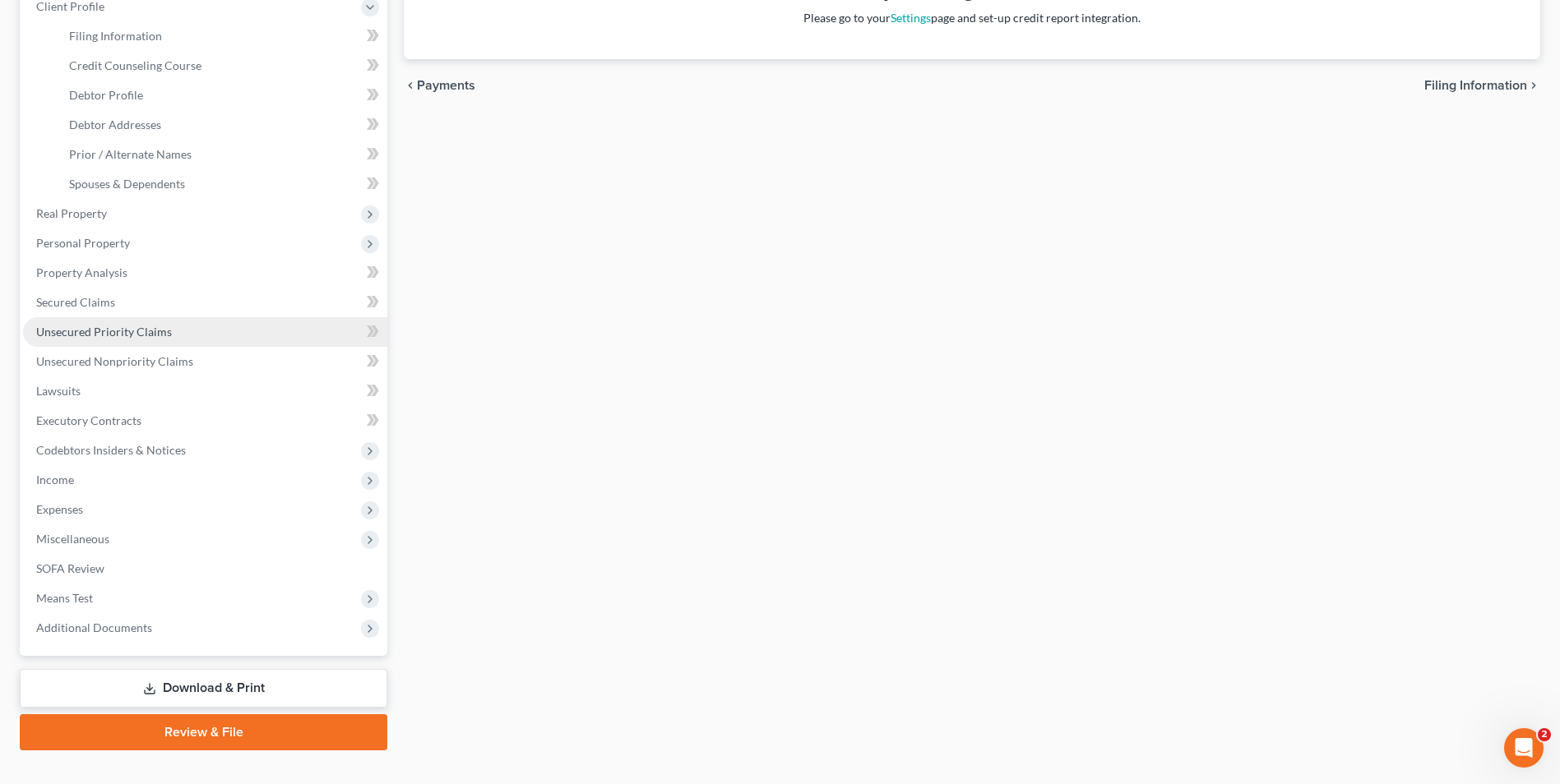
scroll to position [240, 0]
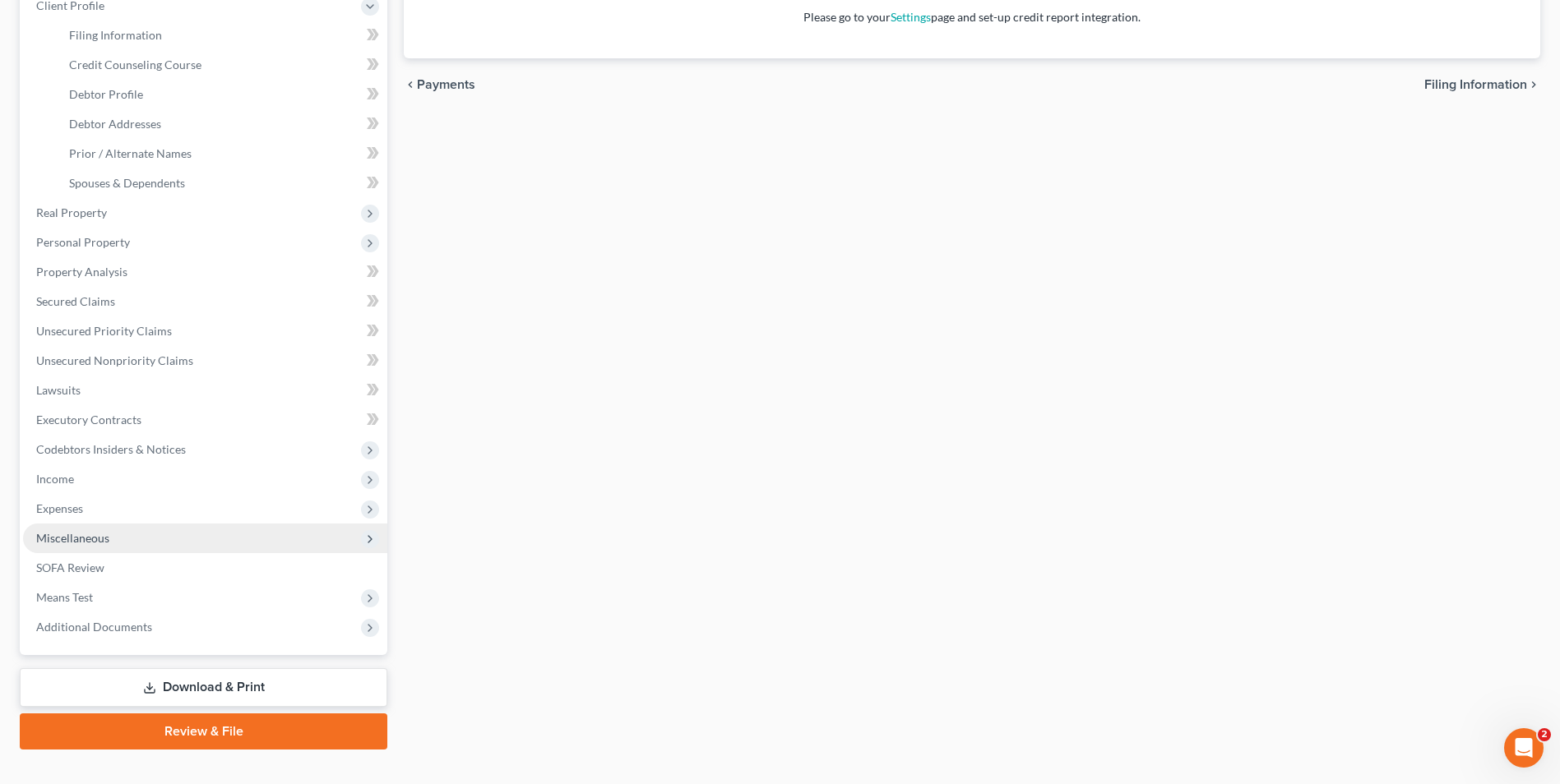
click at [147, 545] on span "Miscellaneous" at bounding box center [205, 538] width 365 height 29
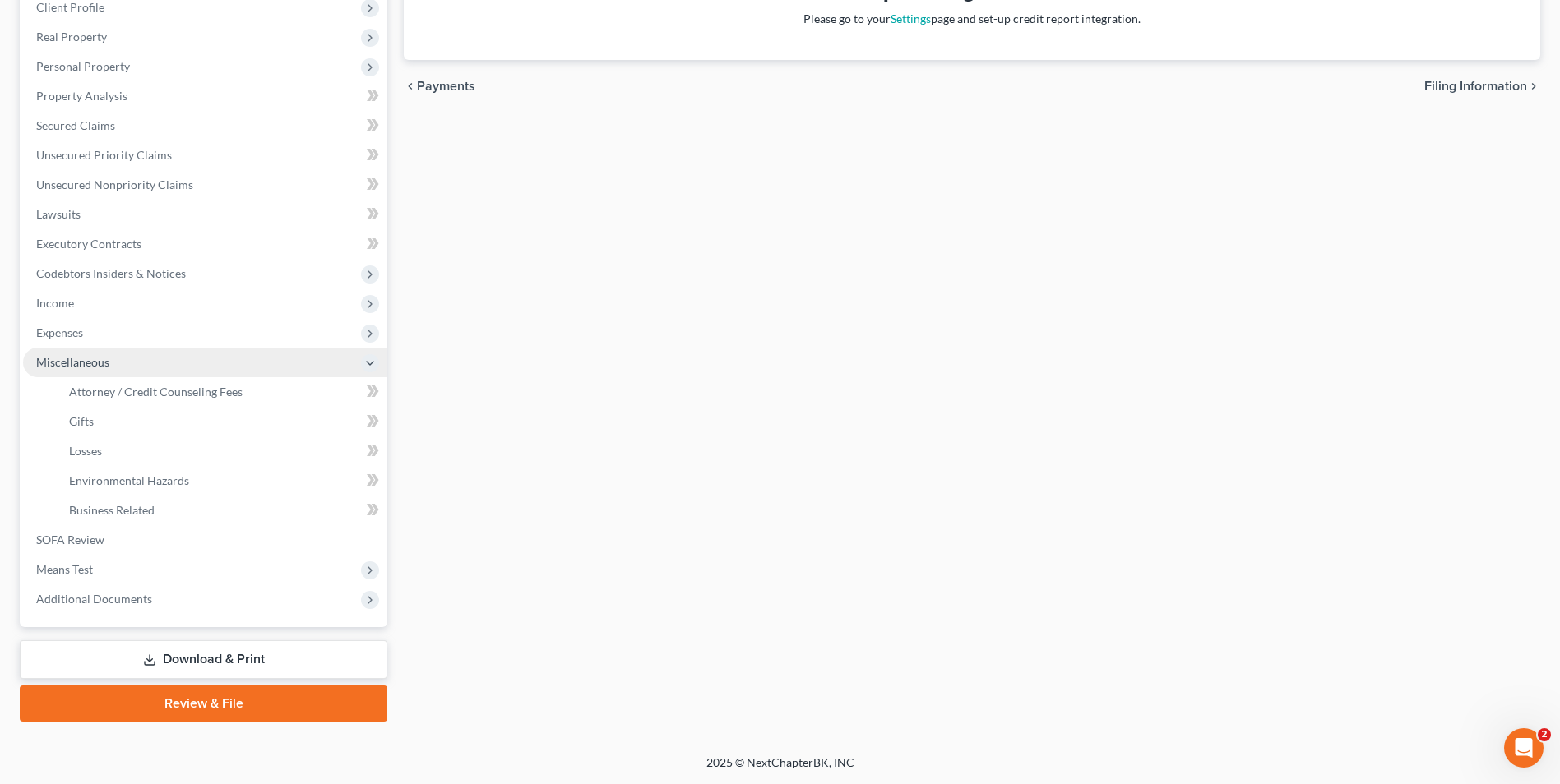
scroll to position [238, 0]
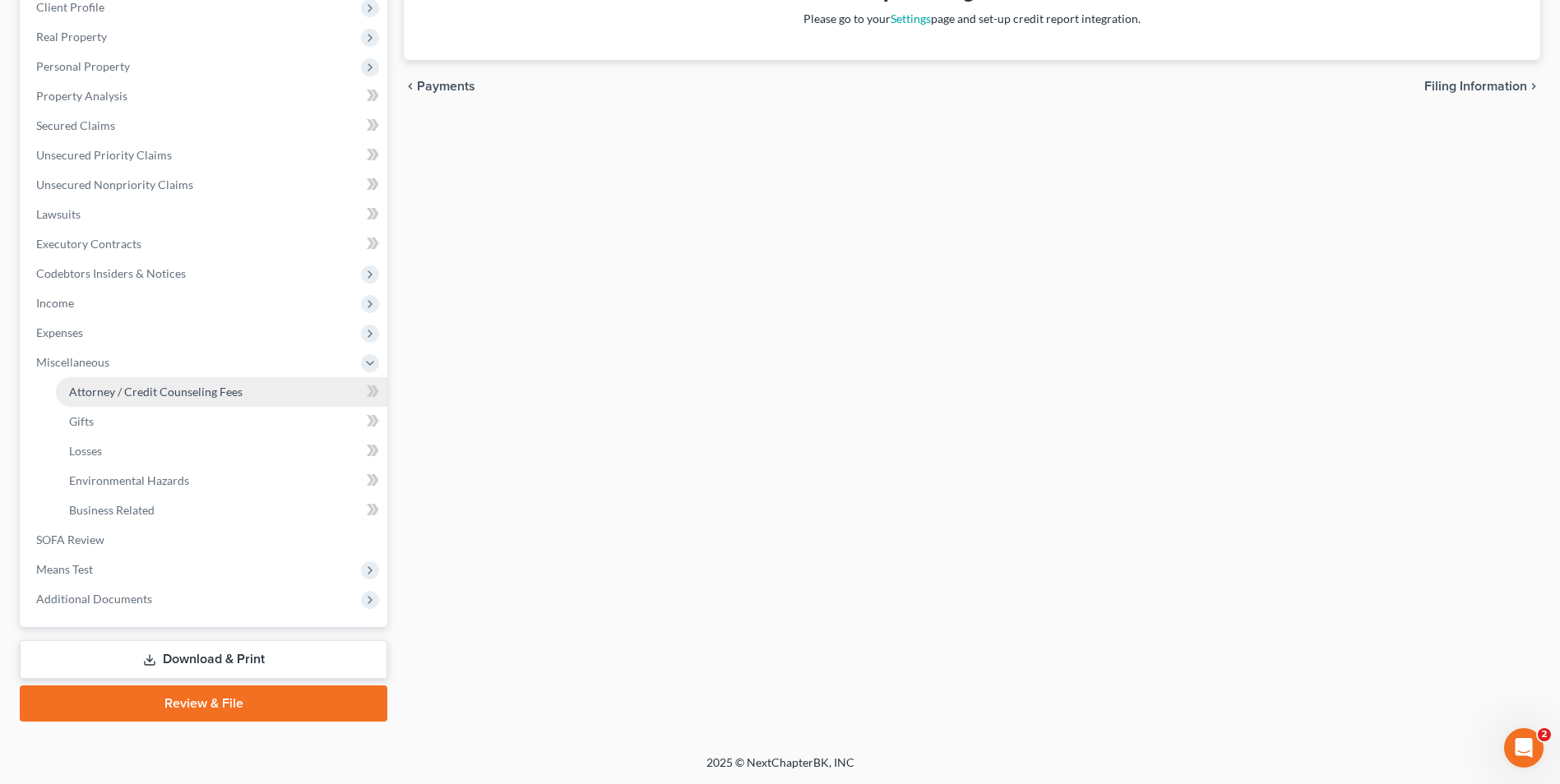
click at [151, 389] on span "Attorney / Credit Counseling Fees" at bounding box center [155, 391] width 173 height 14
select select "0"
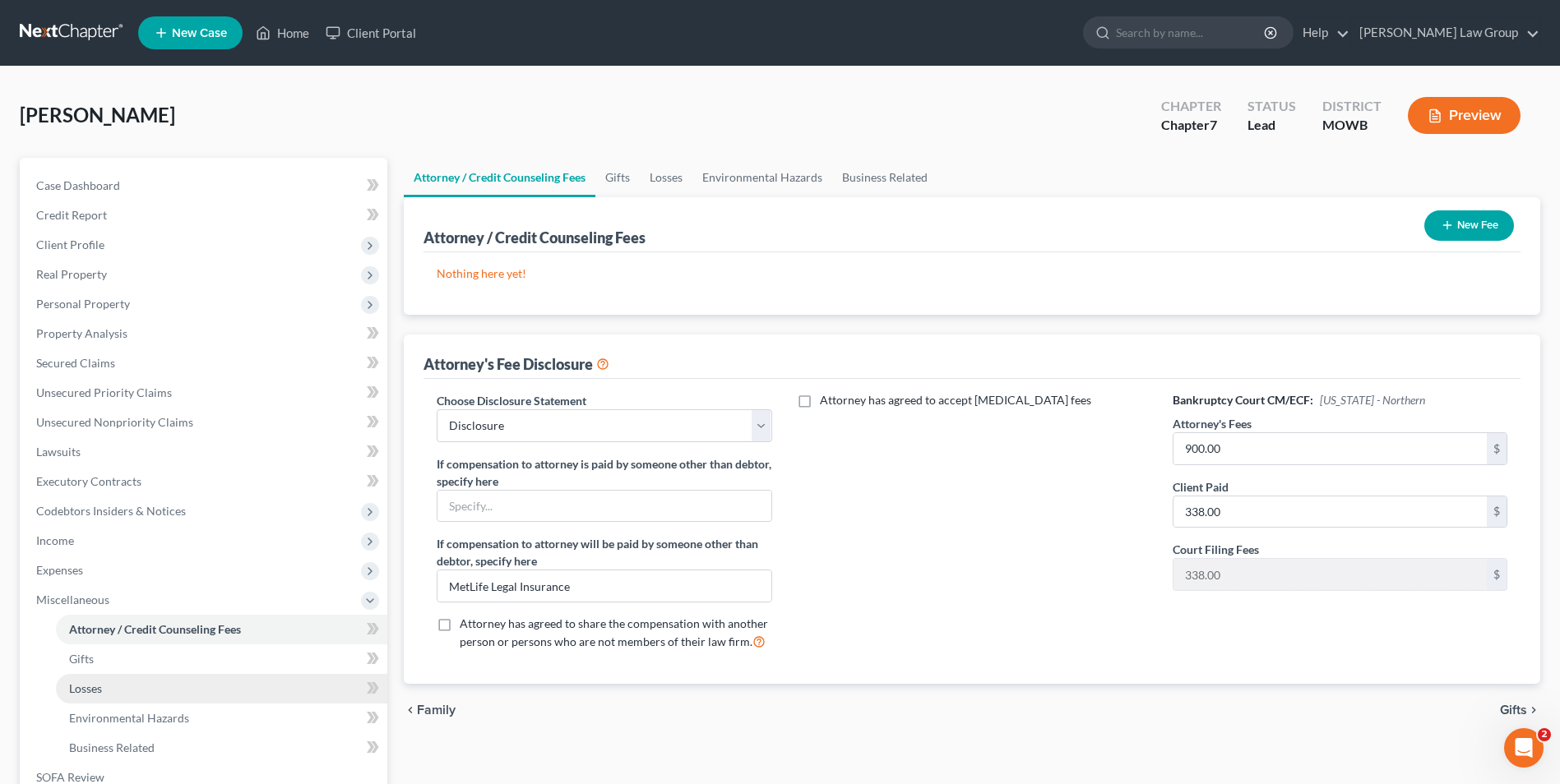
scroll to position [238, 0]
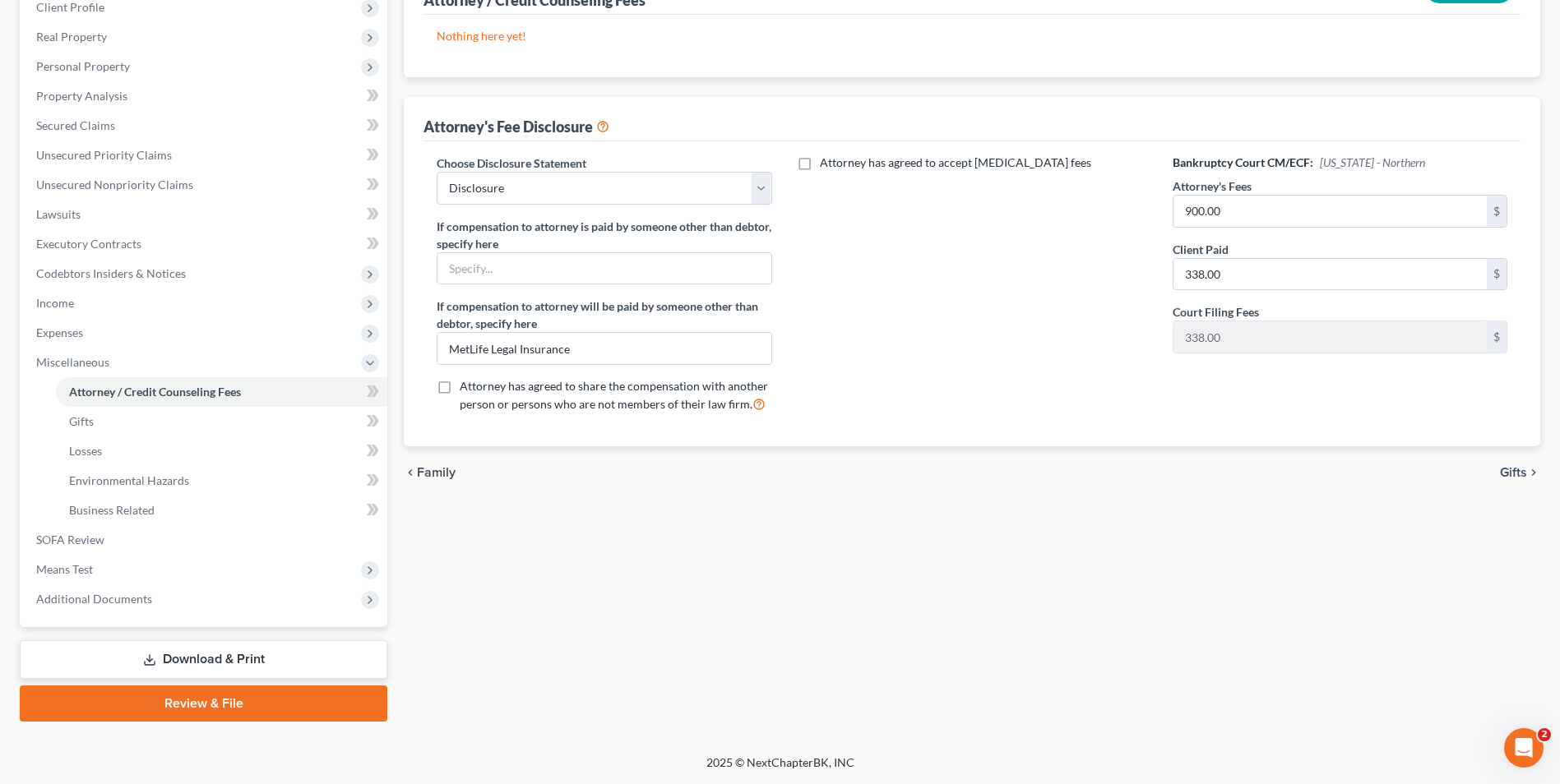
click at [203, 653] on link "Download & Print" at bounding box center [204, 659] width 368 height 39
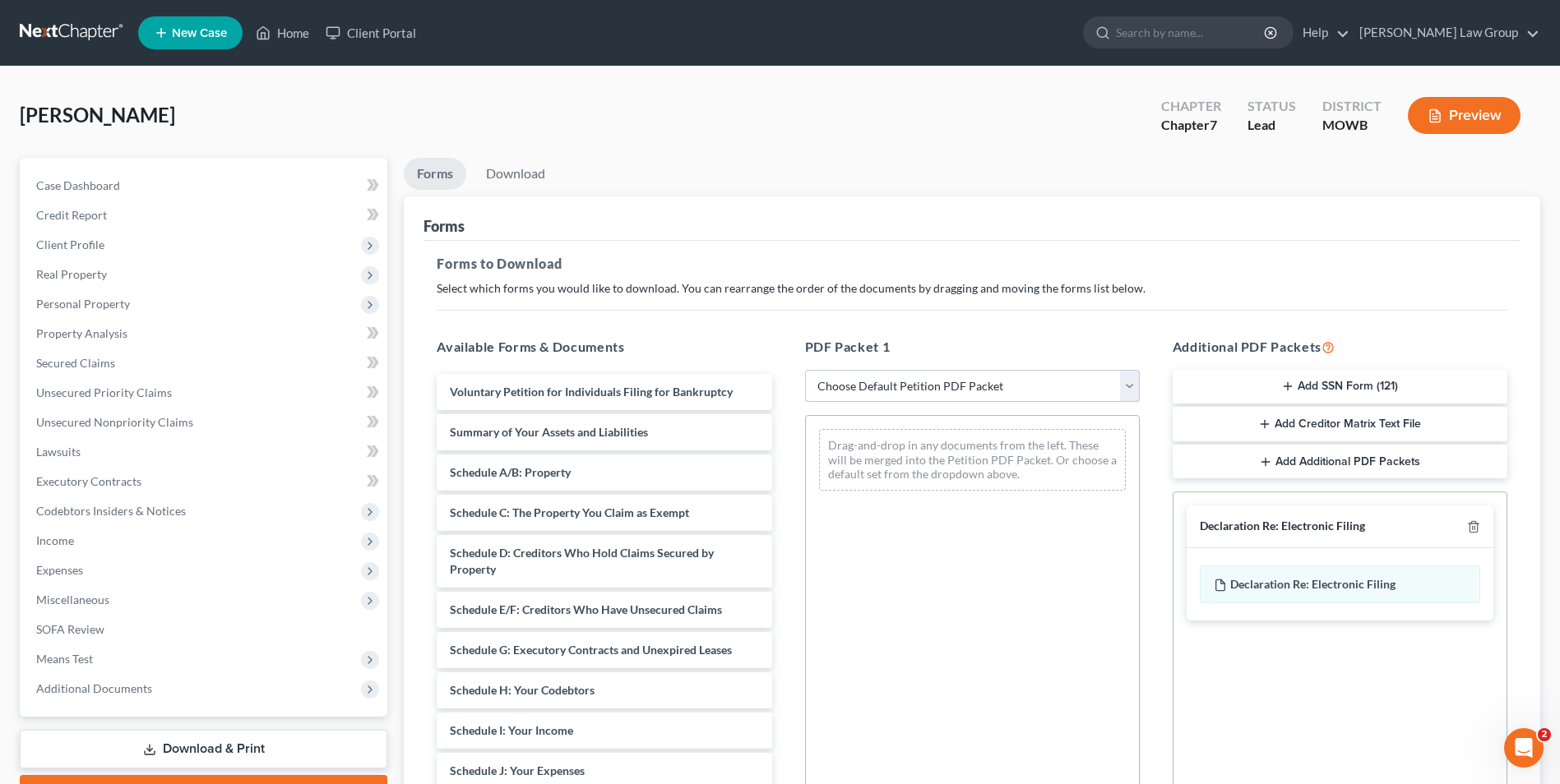
click at [907, 391] on select "Choose Default Petition PDF Packet Complete Bankruptcy Petition (all forms and …" at bounding box center [972, 386] width 334 height 33
select select "0"
click at [805, 370] on select "Choose Default Petition PDF Packet Complete Bankruptcy Petition (all forms and …" at bounding box center [972, 386] width 334 height 33
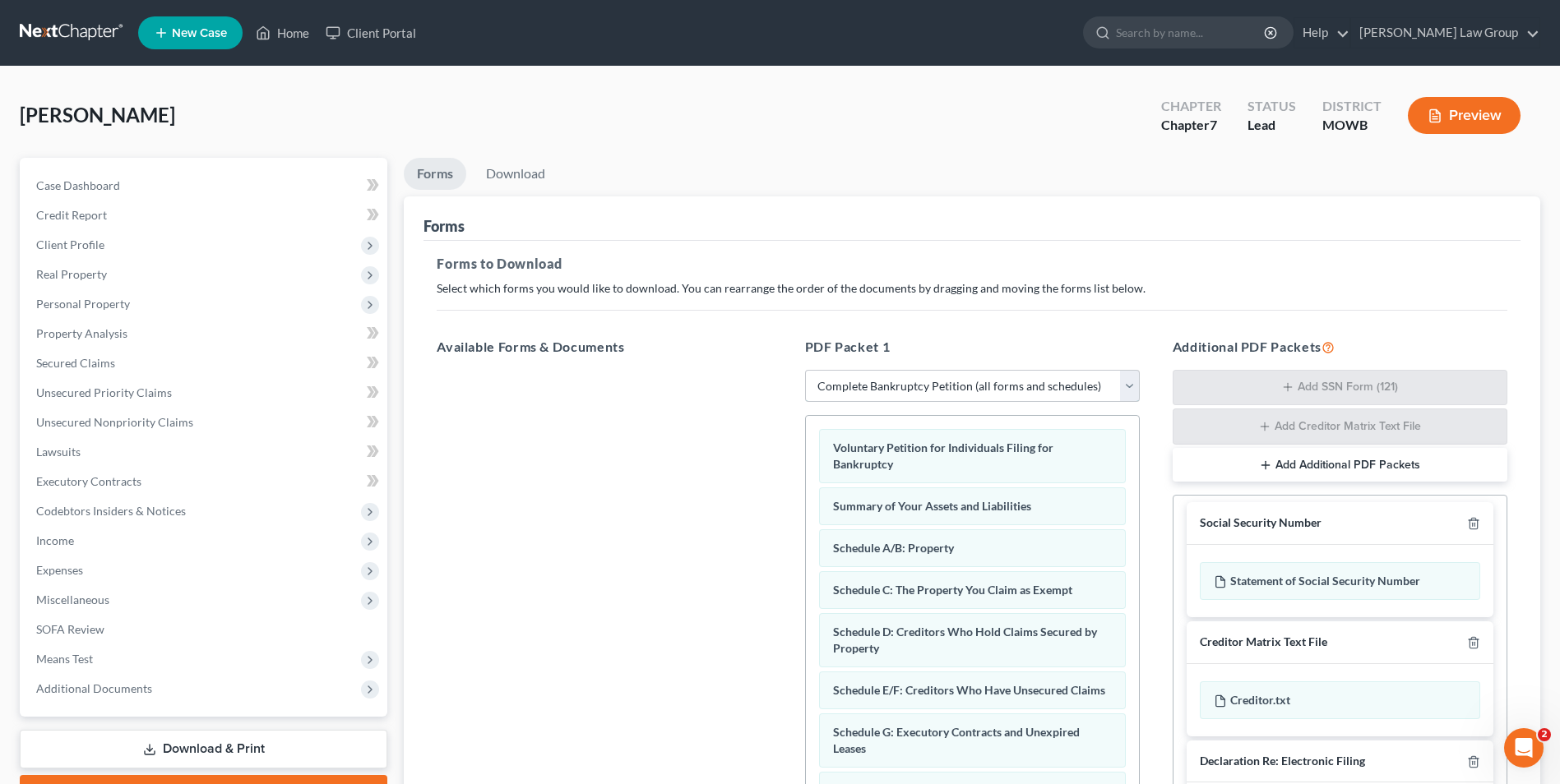
scroll to position [233, 0]
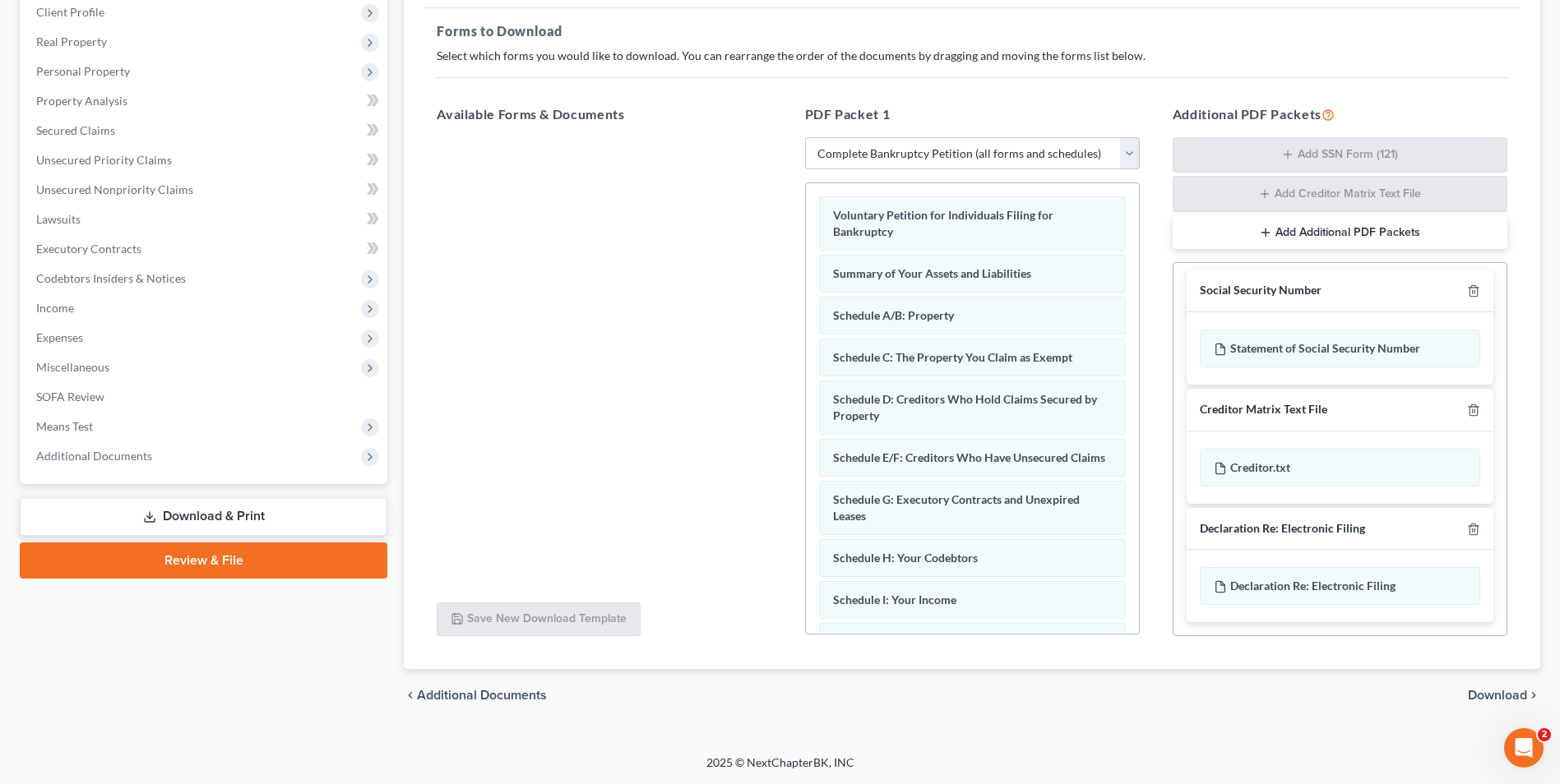
click at [1493, 690] on span "Download" at bounding box center [1497, 696] width 60 height 13
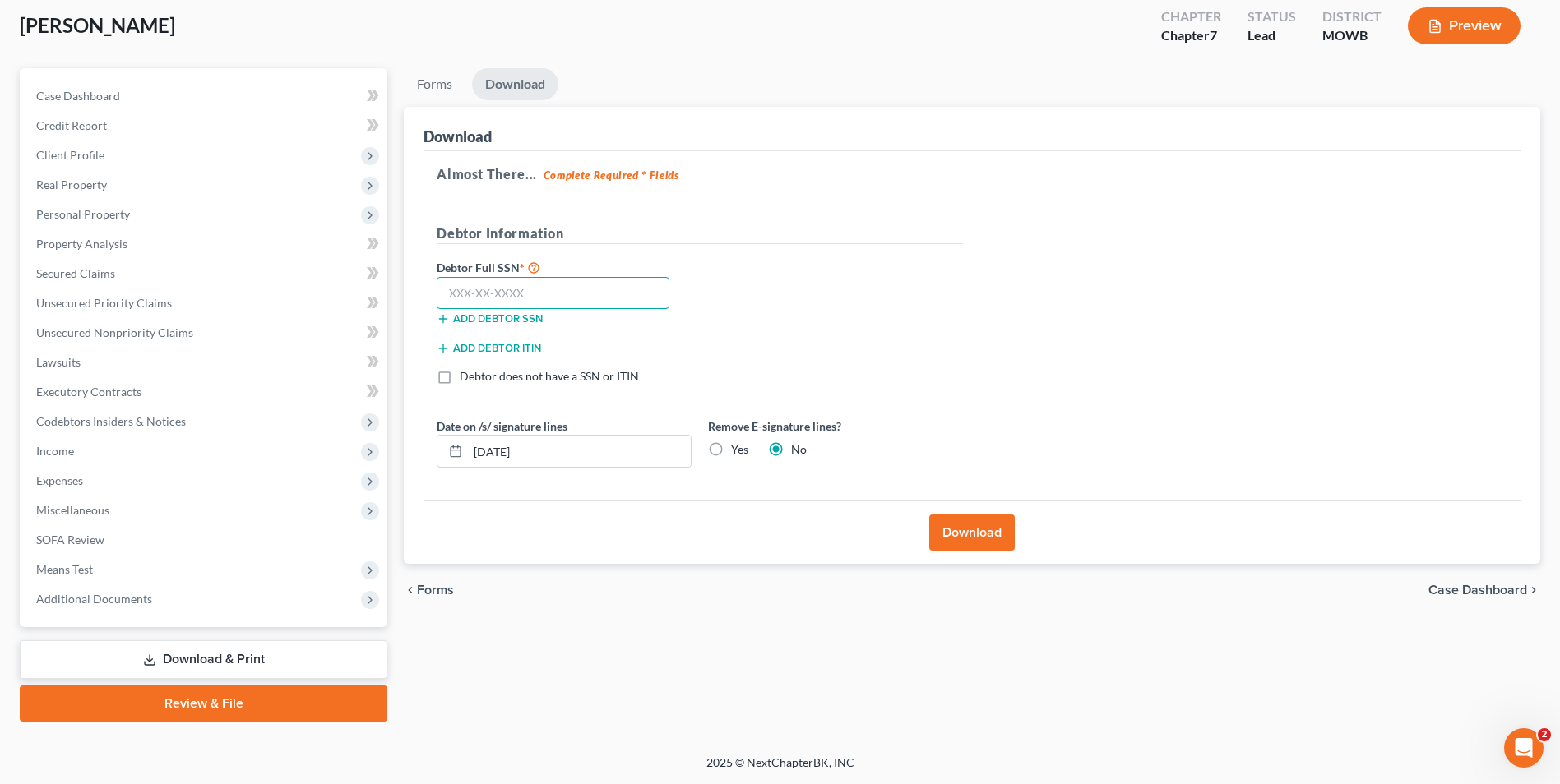
click at [462, 285] on input "text" at bounding box center [553, 294] width 233 height 33
type input "361-54-4871"
click at [731, 449] on label "Yes" at bounding box center [740, 449] width 17 height 16
click at [738, 449] on input "Yes" at bounding box center [743, 446] width 10 height 10
radio input "true"
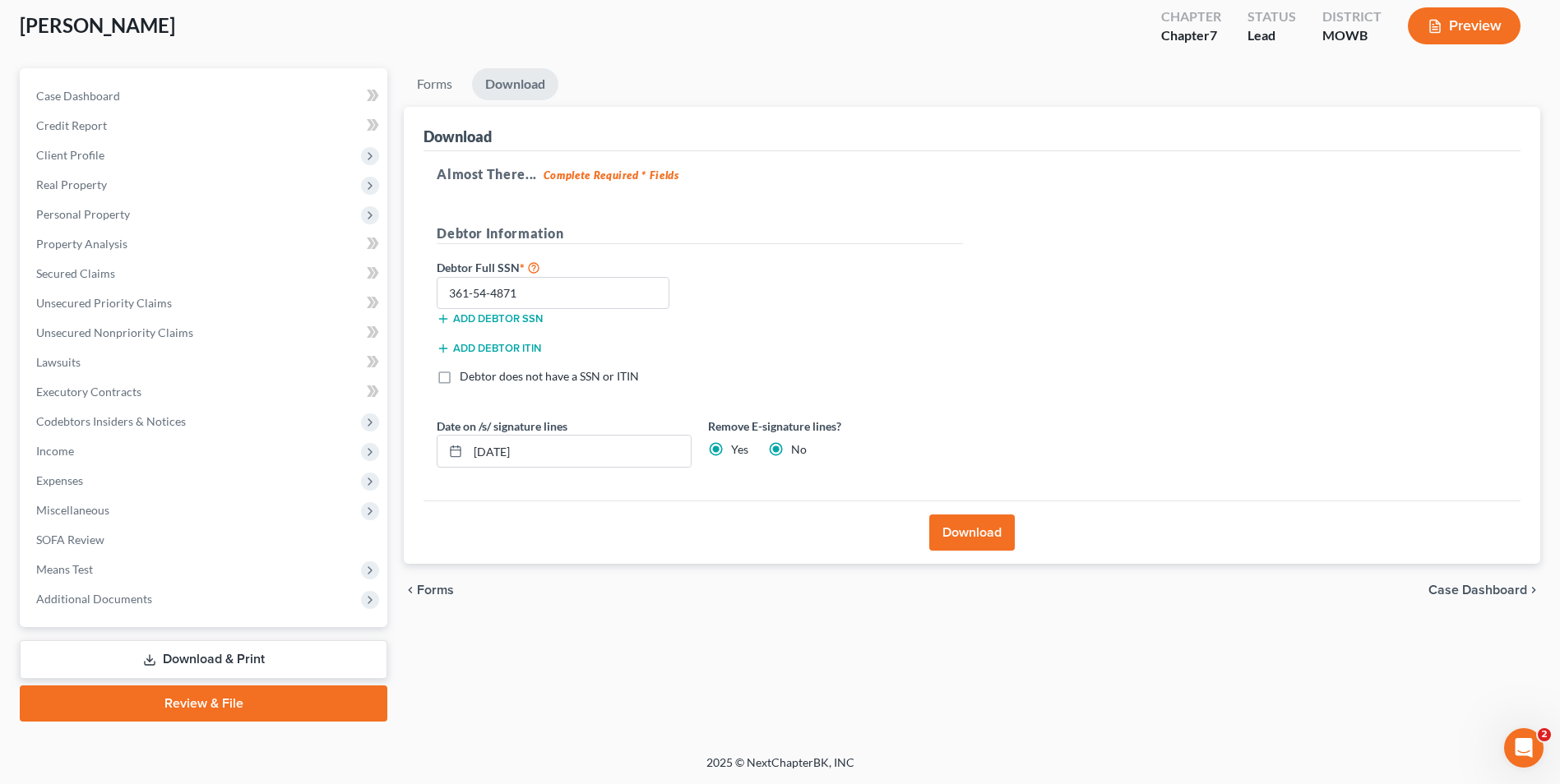
radio input "false"
click at [962, 527] on button "Download" at bounding box center [972, 532] width 85 height 36
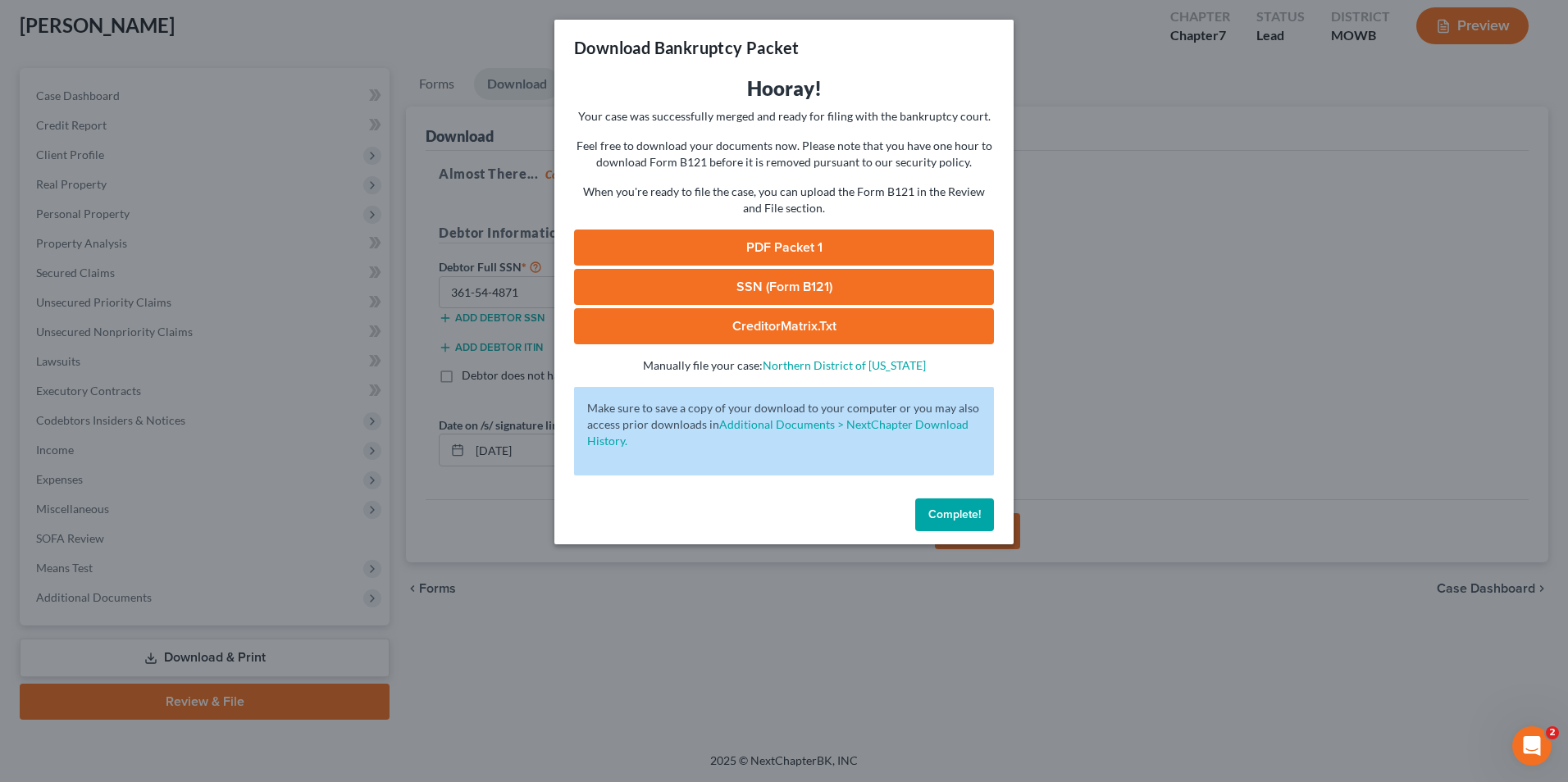
click at [760, 251] on link "PDF Packet 1" at bounding box center [784, 247] width 419 height 36
click at [763, 324] on link "CreditorMatrix.txt" at bounding box center [784, 326] width 419 height 36
click at [950, 504] on button "Complete!" at bounding box center [954, 515] width 78 height 33
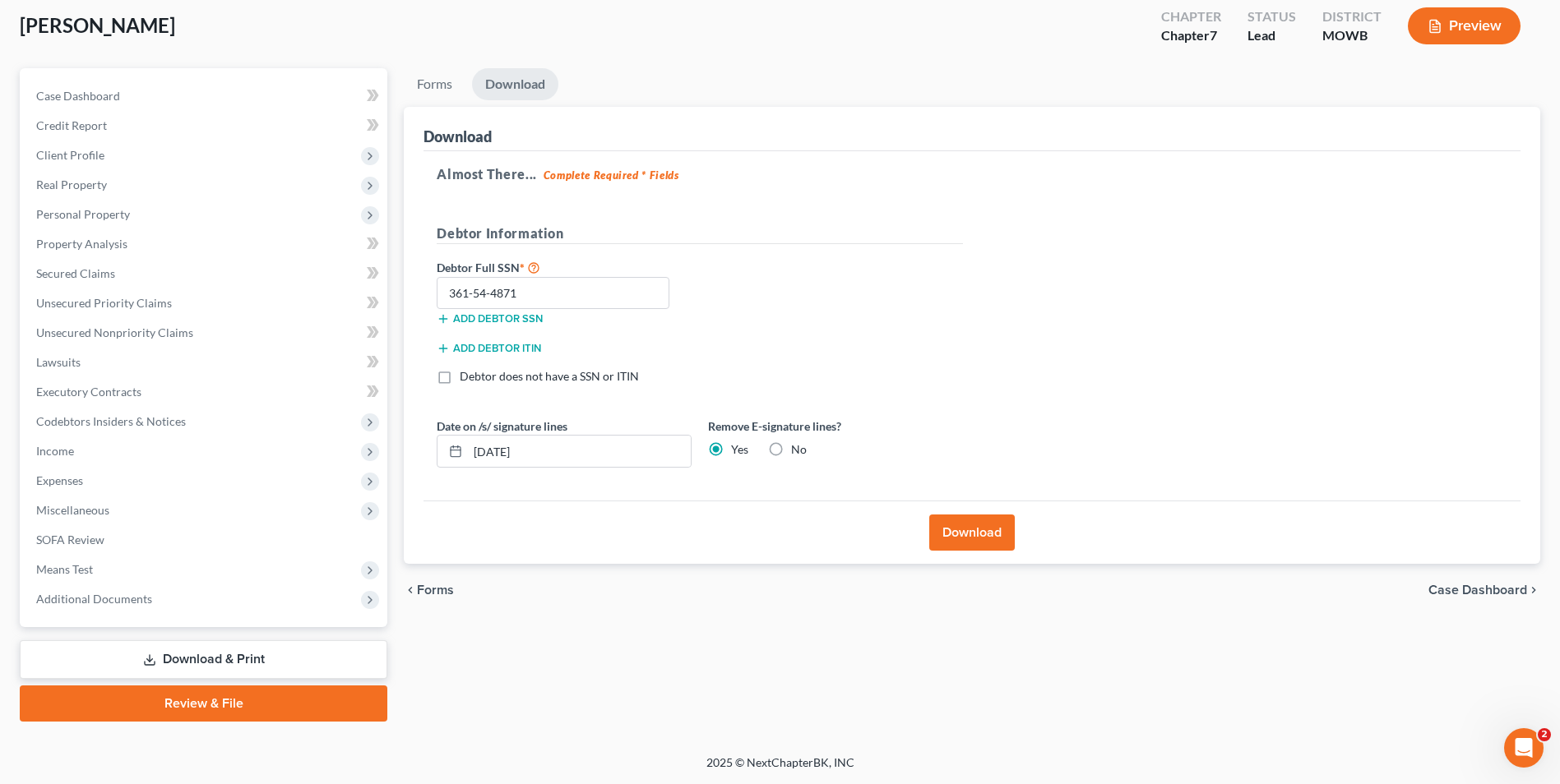
click at [192, 660] on link "Download & Print" at bounding box center [204, 659] width 368 height 39
drag, startPoint x: 529, startPoint y: 291, endPoint x: 439, endPoint y: 293, distance: 90.0
click at [439, 293] on input "361-54-4871" at bounding box center [553, 294] width 233 height 33
click at [211, 645] on link "Download & Print" at bounding box center [204, 659] width 368 height 39
click at [67, 478] on span "Expenses" at bounding box center [59, 480] width 46 height 14
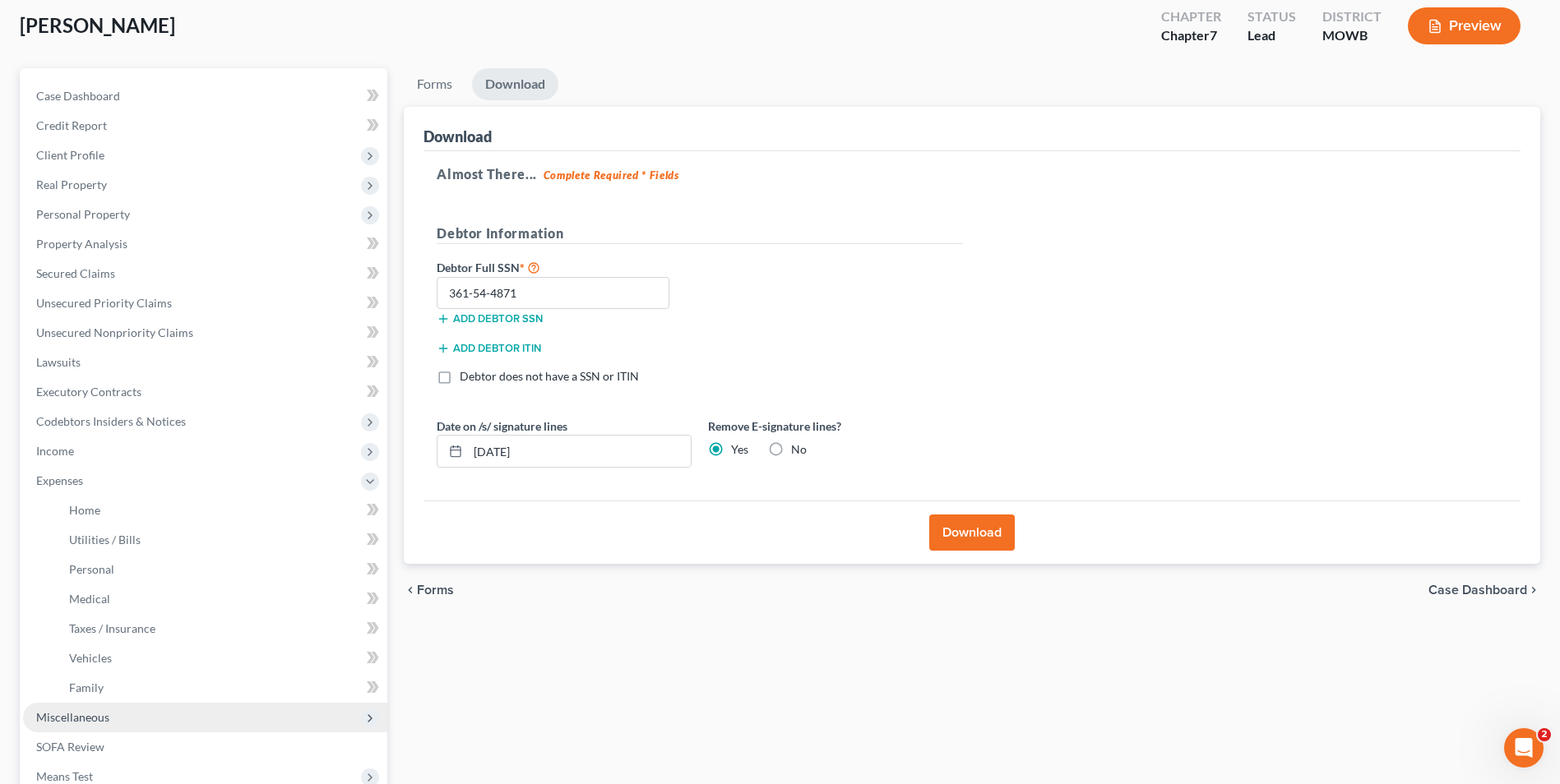
scroll to position [296, 0]
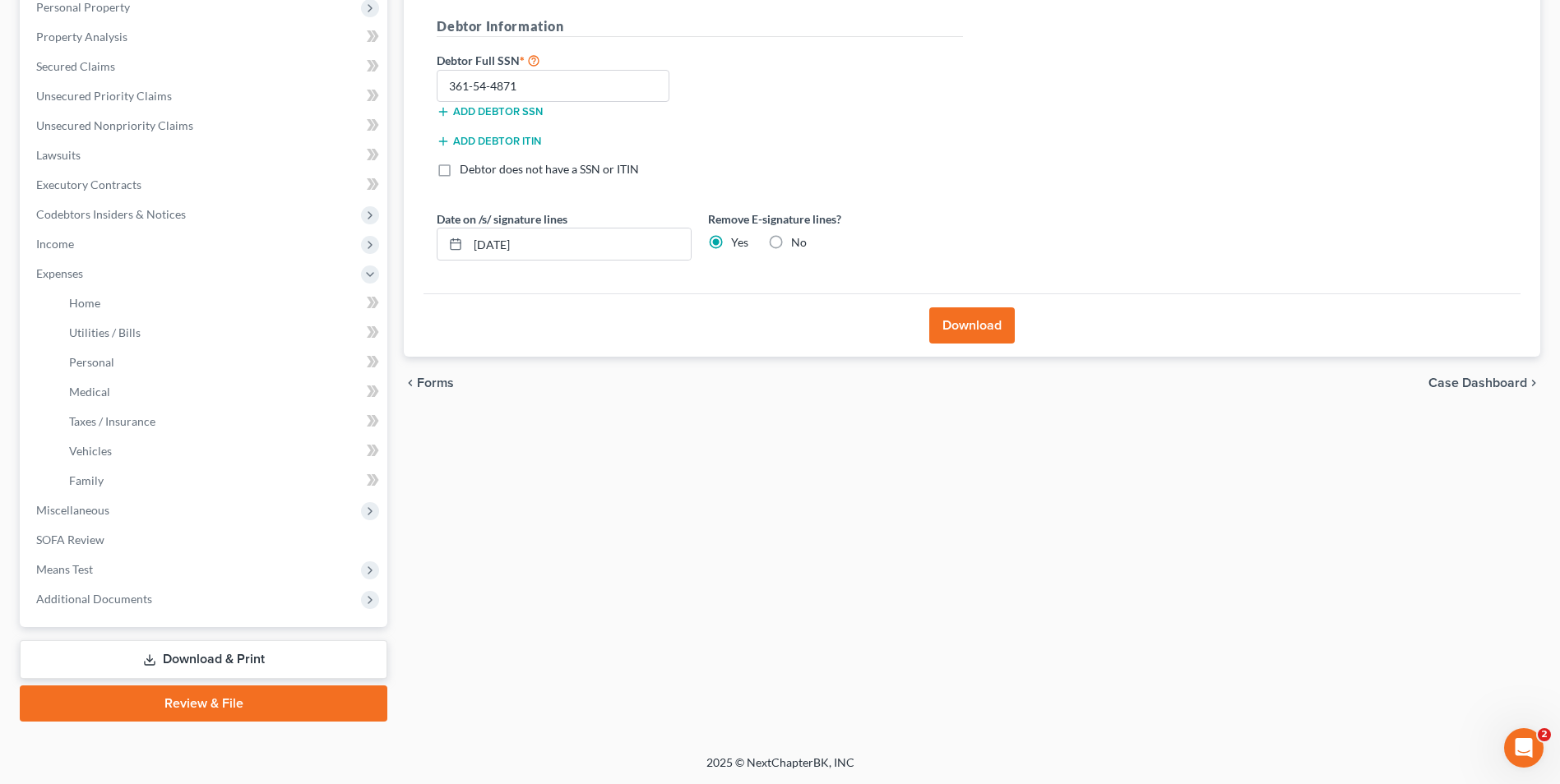
click at [215, 655] on link "Download & Print" at bounding box center [204, 659] width 368 height 39
click at [215, 654] on link "Download & Print" at bounding box center [204, 659] width 368 height 39
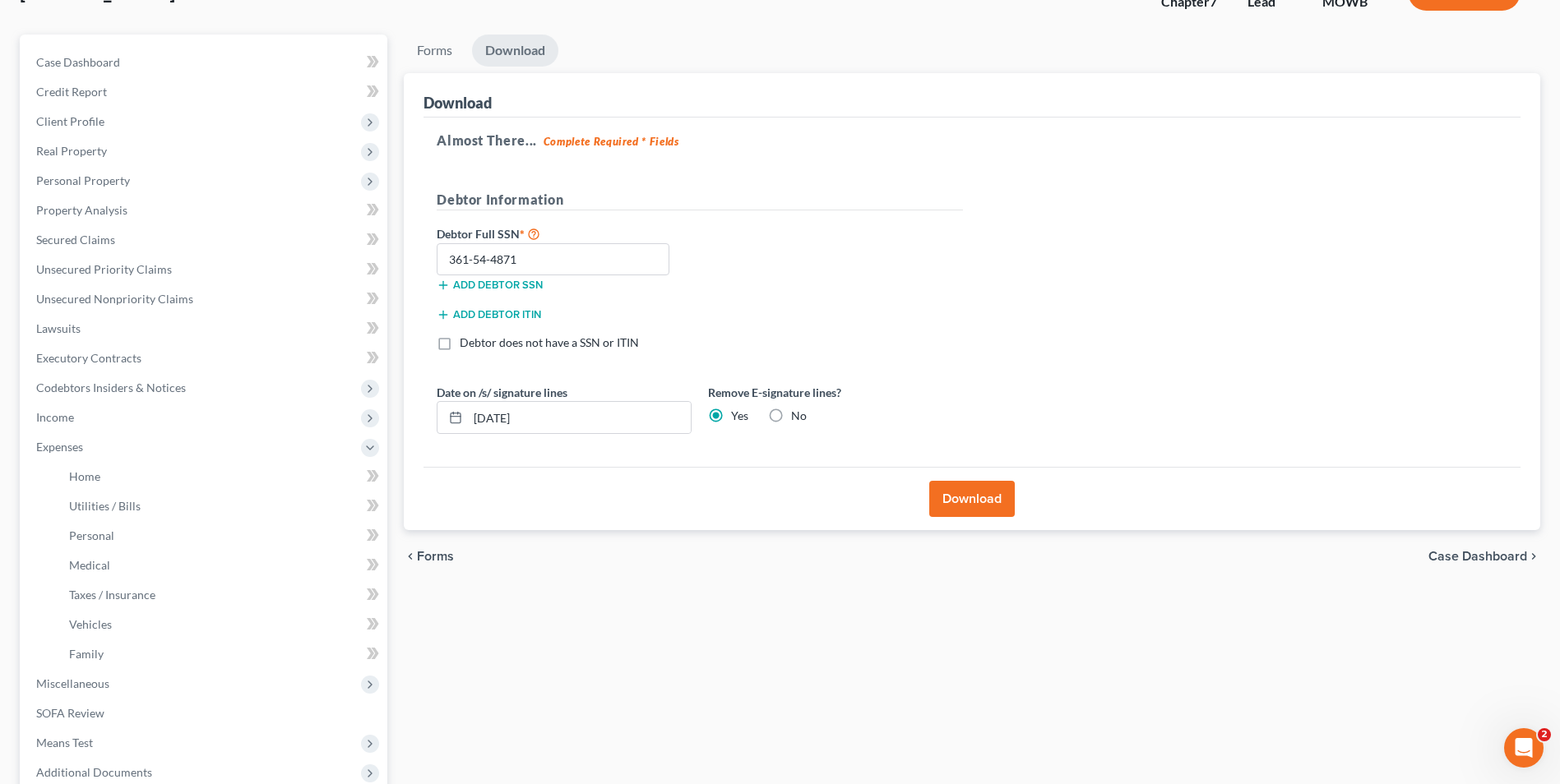
scroll to position [0, 0]
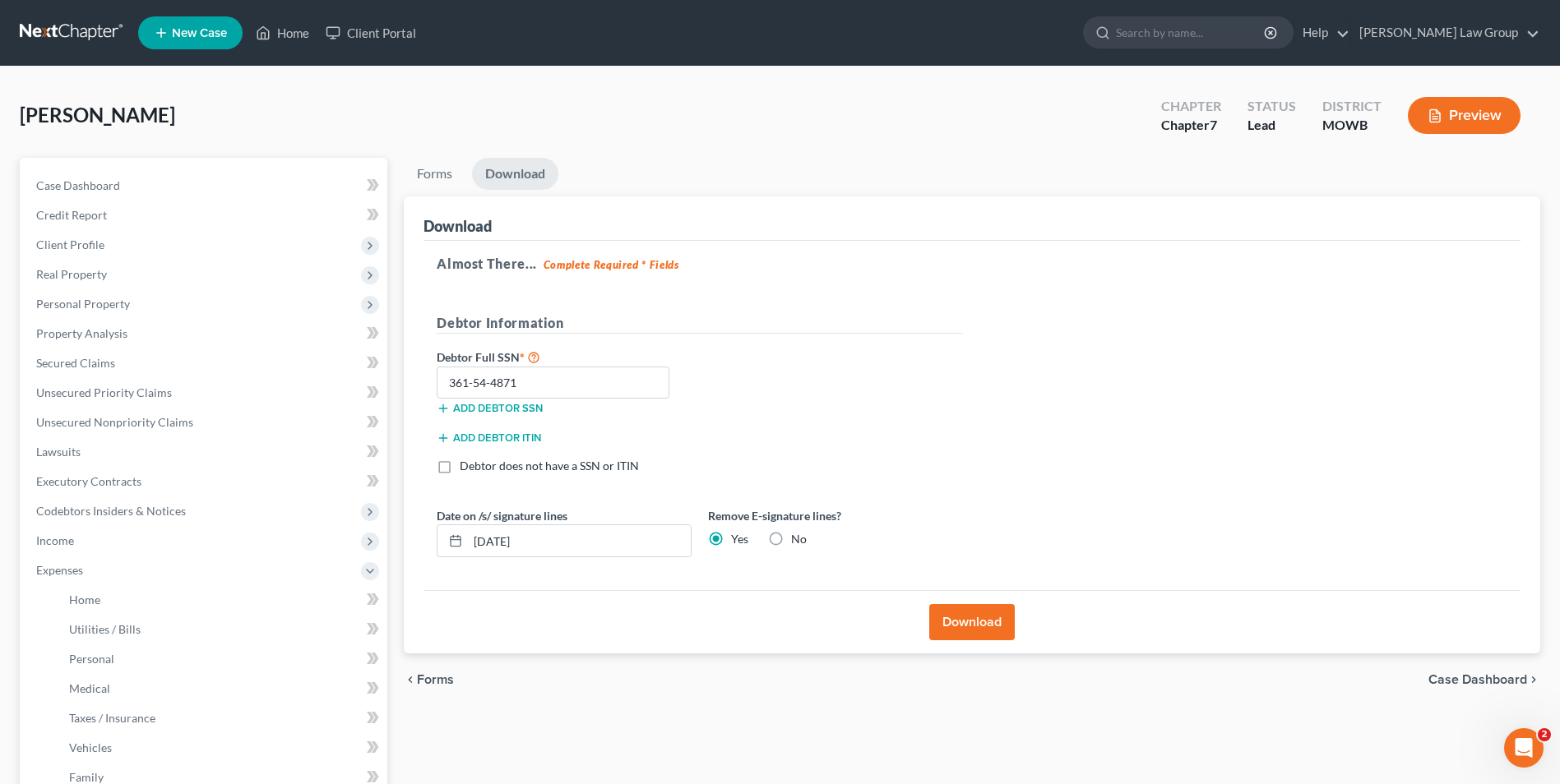
click at [424, 675] on span "Forms" at bounding box center [435, 680] width 37 height 13
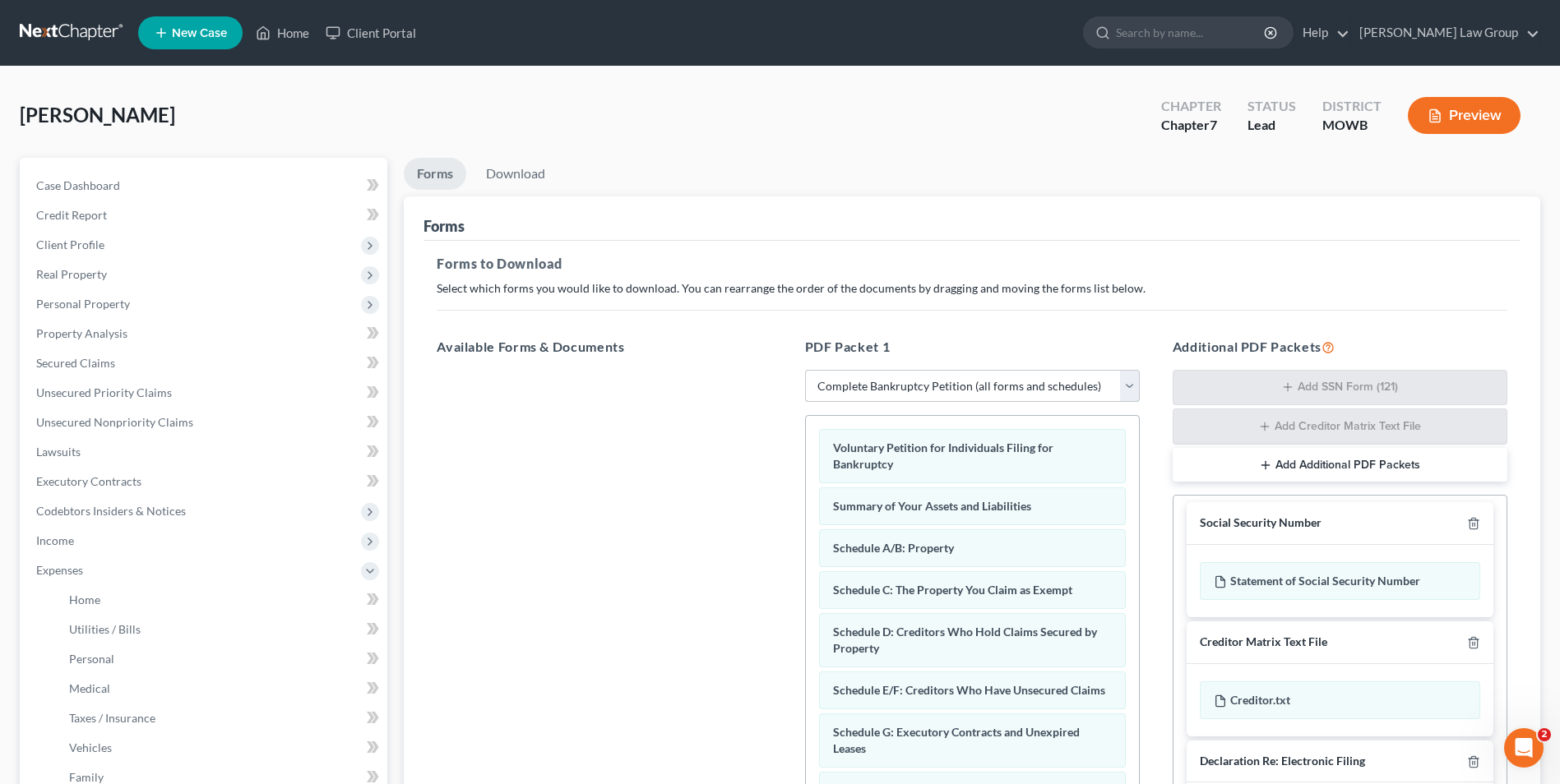
click at [899, 383] on select "Choose Default Petition PDF Packet Complete Bankruptcy Petition (all forms and …" at bounding box center [972, 386] width 334 height 33
select select "3"
click at [805, 370] on select "Choose Default Petition PDF Packet Complete Bankruptcy Petition (all forms and …" at bounding box center [972, 386] width 334 height 33
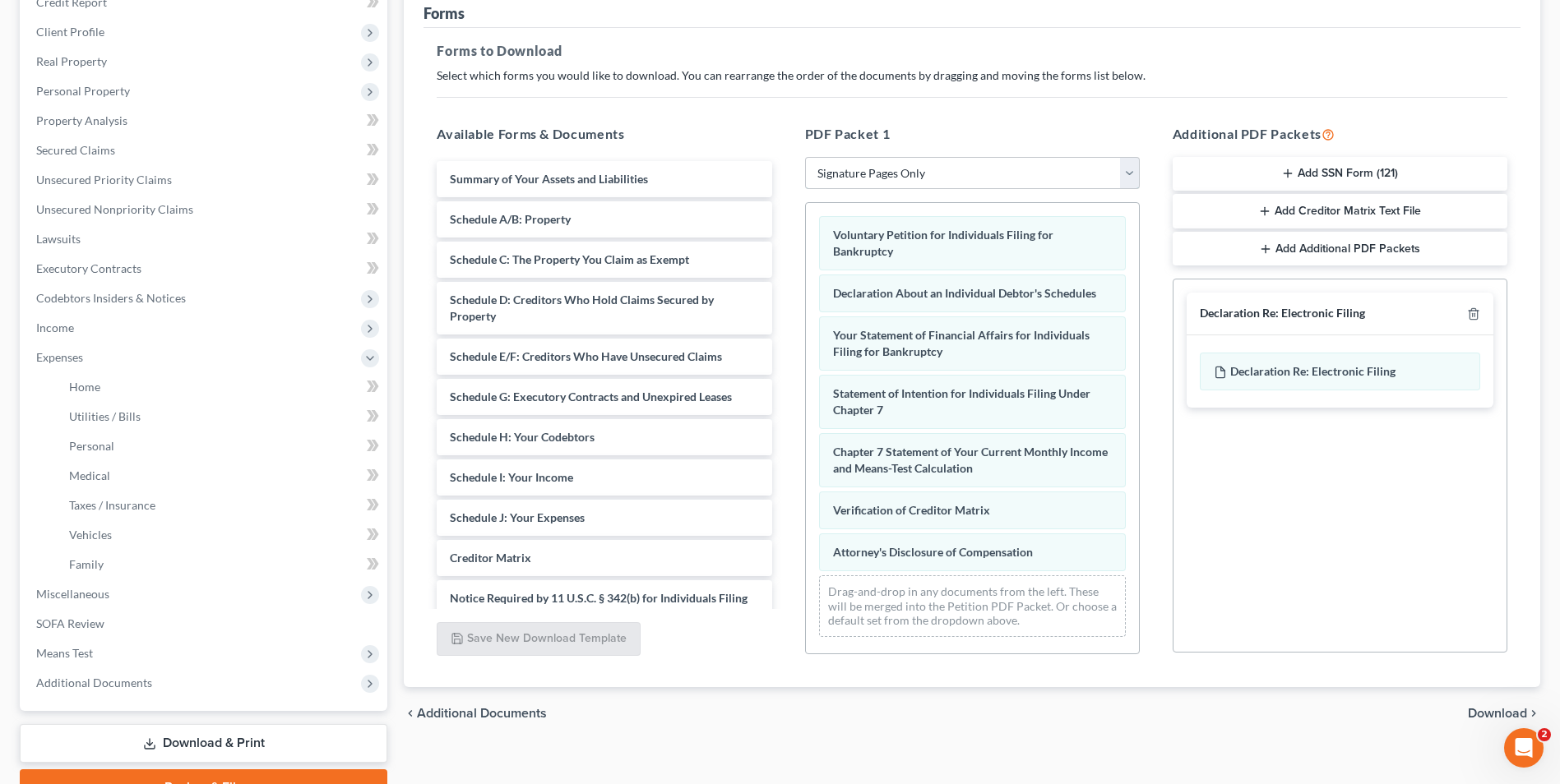
scroll to position [214, 0]
click at [1491, 711] on span "Download" at bounding box center [1497, 713] width 60 height 13
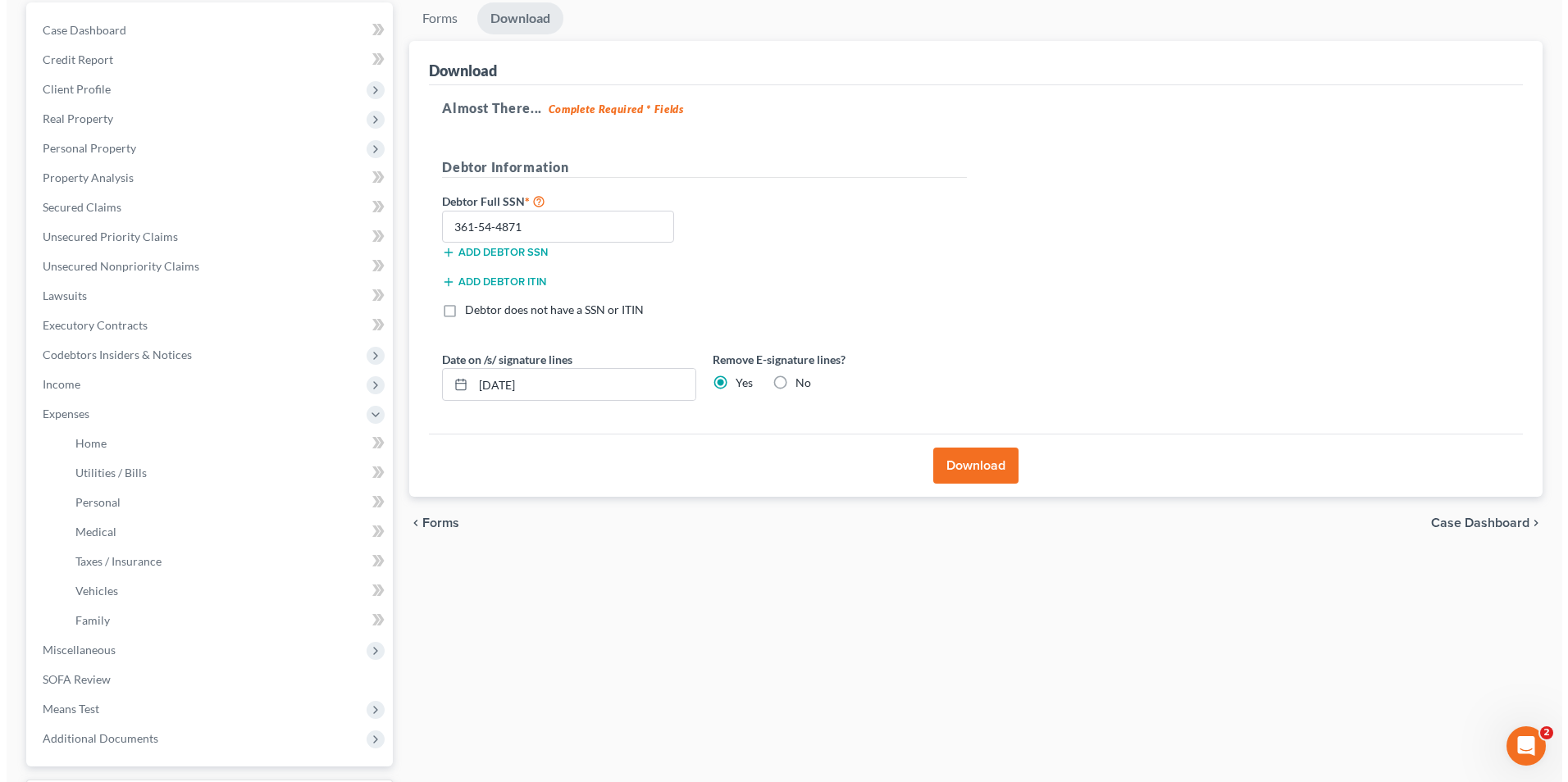
scroll to position [156, 0]
click at [953, 466] on button "Download" at bounding box center [969, 465] width 85 height 36
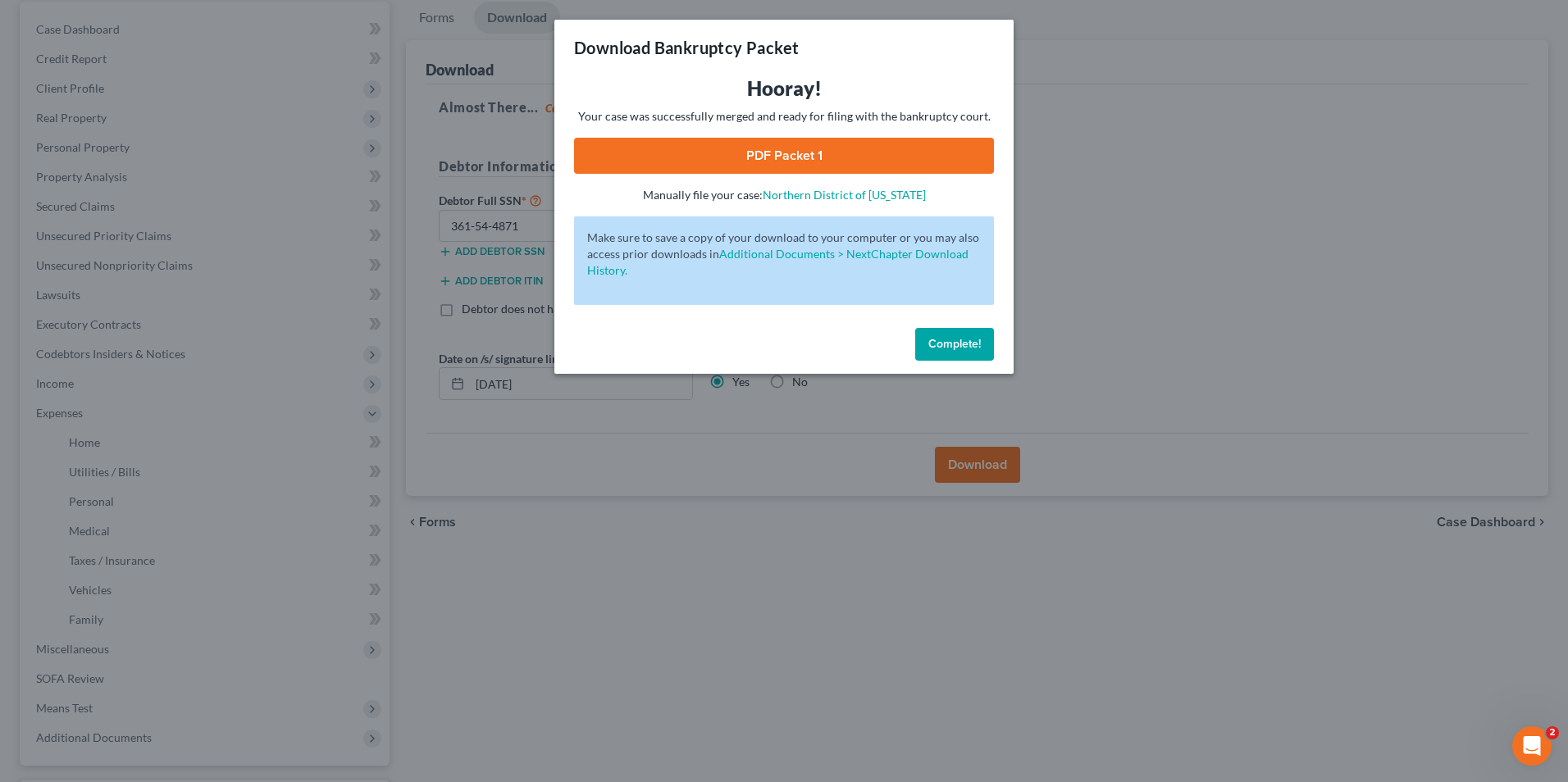
click at [752, 156] on link "PDF Packet 1" at bounding box center [784, 156] width 419 height 36
